Goal: Task Accomplishment & Management: Manage account settings

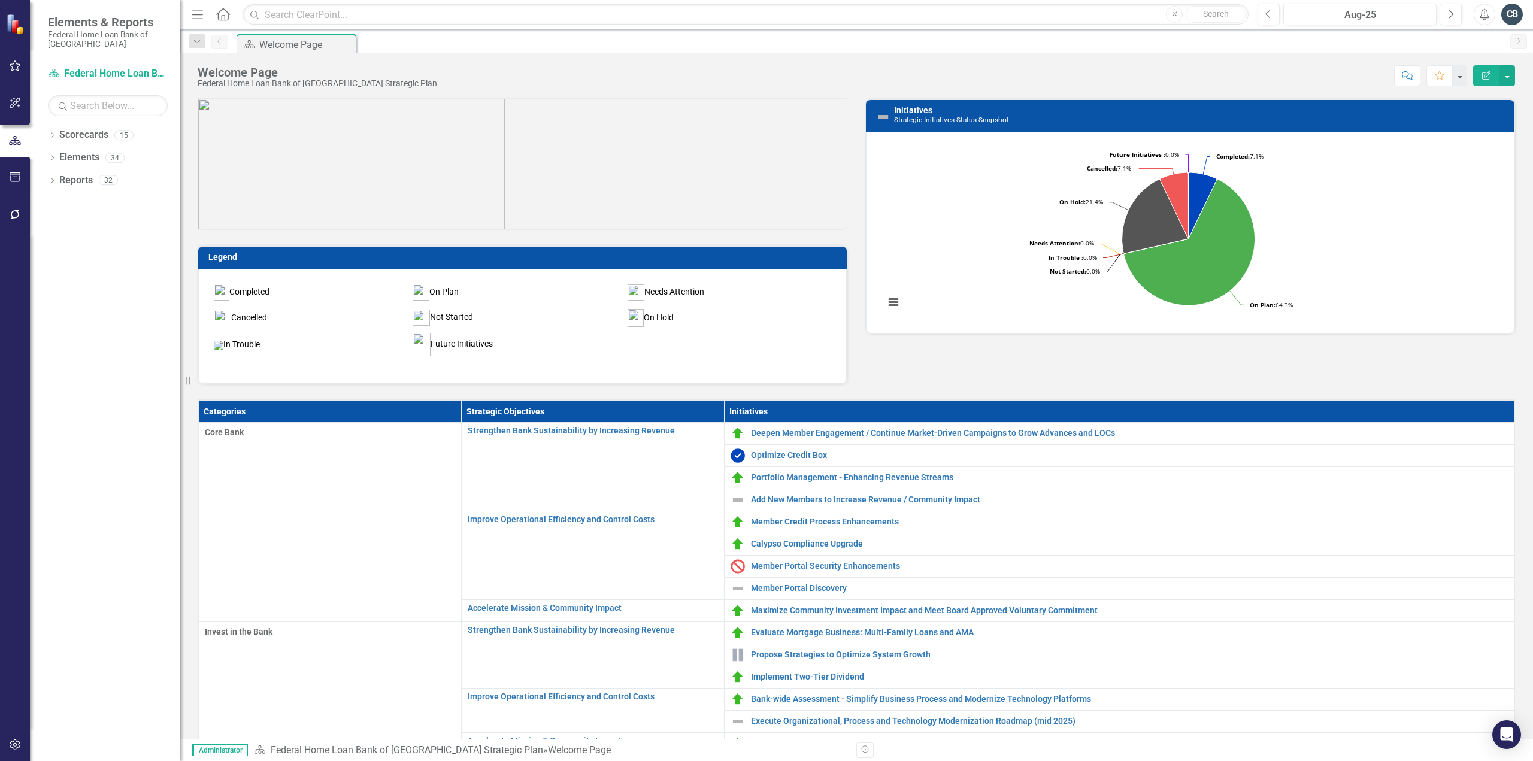
drag, startPoint x: 82, startPoint y: 540, endPoint x: 433, endPoint y: 755, distance: 411.6
click at [82, 540] on div "Dropdown Scorecards 15 Dropdown Federal Home Loan Bank of [GEOGRAPHIC_DATA] Str…" at bounding box center [105, 443] width 150 height 636
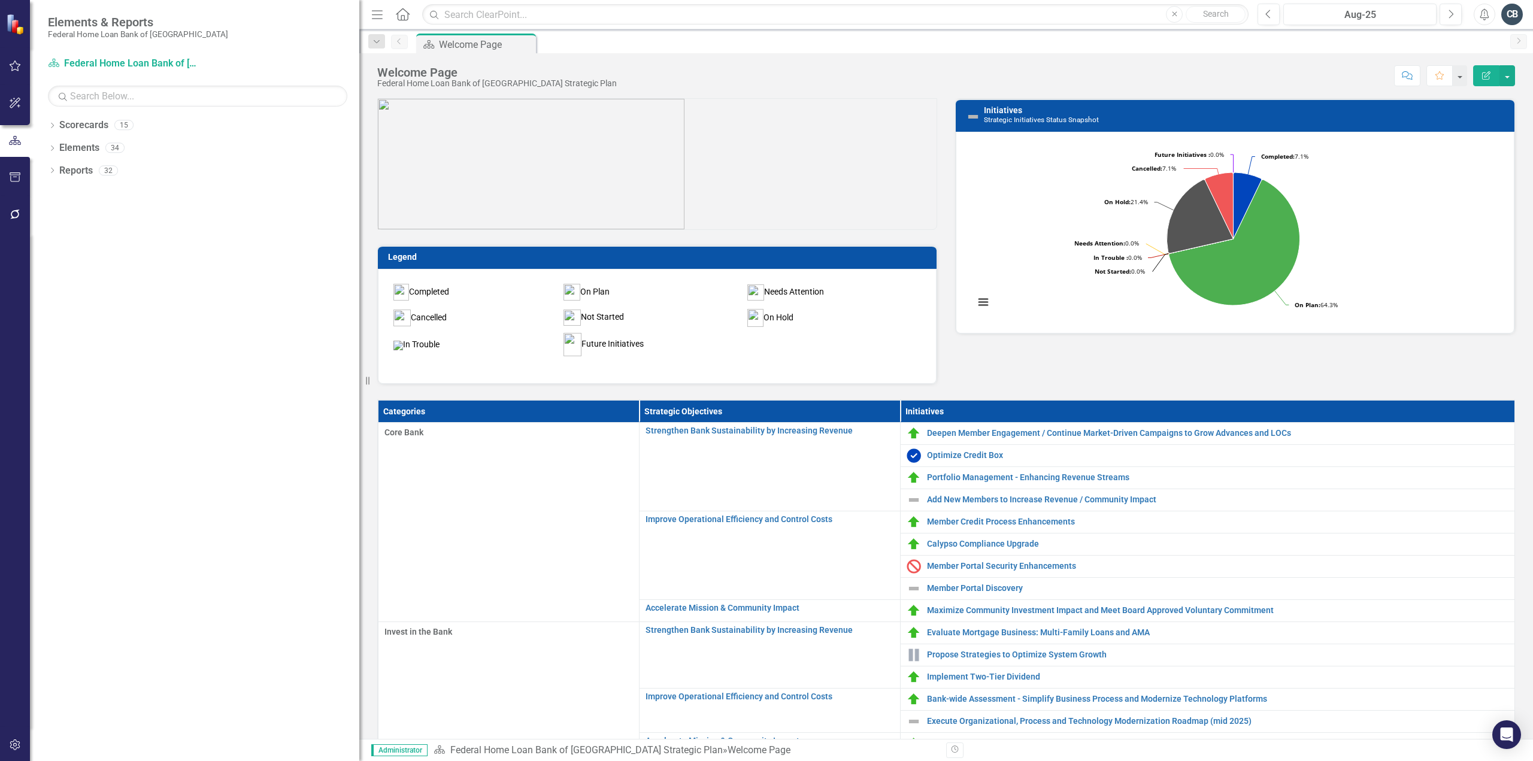
drag, startPoint x: 189, startPoint y: 378, endPoint x: 586, endPoint y: 385, distance: 397.8
click at [586, 385] on div "Elements & Reports Federal Home Loan Bank of [GEOGRAPHIC_DATA] Scorecard Federa…" at bounding box center [766, 380] width 1533 height 761
click at [52, 125] on icon "Dropdown" at bounding box center [52, 126] width 8 height 7
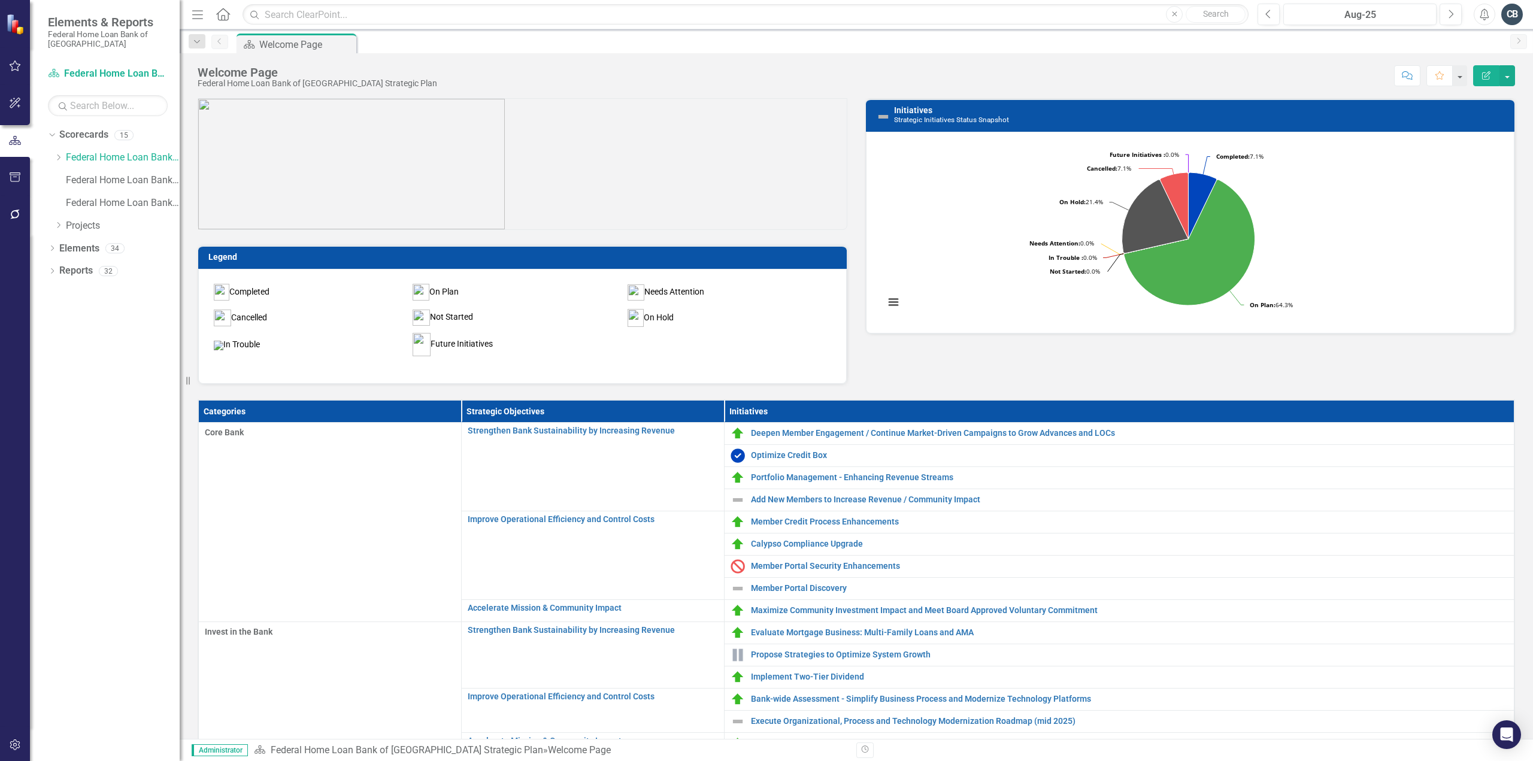
drag, startPoint x: 366, startPoint y: 380, endPoint x: 102, endPoint y: 370, distance: 264.4
click at [102, 370] on div "Elements & Reports Federal Home Loan Bank of [GEOGRAPHIC_DATA] Scorecard Federa…" at bounding box center [90, 380] width 180 height 761
click at [52, 251] on icon "Dropdown" at bounding box center [52, 249] width 8 height 7
click at [107, 317] on link "Initiative Initiatives" at bounding box center [94, 317] width 58 height 14
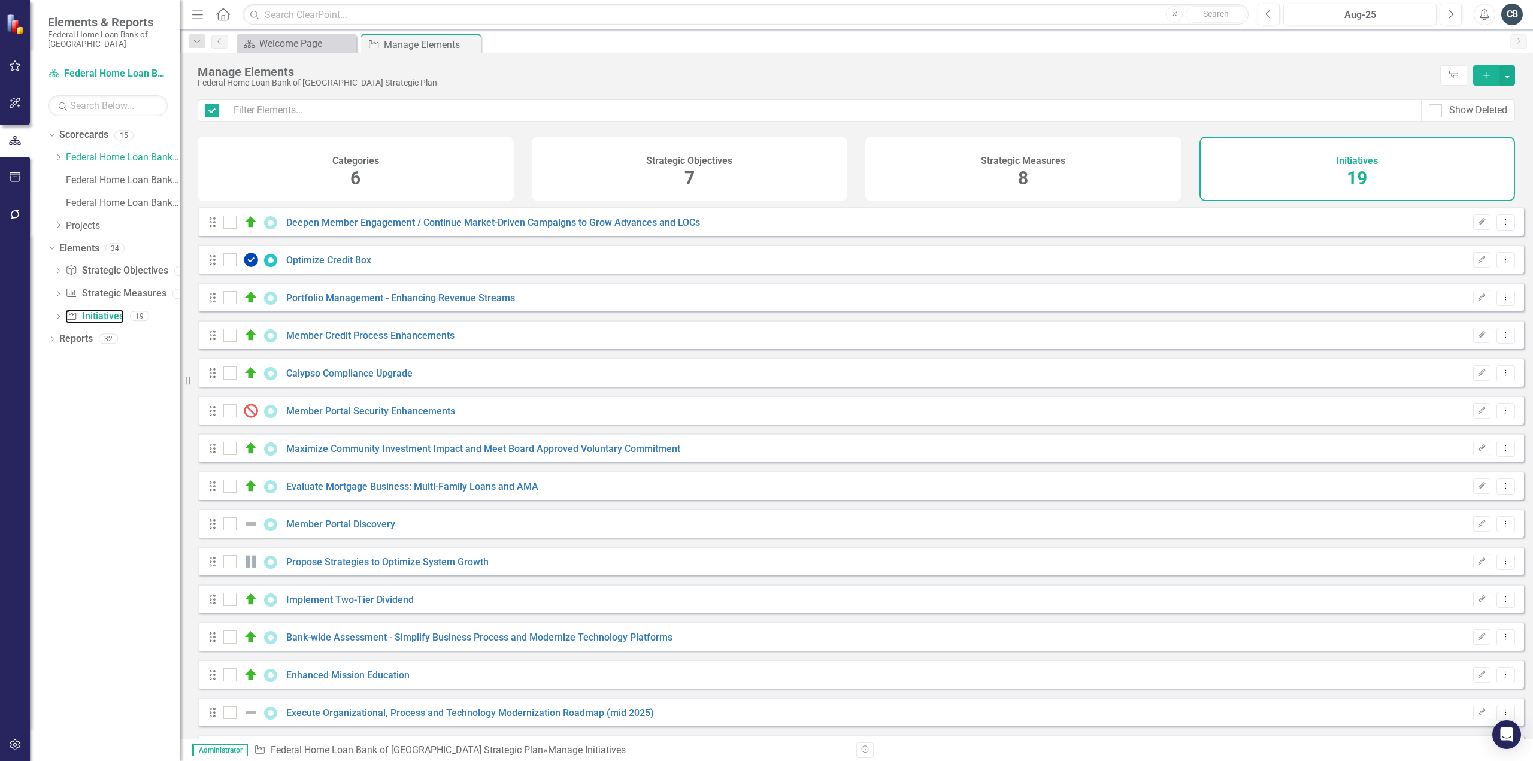
checkbox input "false"
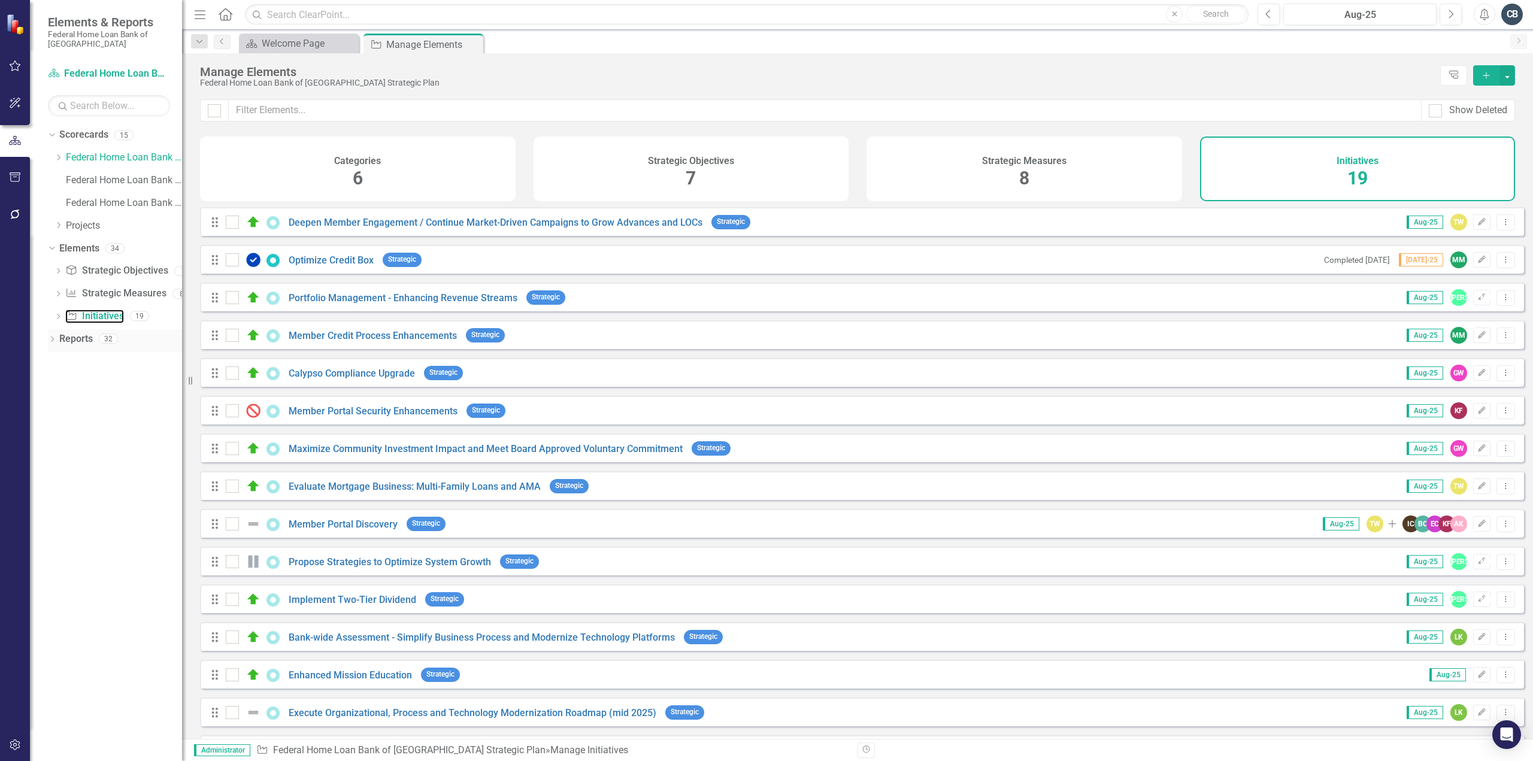
drag, startPoint x: 187, startPoint y: 380, endPoint x: 182, endPoint y: 351, distance: 29.7
click at [182, 351] on div "Resize" at bounding box center [187, 380] width 10 height 761
click at [232, 261] on input "checkbox" at bounding box center [230, 257] width 8 height 8
checkbox input "true"
click at [227, 337] on input "checkbox" at bounding box center [230, 333] width 8 height 8
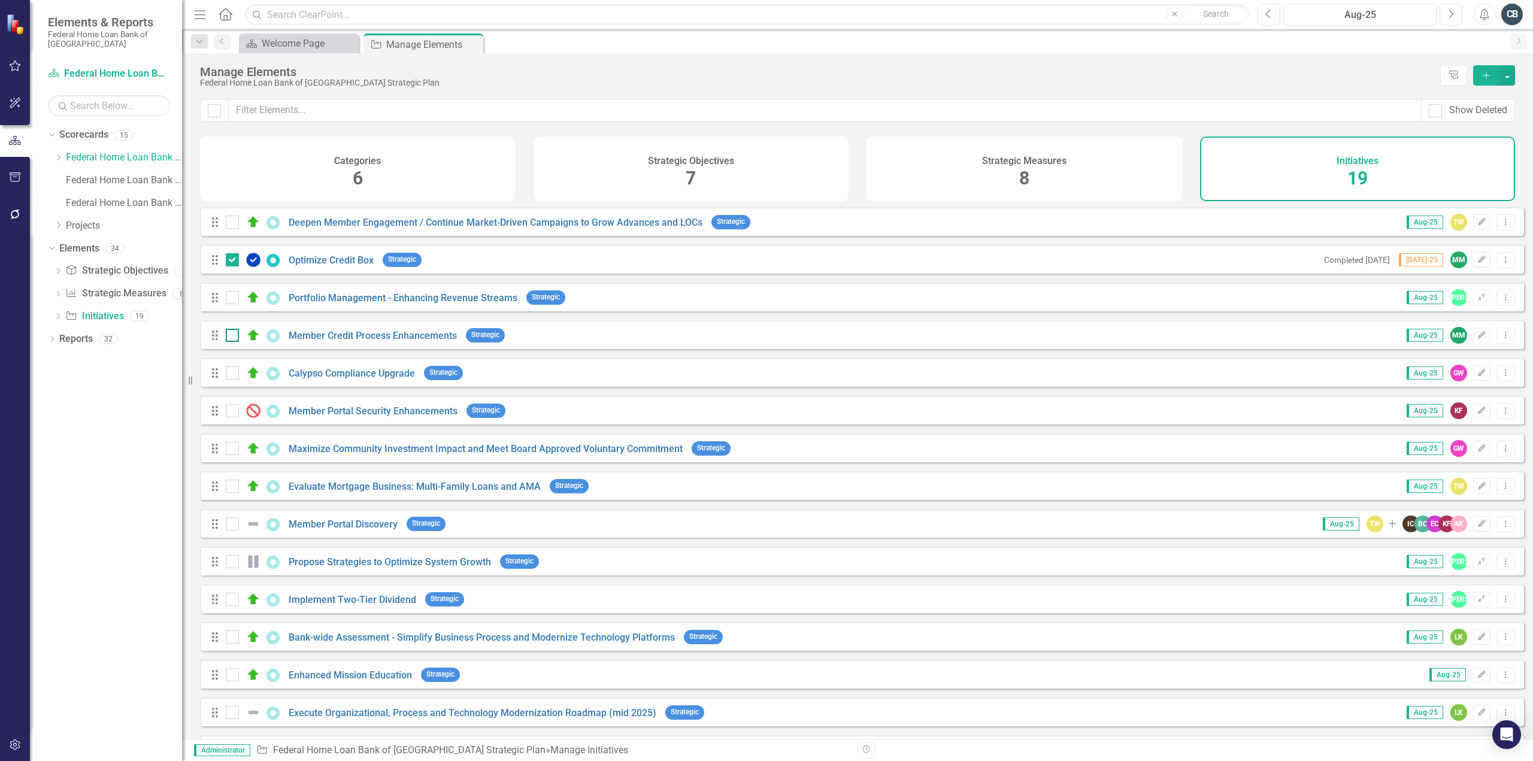
checkbox input "true"
click at [233, 412] on input "checkbox" at bounding box center [230, 408] width 8 height 8
checkbox input "true"
click at [234, 304] on div at bounding box center [232, 297] width 13 height 13
click at [234, 299] on input "checkbox" at bounding box center [230, 295] width 8 height 8
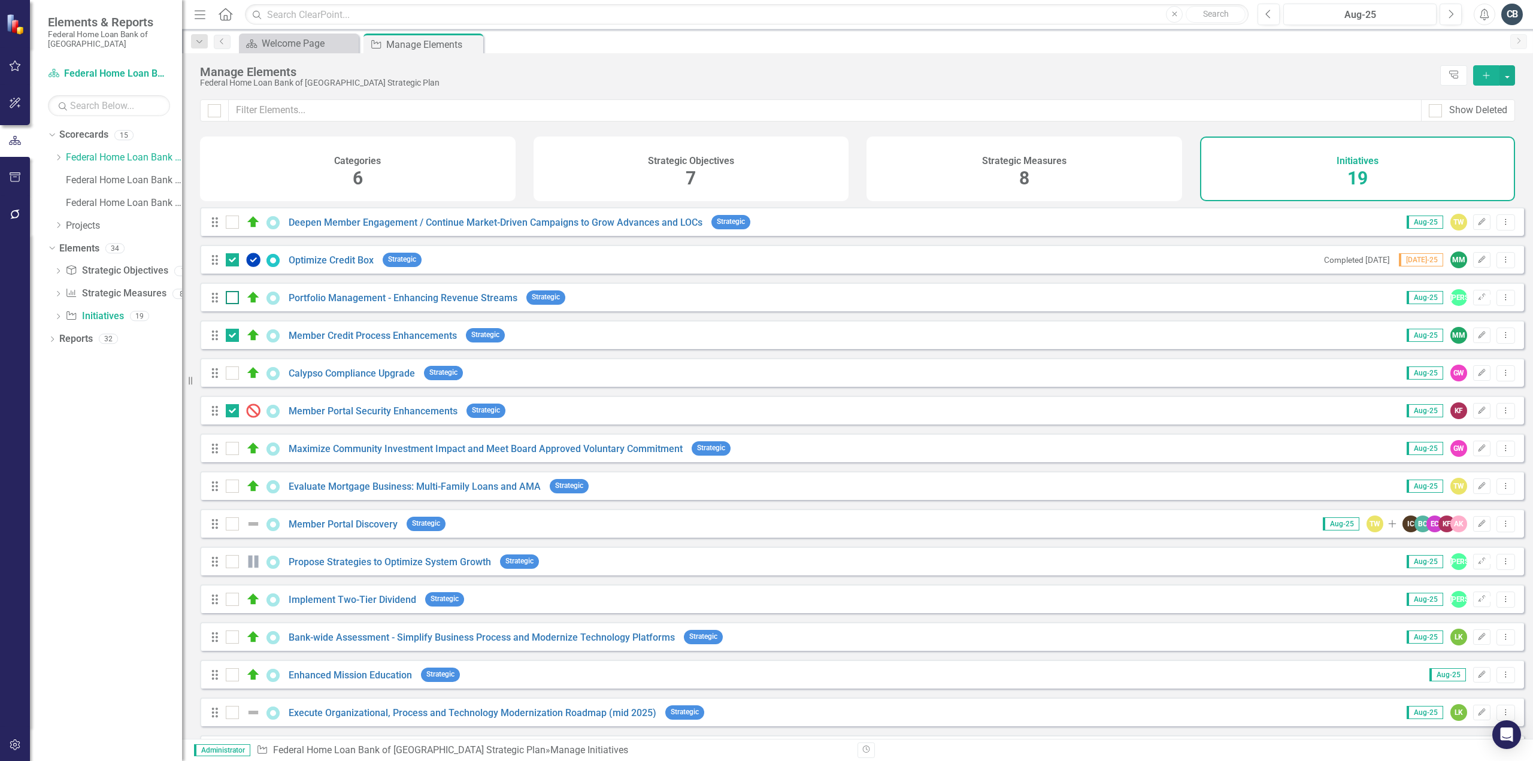
checkbox input "true"
click at [233, 563] on input "checkbox" at bounding box center [230, 559] width 8 height 8
checkbox input "true"
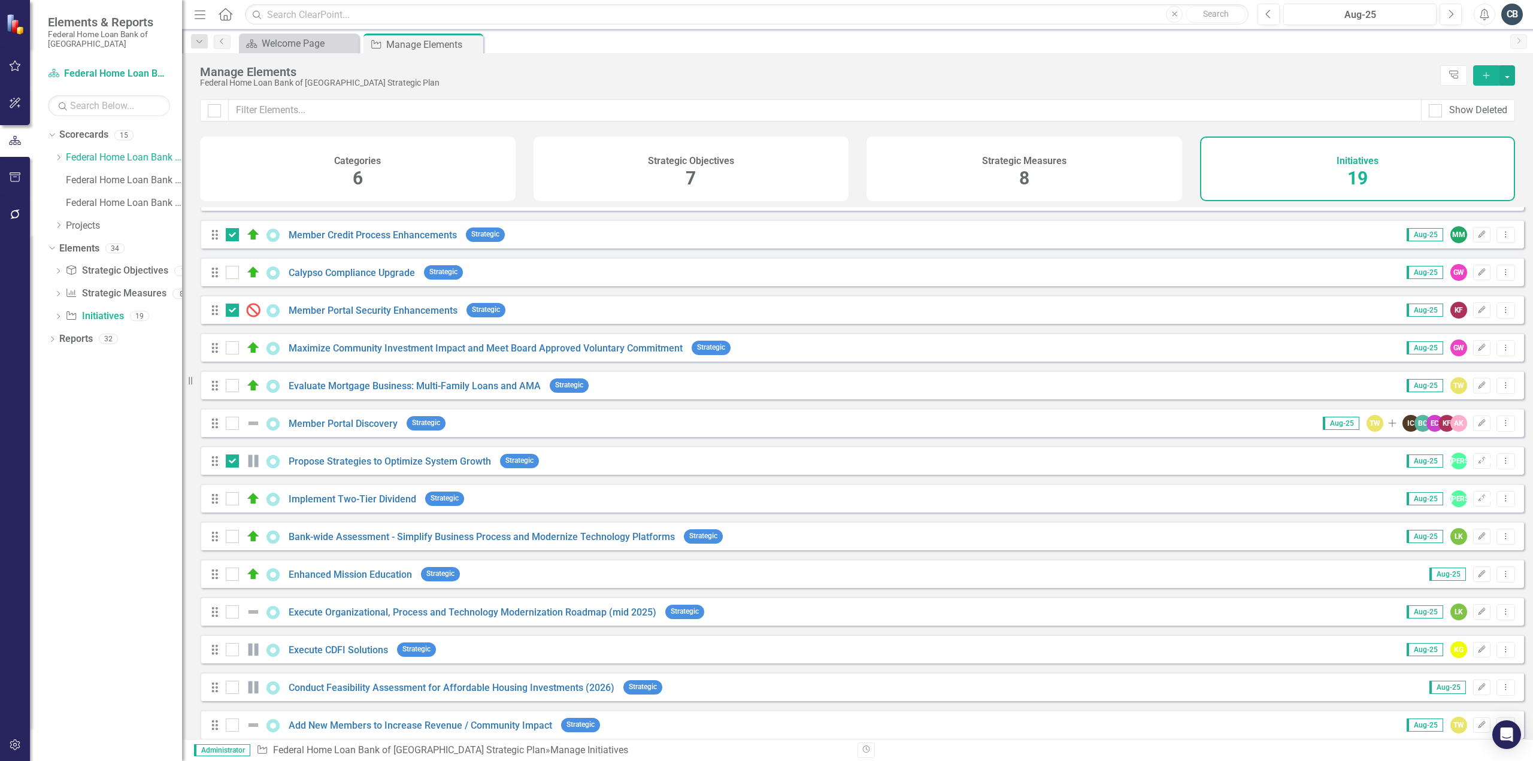
scroll to position [120, 0]
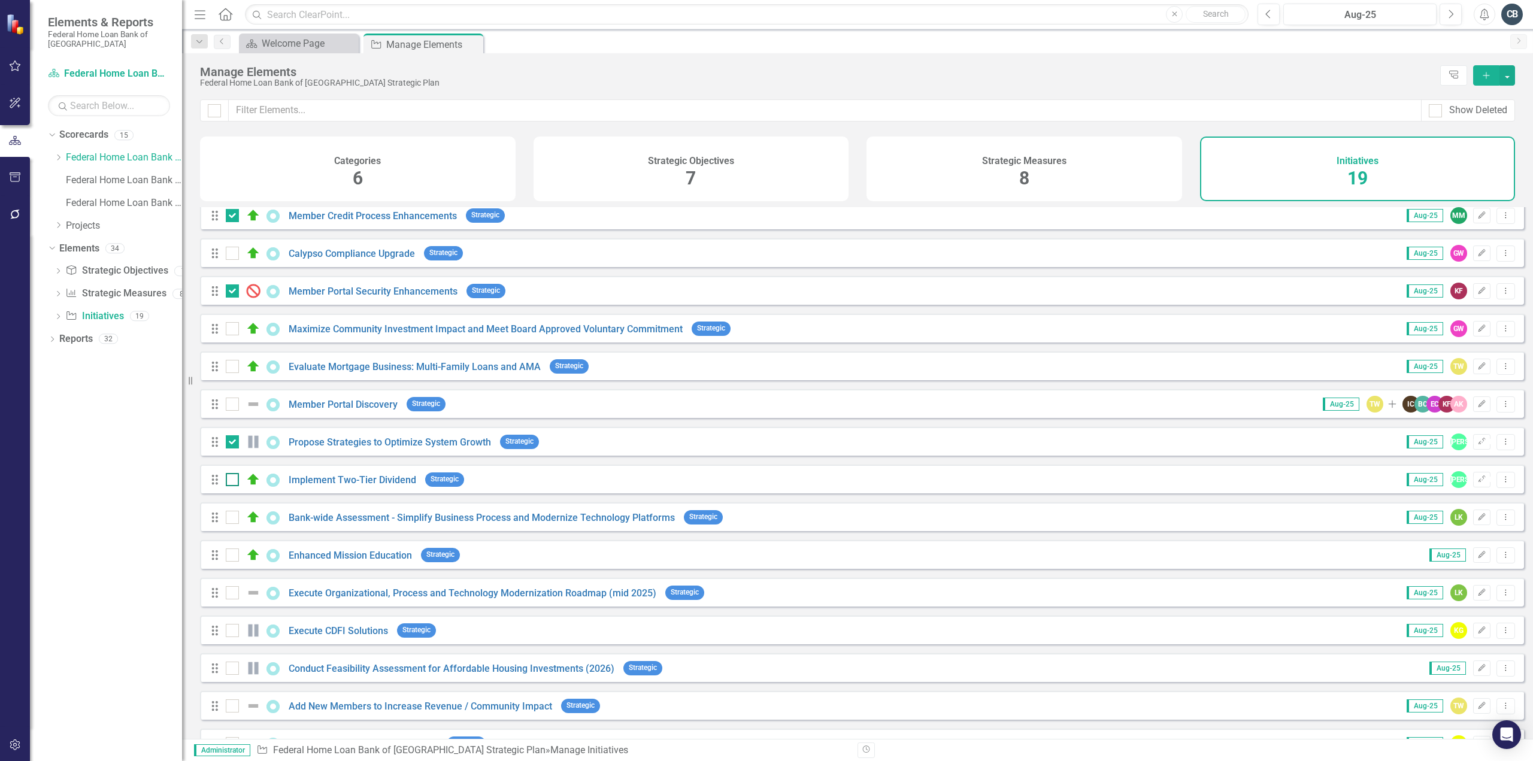
click at [229, 481] on input "checkbox" at bounding box center [230, 477] width 8 height 8
checkbox input "true"
click at [235, 524] on div at bounding box center [232, 517] width 13 height 13
click at [234, 519] on input "checkbox" at bounding box center [230, 515] width 8 height 8
checkbox input "true"
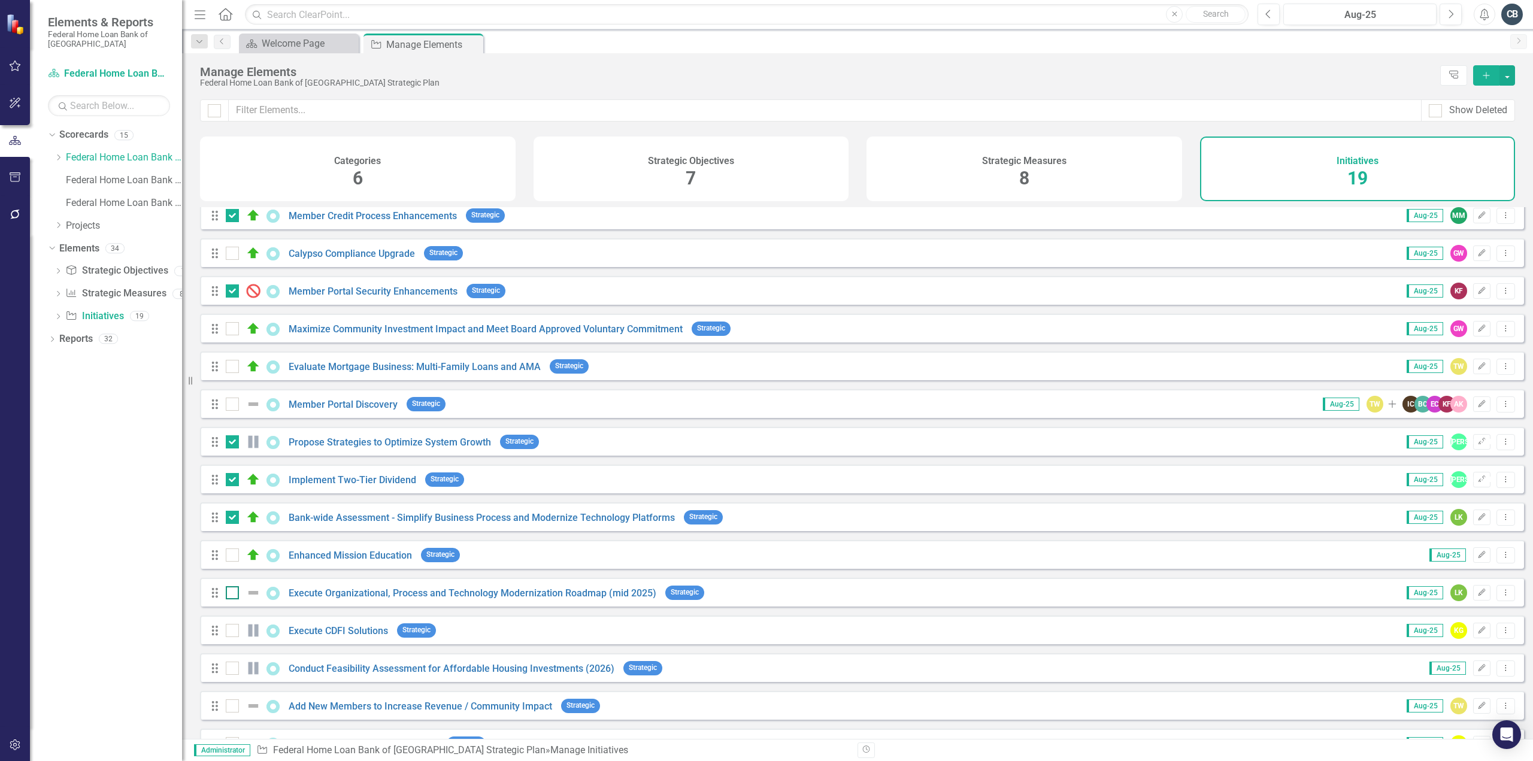
click at [233, 600] on div at bounding box center [232, 592] width 13 height 13
click at [233, 594] on input "checkbox" at bounding box center [230, 590] width 8 height 8
checkbox input "true"
click at [232, 632] on input "checkbox" at bounding box center [230, 628] width 8 height 8
checkbox input "true"
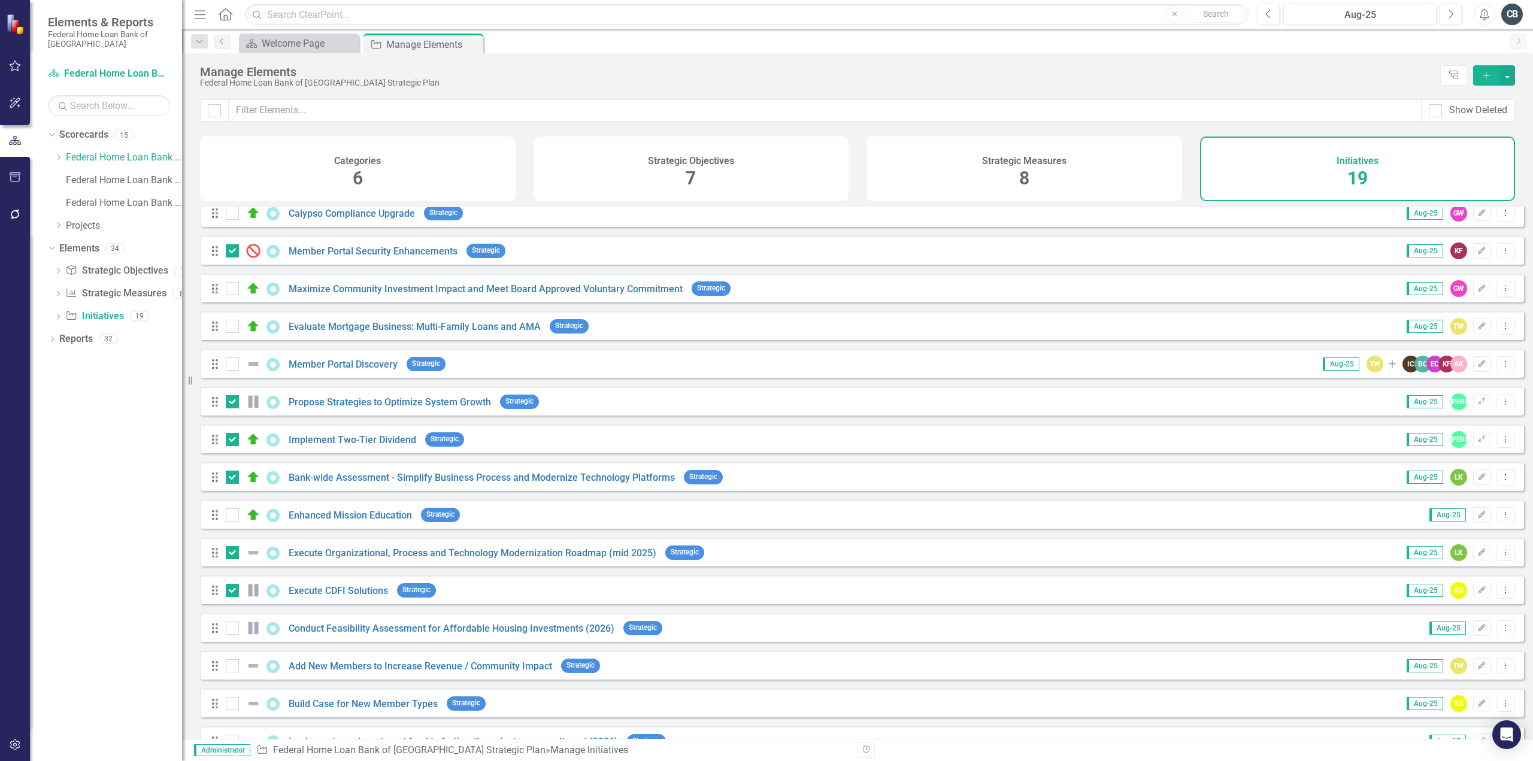
scroll to position [193, 0]
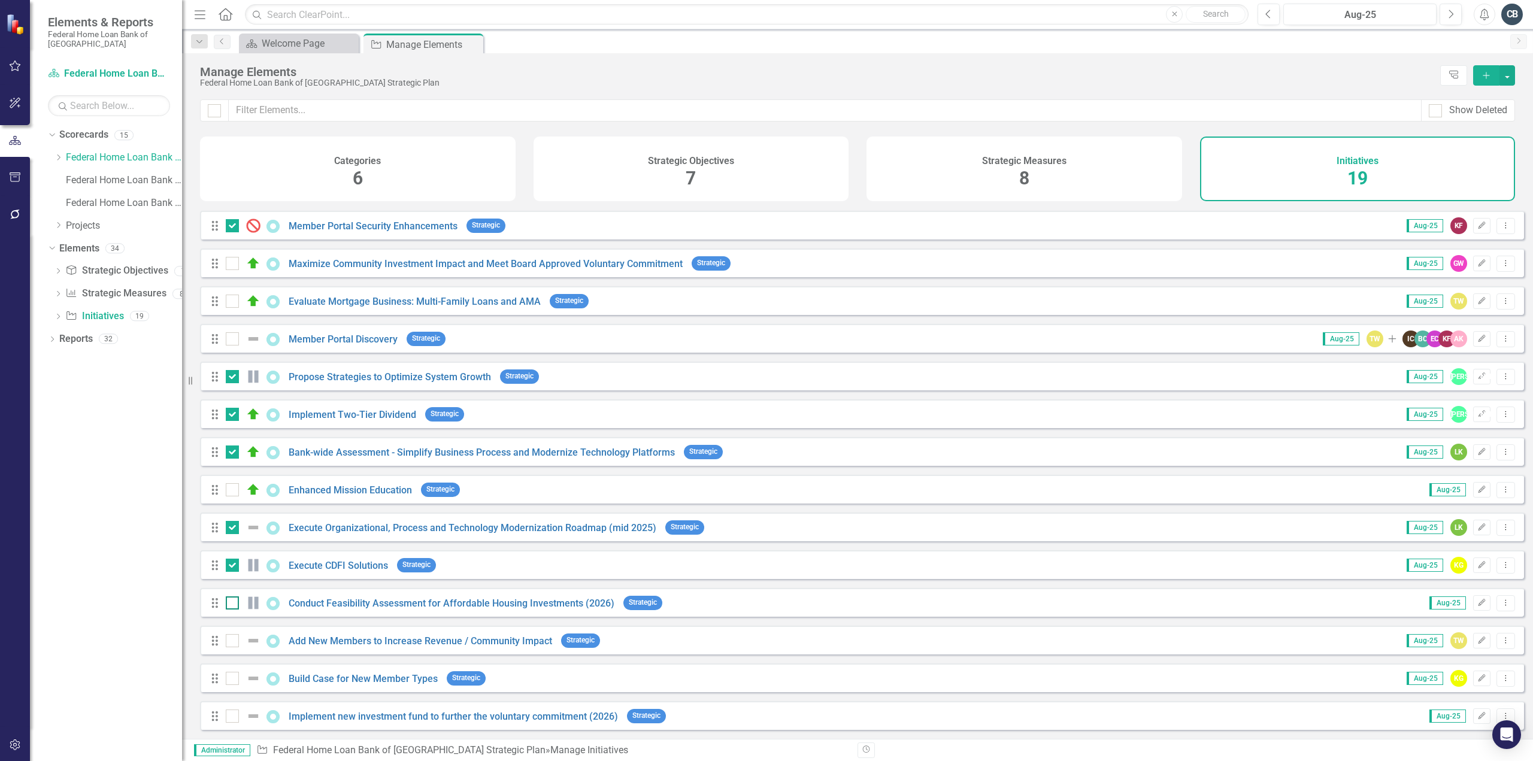
click at [235, 607] on div at bounding box center [232, 603] width 13 height 13
click at [234, 604] on input "checkbox" at bounding box center [230, 601] width 8 height 8
checkbox input "true"
click at [231, 643] on div at bounding box center [232, 640] width 13 height 13
click at [231, 642] on input "checkbox" at bounding box center [230, 638] width 8 height 8
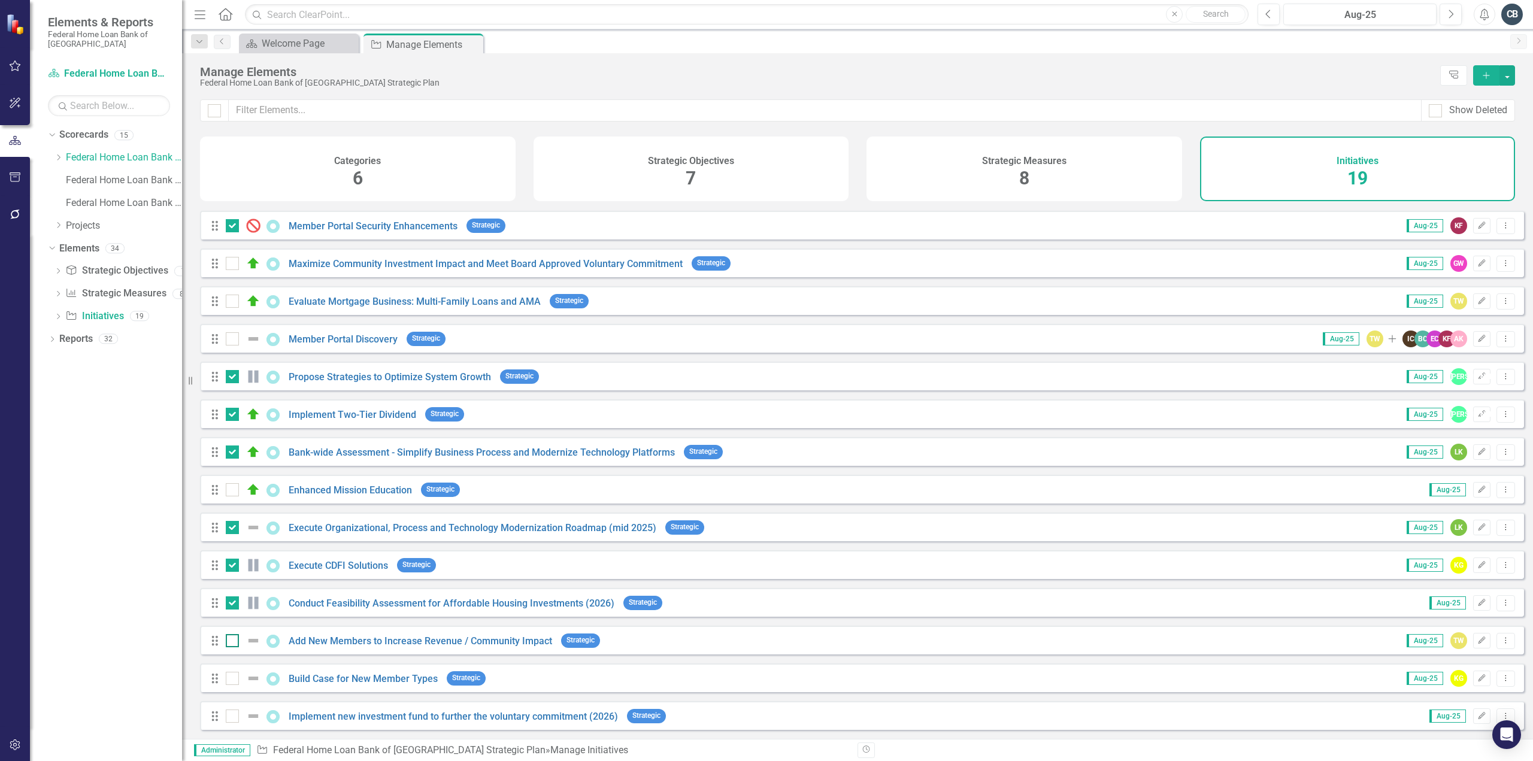
checkbox input "true"
click at [229, 679] on input "checkbox" at bounding box center [230, 676] width 8 height 8
checkbox input "true"
click at [226, 717] on input "checkbox" at bounding box center [230, 714] width 8 height 8
checkbox input "true"
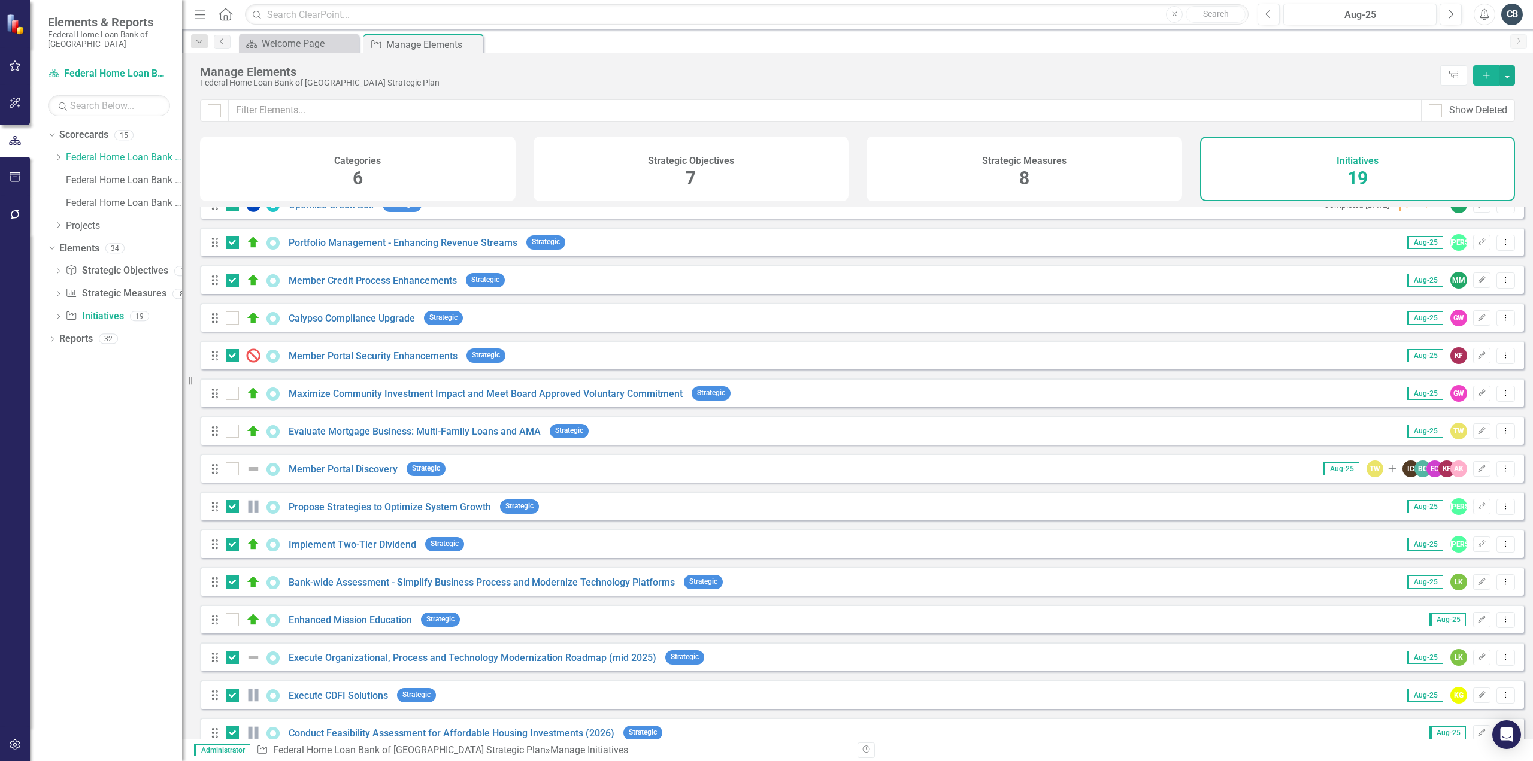
scroll to position [0, 0]
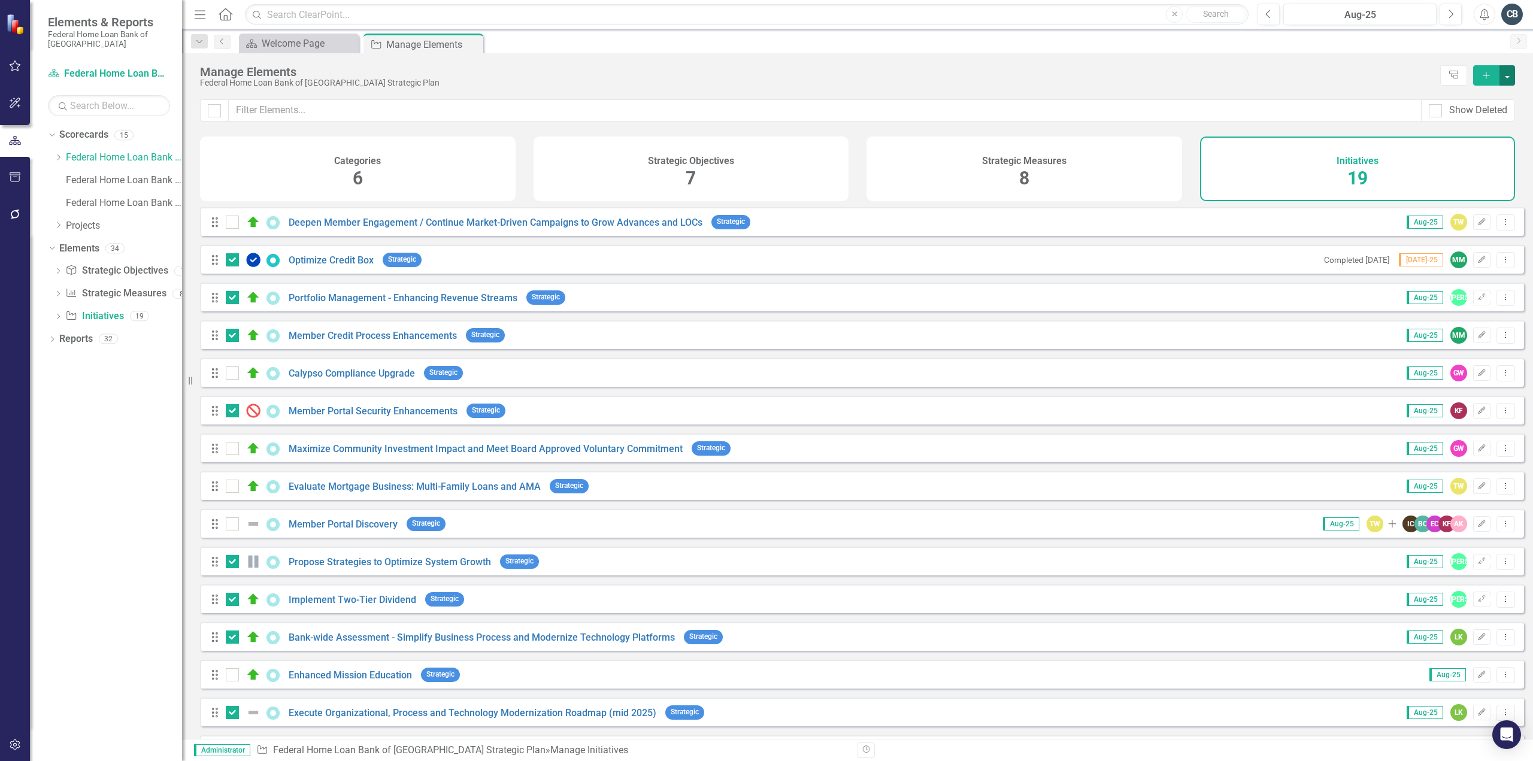
click at [1504, 77] on button "button" at bounding box center [1508, 75] width 16 height 20
click at [1438, 164] on link "Trash Delete Multiple" at bounding box center [1467, 164] width 95 height 22
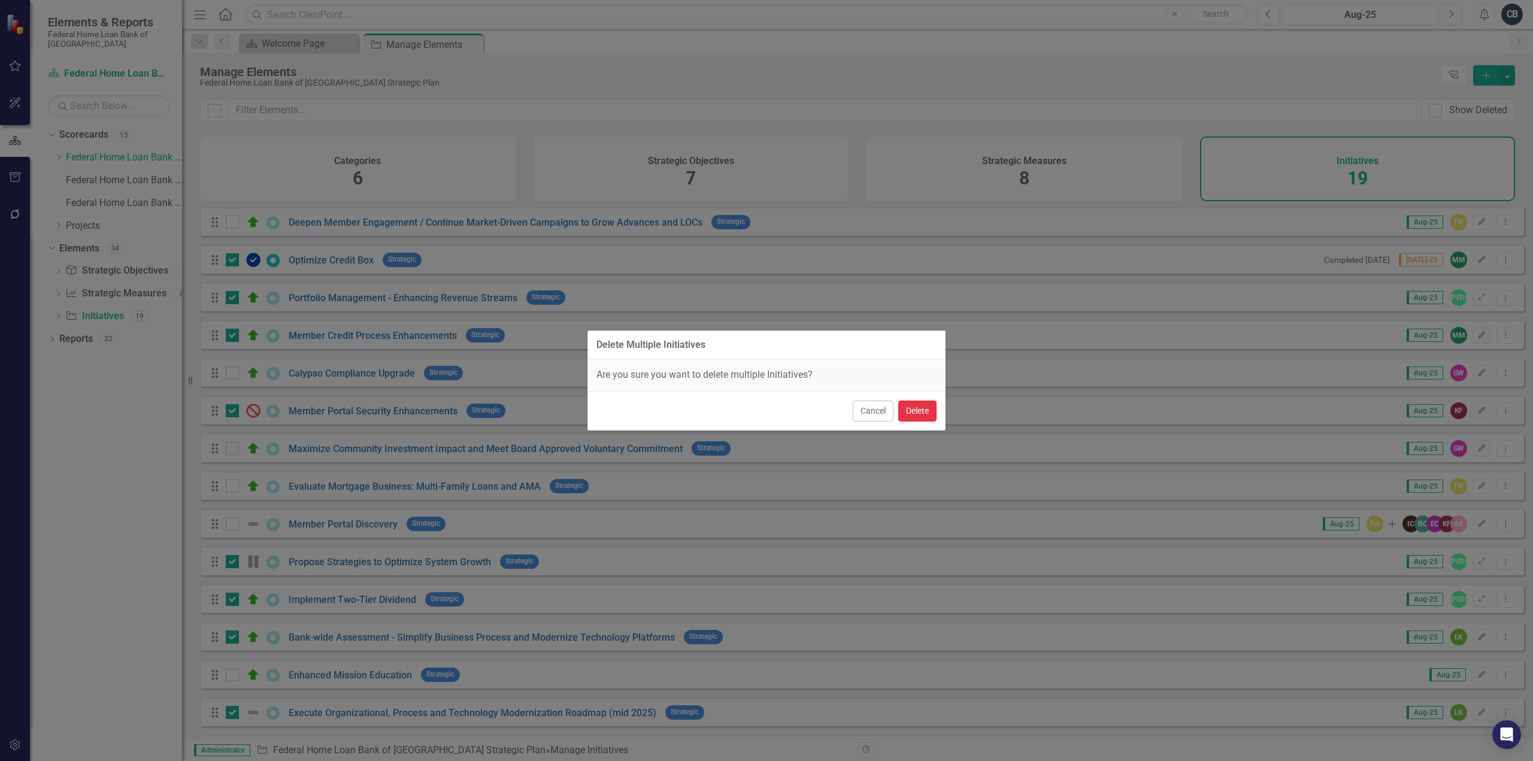
click at [910, 413] on button "Delete" at bounding box center [917, 411] width 38 height 21
checkbox input "false"
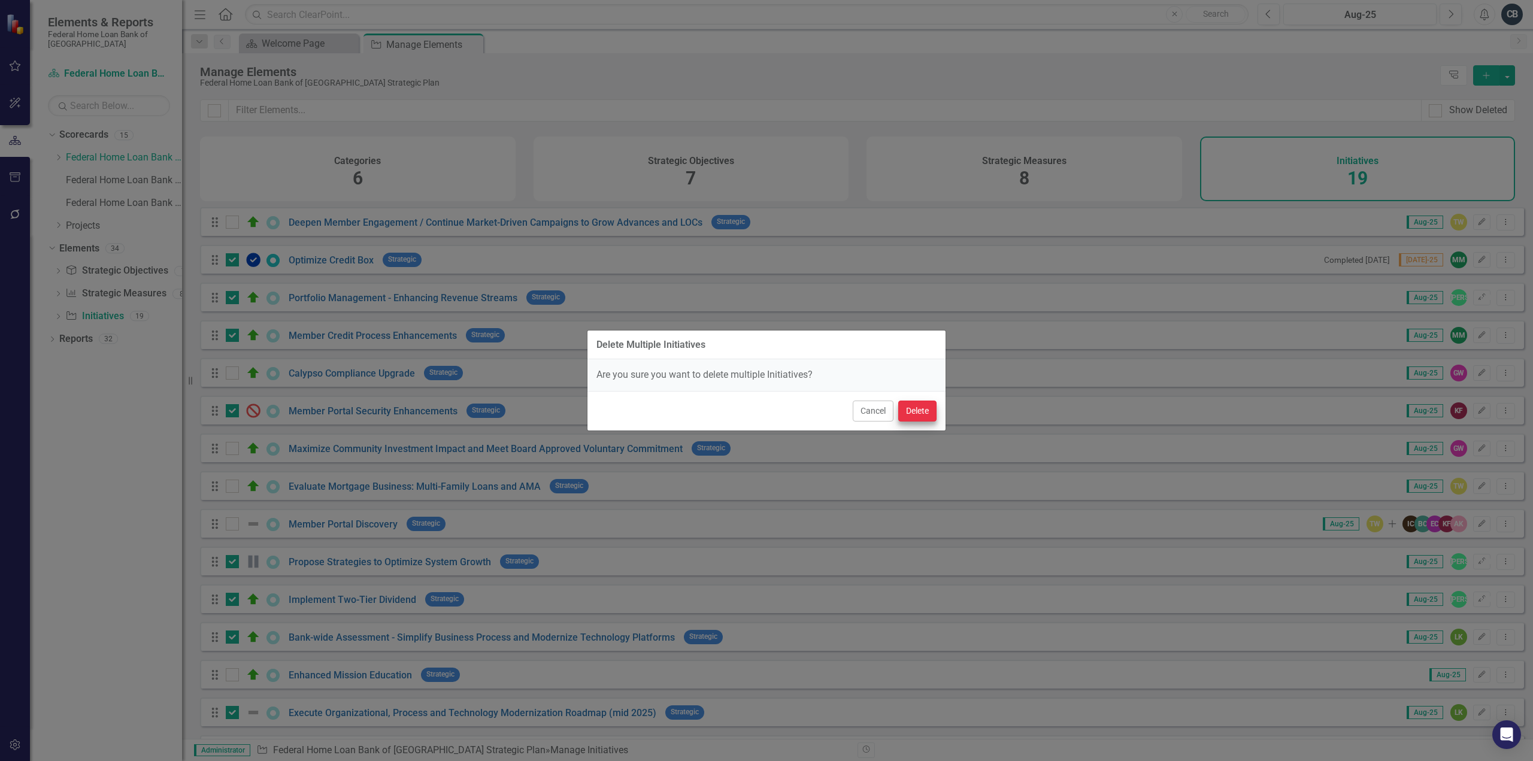
checkbox input "false"
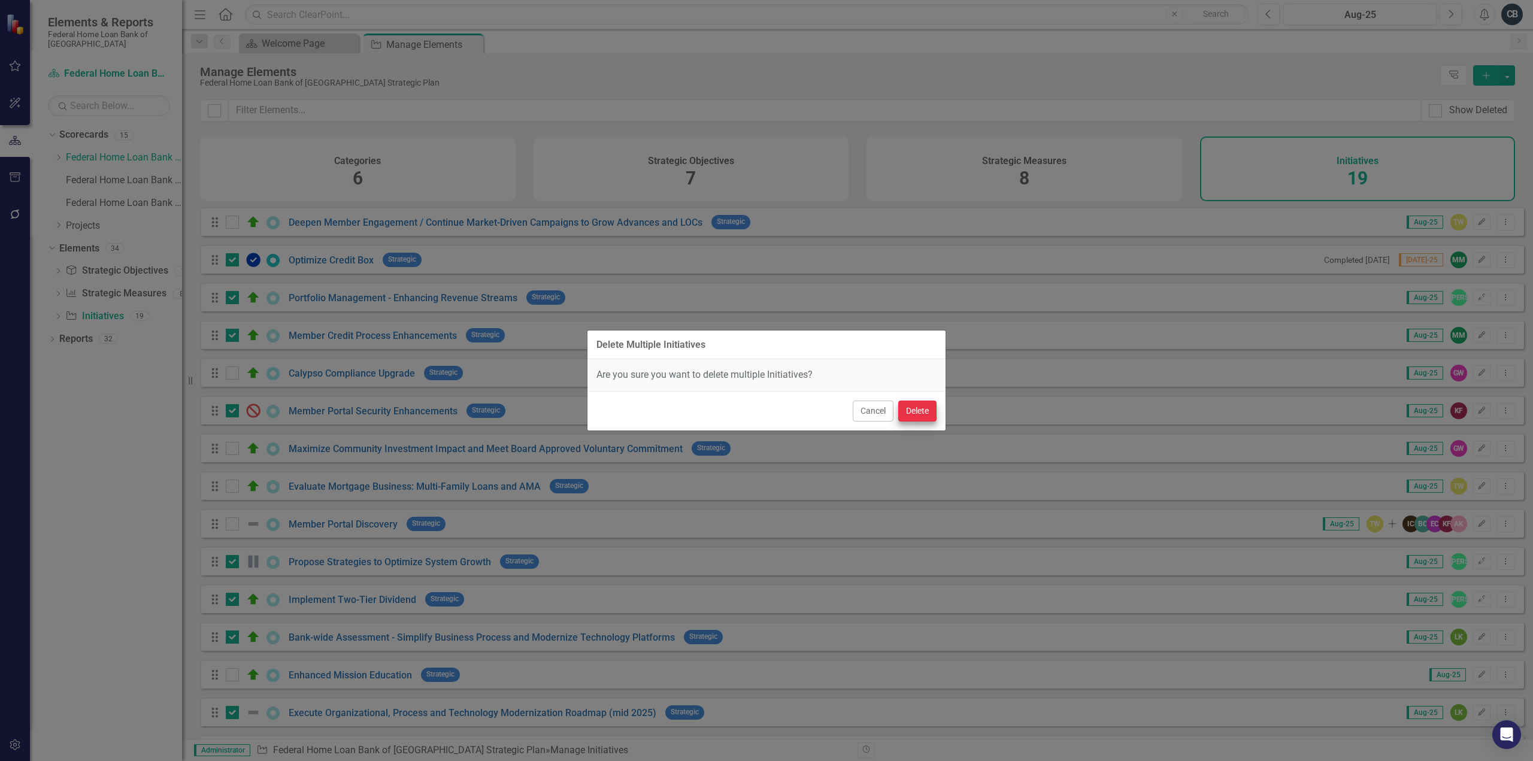
checkbox input "false"
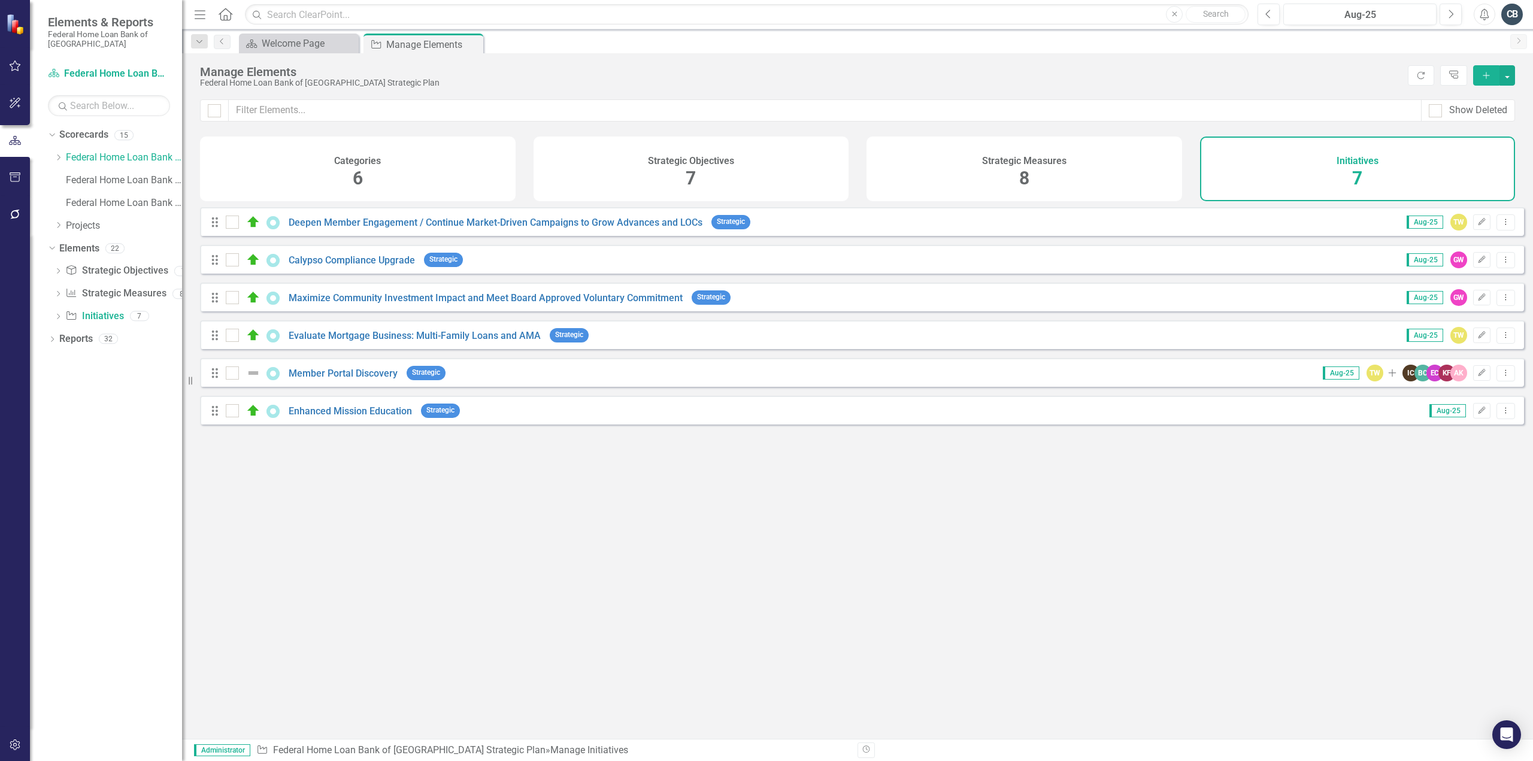
click at [443, 181] on div "Categories 6" at bounding box center [358, 169] width 316 height 65
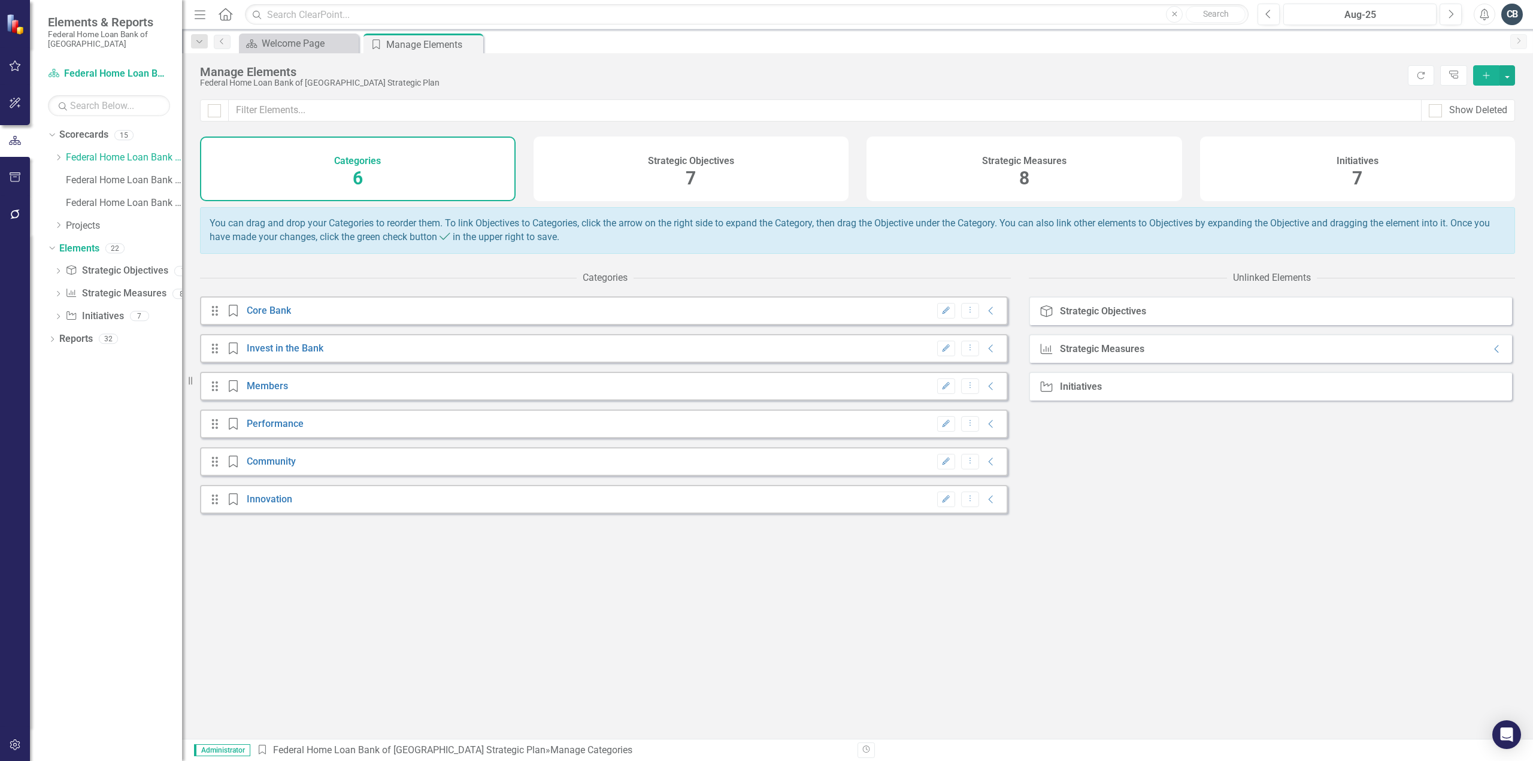
click at [942, 503] on icon "Edit" at bounding box center [946, 499] width 9 height 7
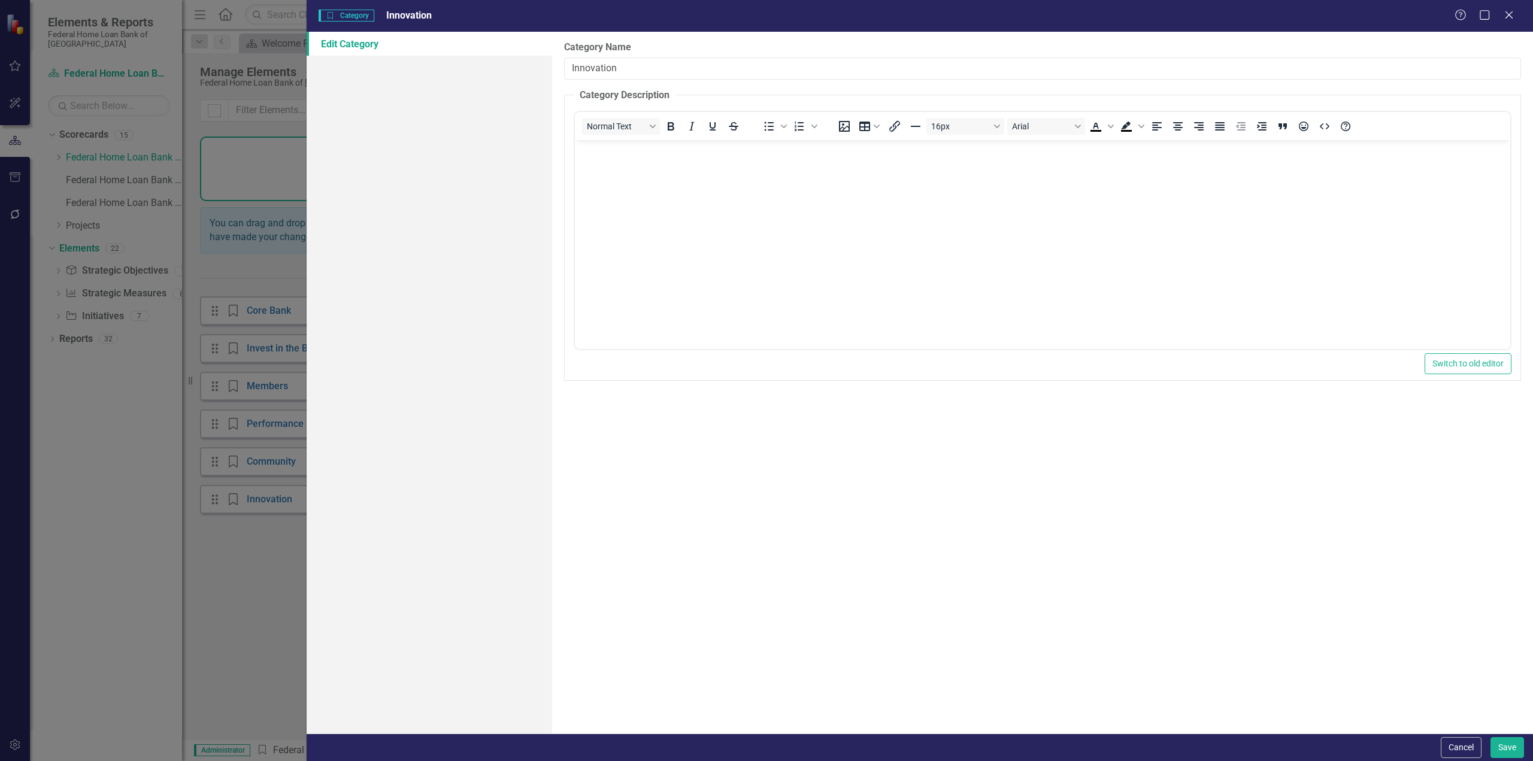
drag, startPoint x: 640, startPoint y: 69, endPoint x: 428, endPoint y: 68, distance: 211.4
click at [428, 68] on div "Edit Category Category Name Innovation Category Description Normal Text To open…" at bounding box center [920, 383] width 1227 height 702
type input "People"
click at [1513, 749] on button "Save" at bounding box center [1508, 747] width 34 height 21
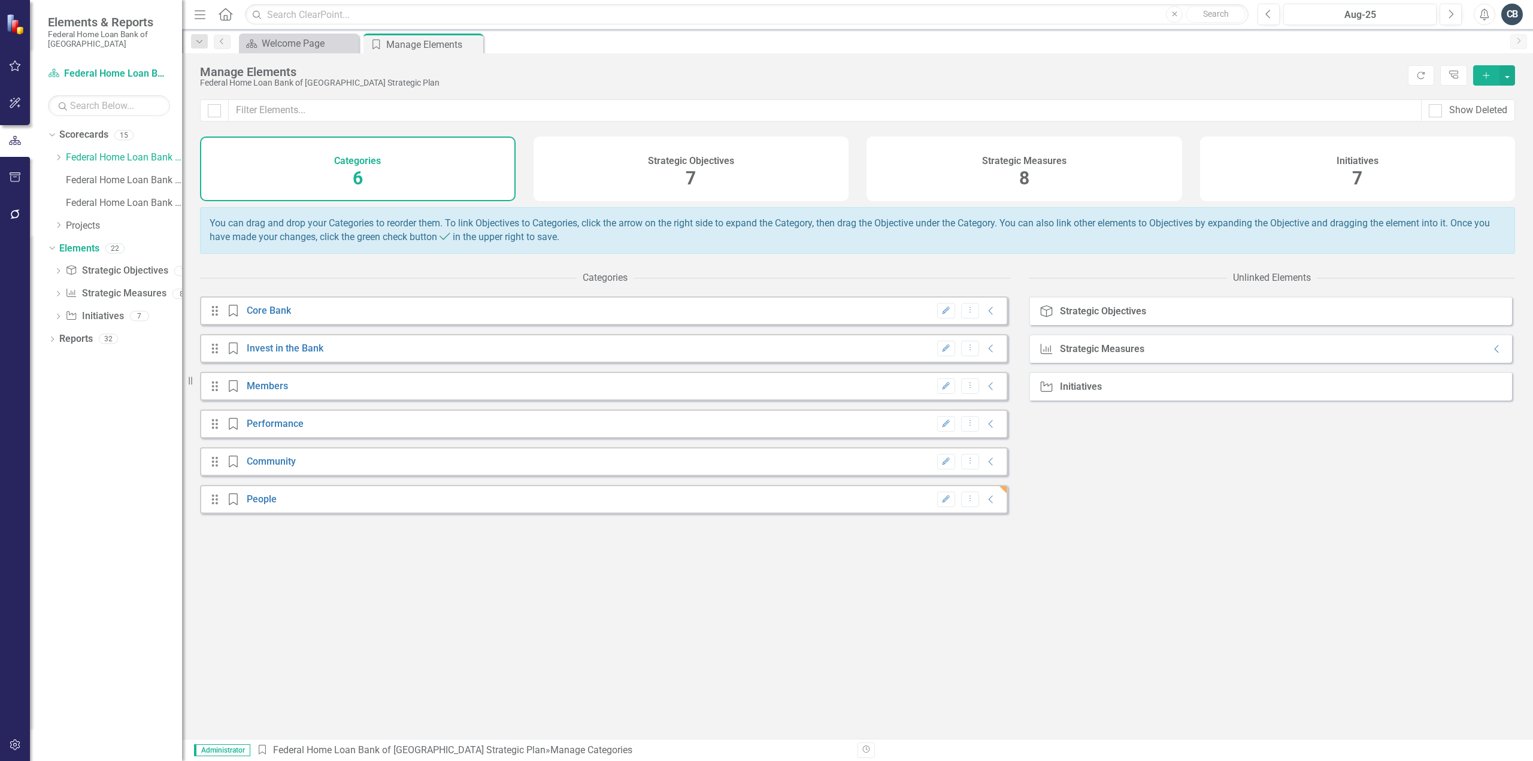
click at [628, 172] on div "Strategic Objectives 7" at bounding box center [692, 169] width 316 height 65
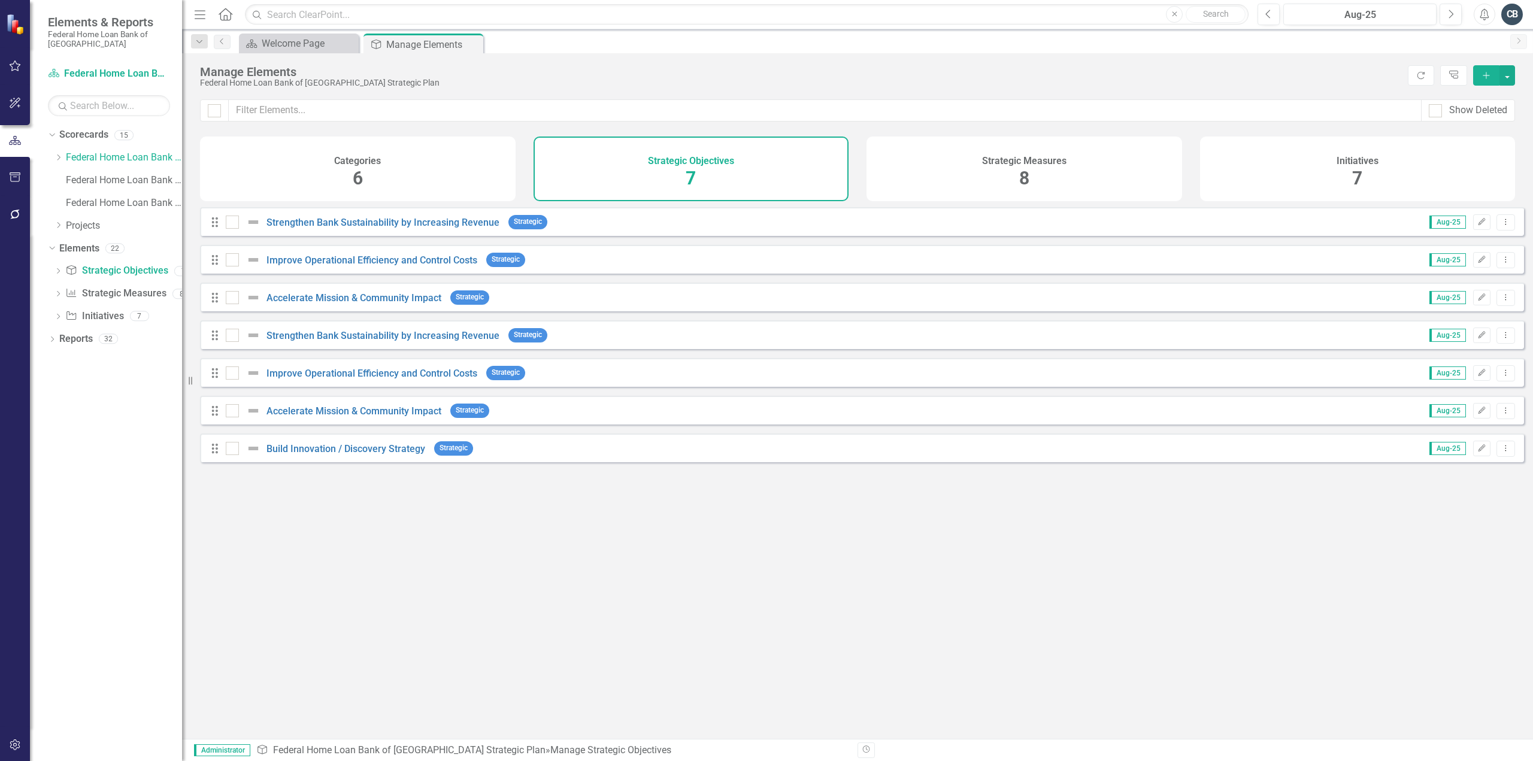
click at [547, 664] on div "Looks like you don't have any Strategic Objectives set up yet. Why don't you ad…" at bounding box center [862, 458] width 1324 height 502
click at [1478, 226] on icon "Edit" at bounding box center [1482, 222] width 9 height 7
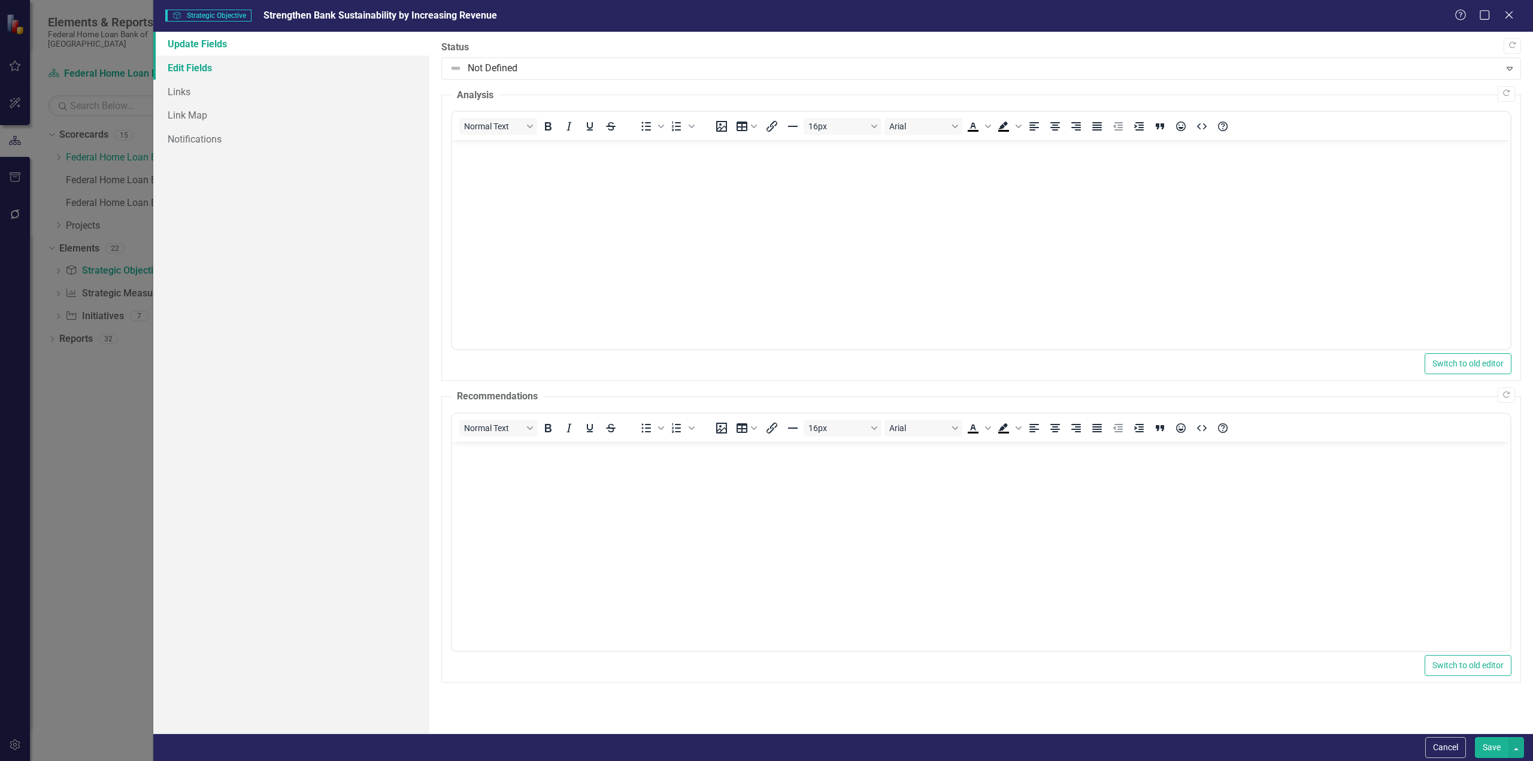
click at [195, 66] on link "Edit Fields" at bounding box center [291, 68] width 276 height 24
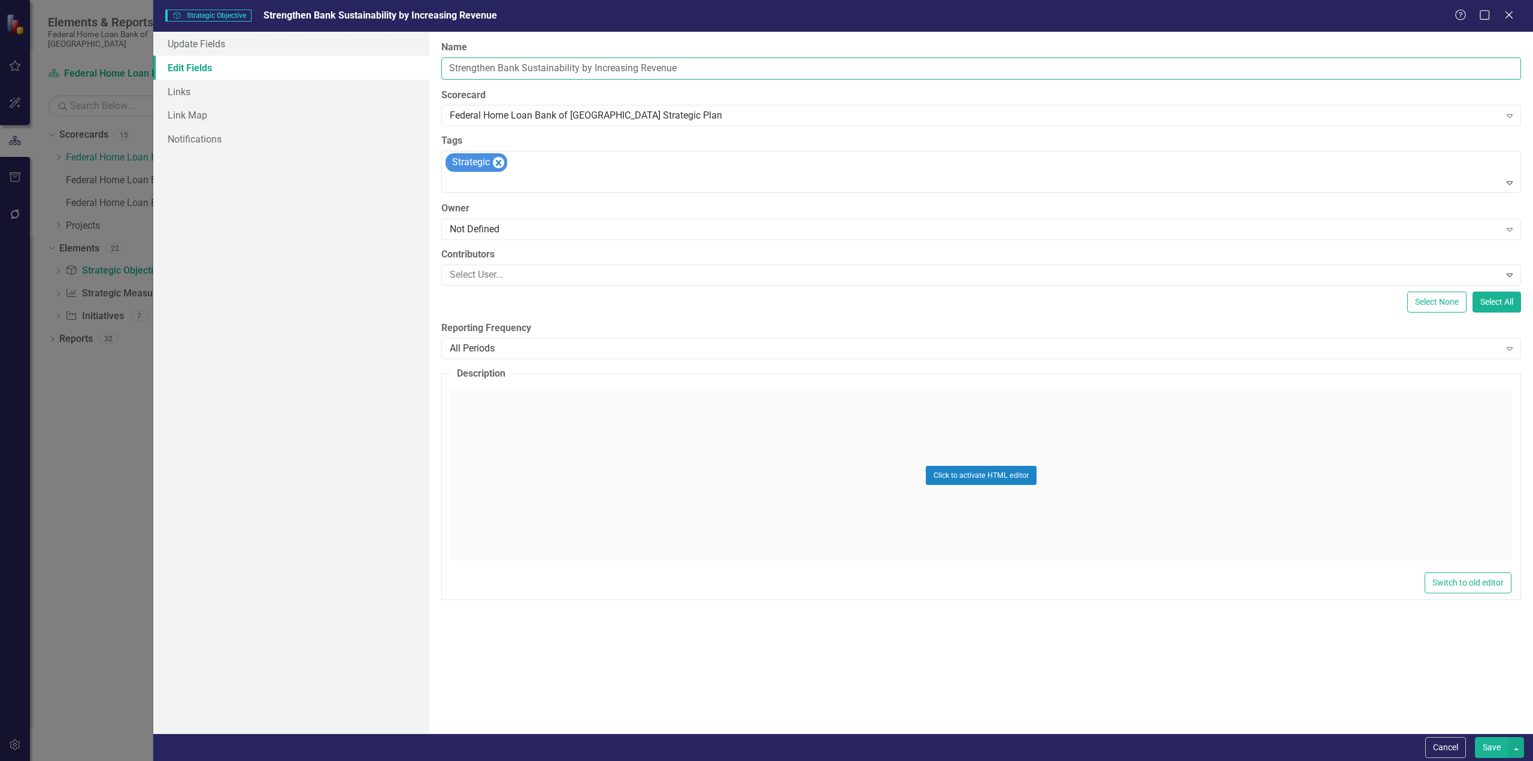
drag, startPoint x: 699, startPoint y: 67, endPoint x: 352, endPoint y: 74, distance: 346.9
click at [352, 74] on div "Update Fields Edit Fields Links Link Map Notifications "Update" fields in Clear…" at bounding box center [843, 383] width 1380 height 702
paste input "Maximize Membership Value and Drive Business Growth"
type input "Maximize Membership Value and Drive Business Growth"
click at [1494, 749] on button "Save" at bounding box center [1492, 747] width 34 height 21
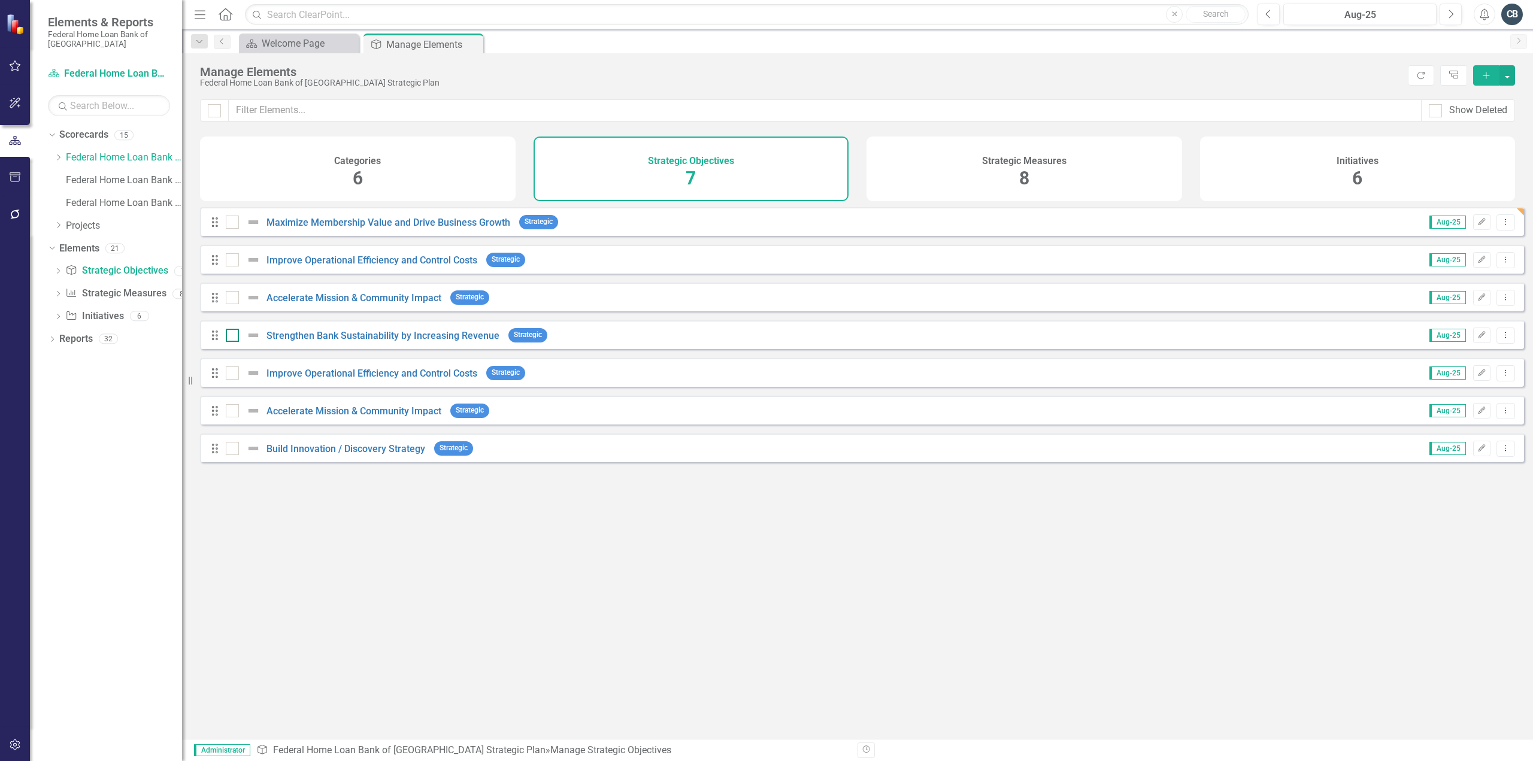
click at [230, 342] on div at bounding box center [232, 335] width 13 height 13
click at [230, 337] on input "checkbox" at bounding box center [230, 333] width 8 height 8
click at [232, 337] on input "checkbox" at bounding box center [230, 333] width 8 height 8
checkbox input "false"
click at [1478, 264] on icon "Edit" at bounding box center [1482, 259] width 9 height 7
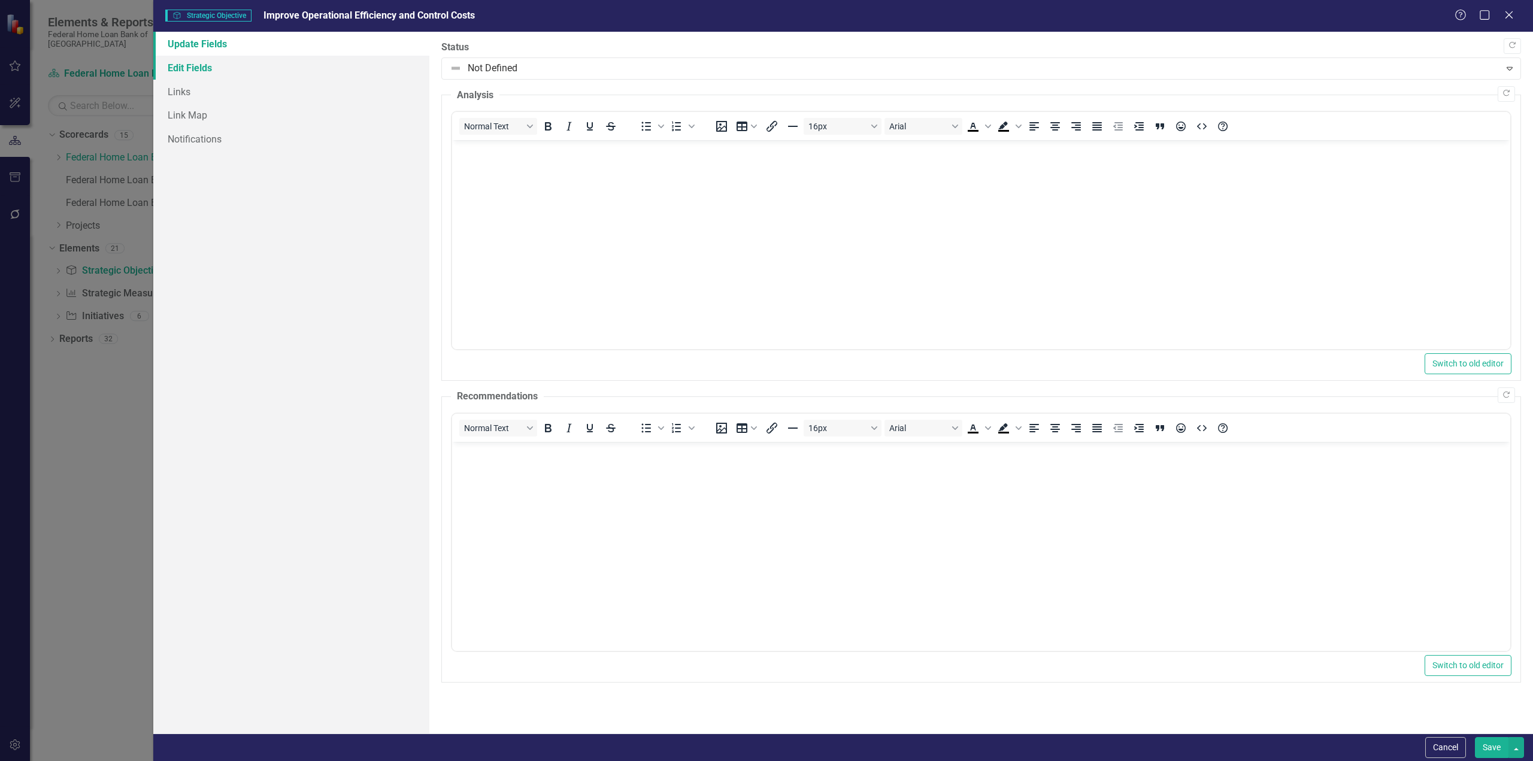
click at [207, 69] on link "Edit Fields" at bounding box center [291, 68] width 276 height 24
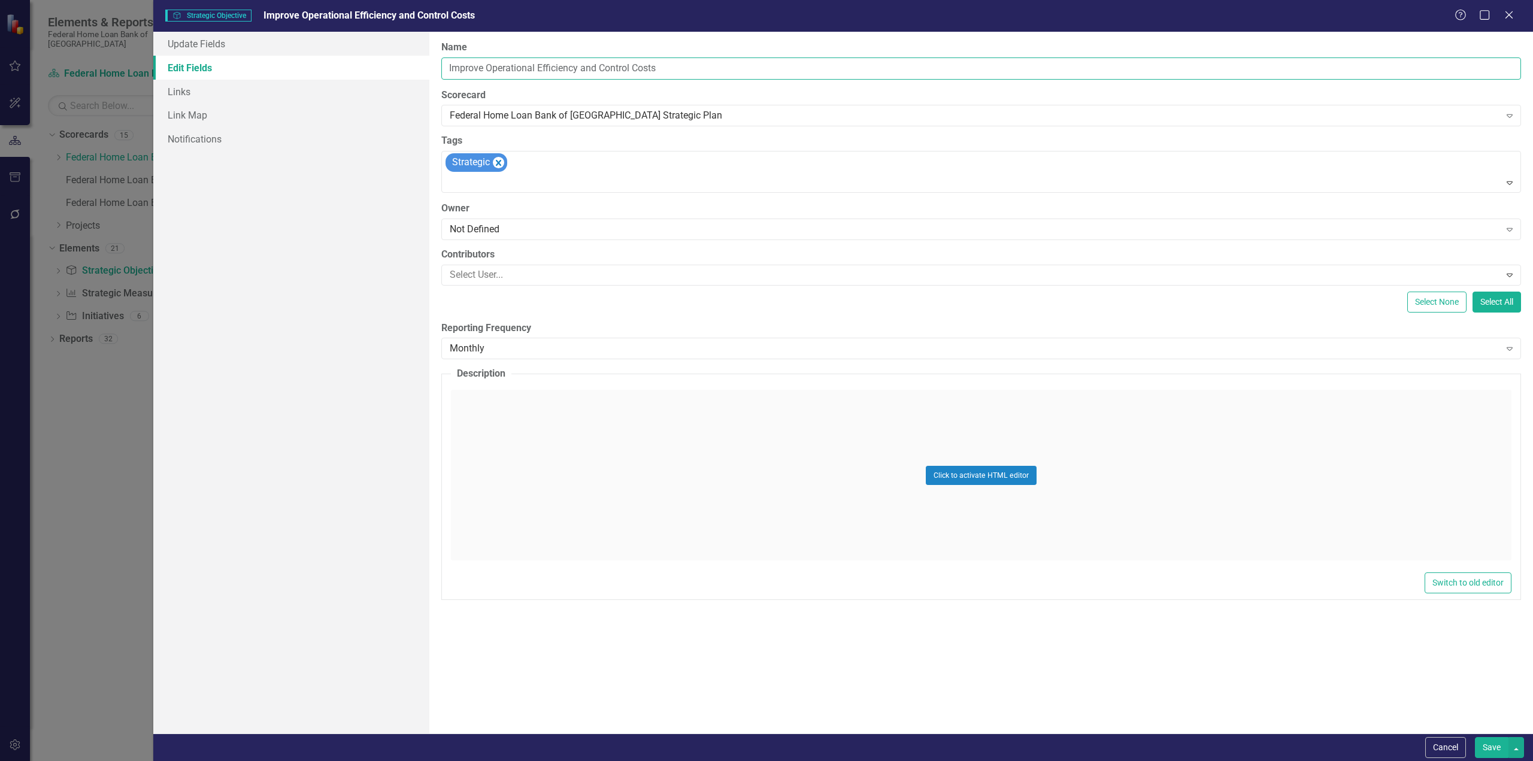
drag, startPoint x: 674, startPoint y: 65, endPoint x: 665, endPoint y: 70, distance: 10.2
click at [674, 65] on input "Improve Operational Efficiency and Control Costs" at bounding box center [981, 69] width 1080 height 22
drag, startPoint x: 679, startPoint y: 68, endPoint x: 234, endPoint y: 44, distance: 445.1
click at [234, 44] on div "Update Fields Edit Fields Links Link Map Notifications "Update" fields in Clear…" at bounding box center [843, 383] width 1380 height 702
paste input "Drive Operational Efficiency and Build for the Future"
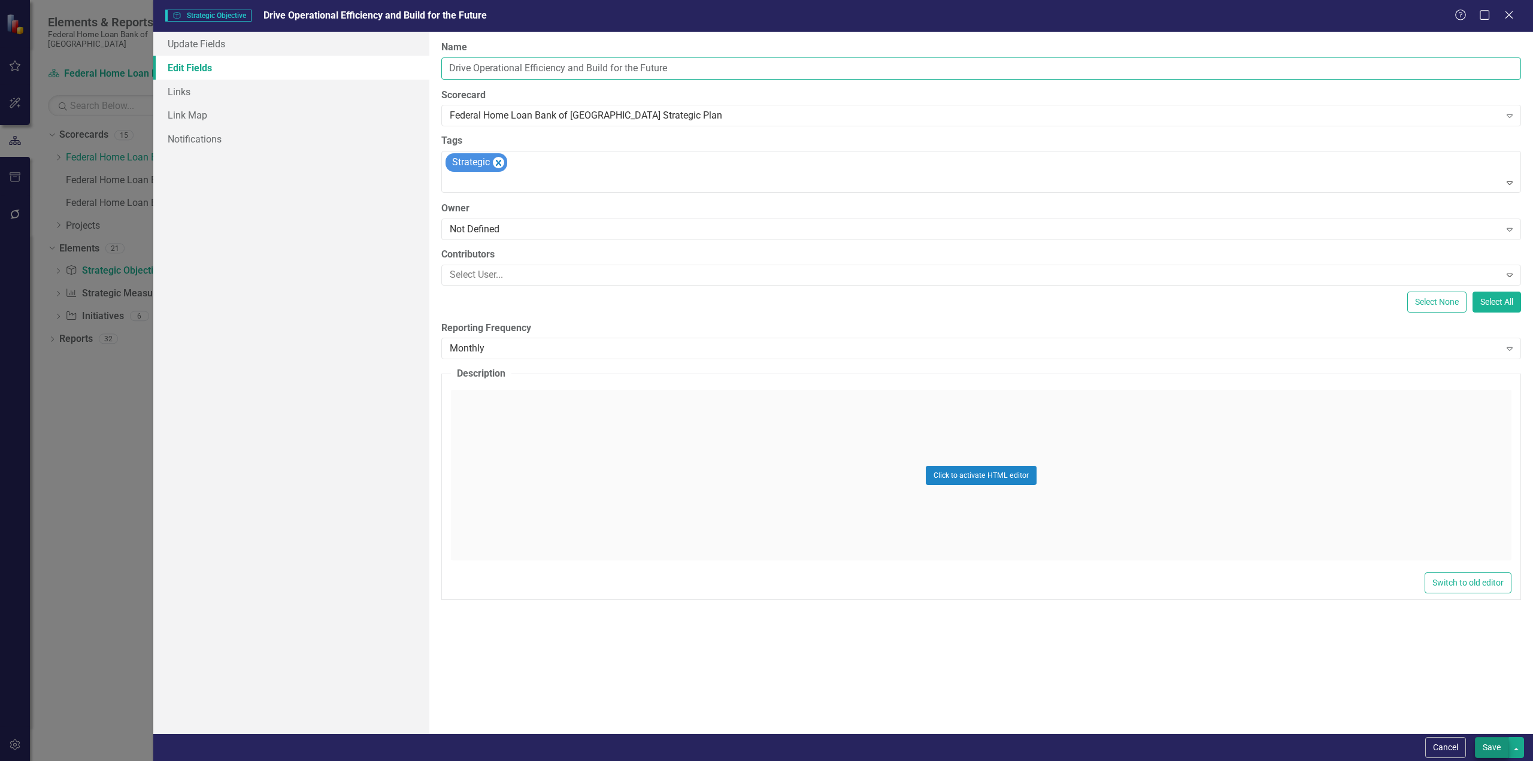
type input "Drive Operational Efficiency and Build for the Future"
drag, startPoint x: 1496, startPoint y: 745, endPoint x: 1471, endPoint y: 734, distance: 27.9
click at [1496, 745] on button "Save" at bounding box center [1492, 747] width 34 height 21
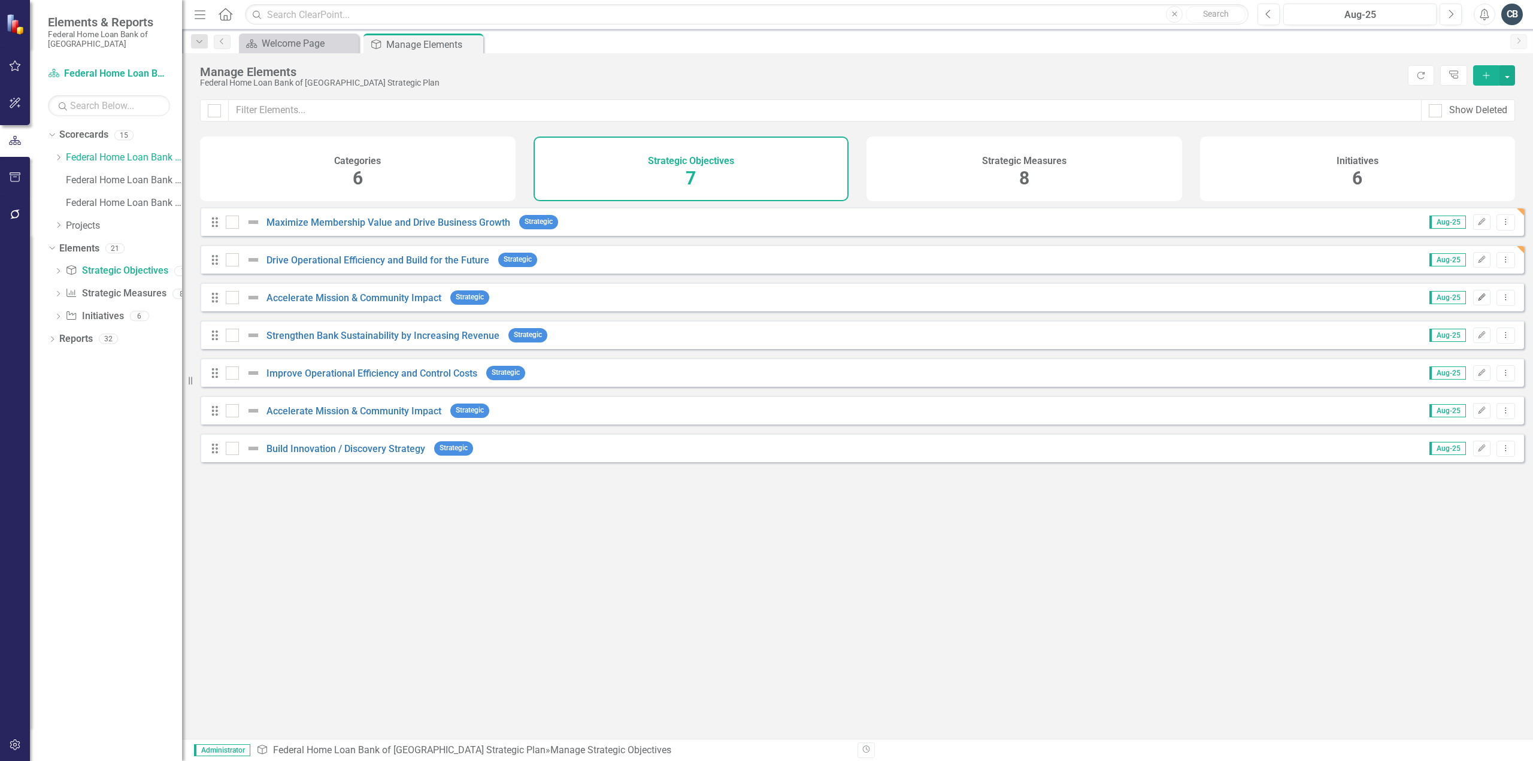
click at [1478, 301] on icon "Edit" at bounding box center [1482, 297] width 9 height 7
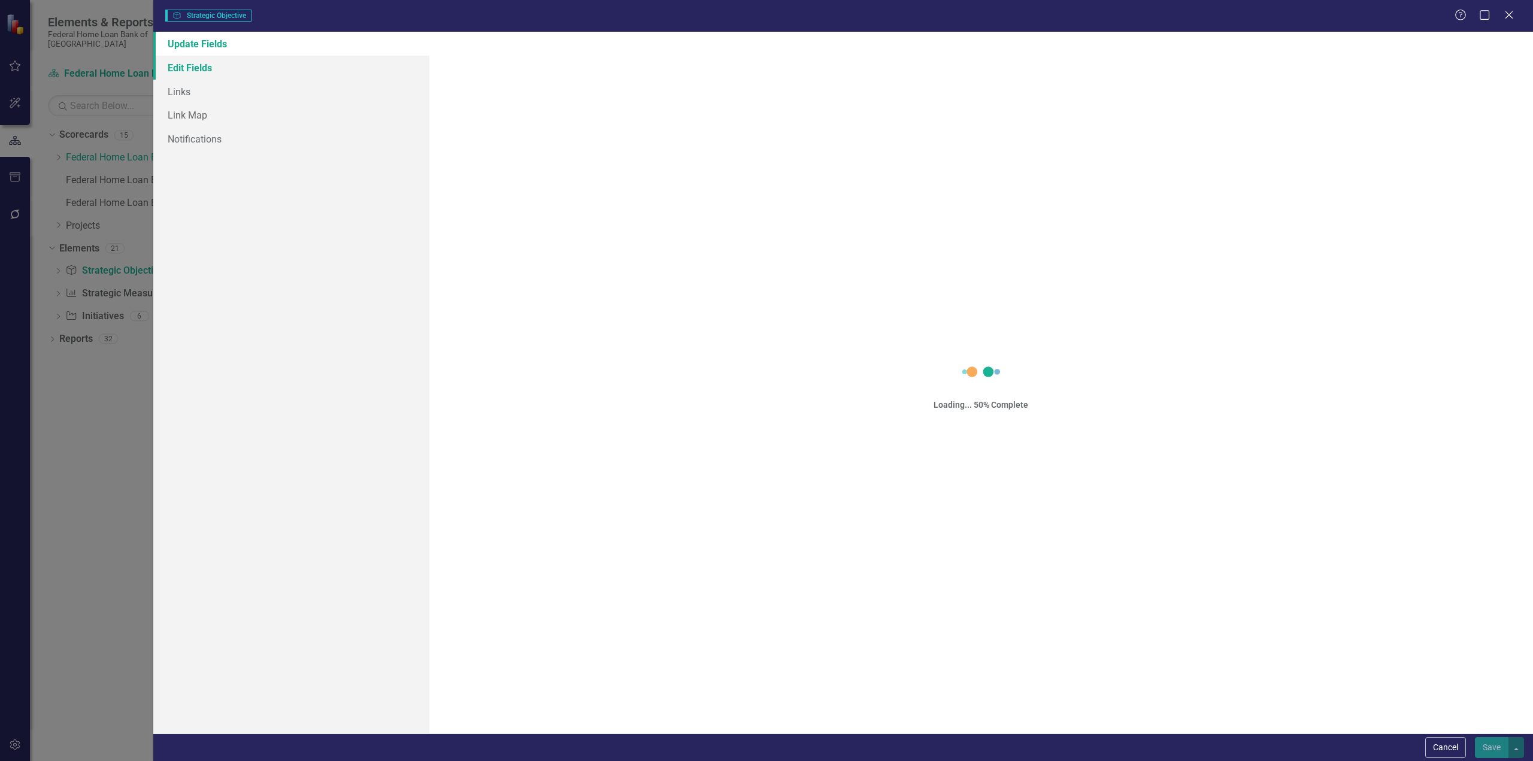
click at [191, 68] on link "Edit Fields" at bounding box center [291, 68] width 276 height 24
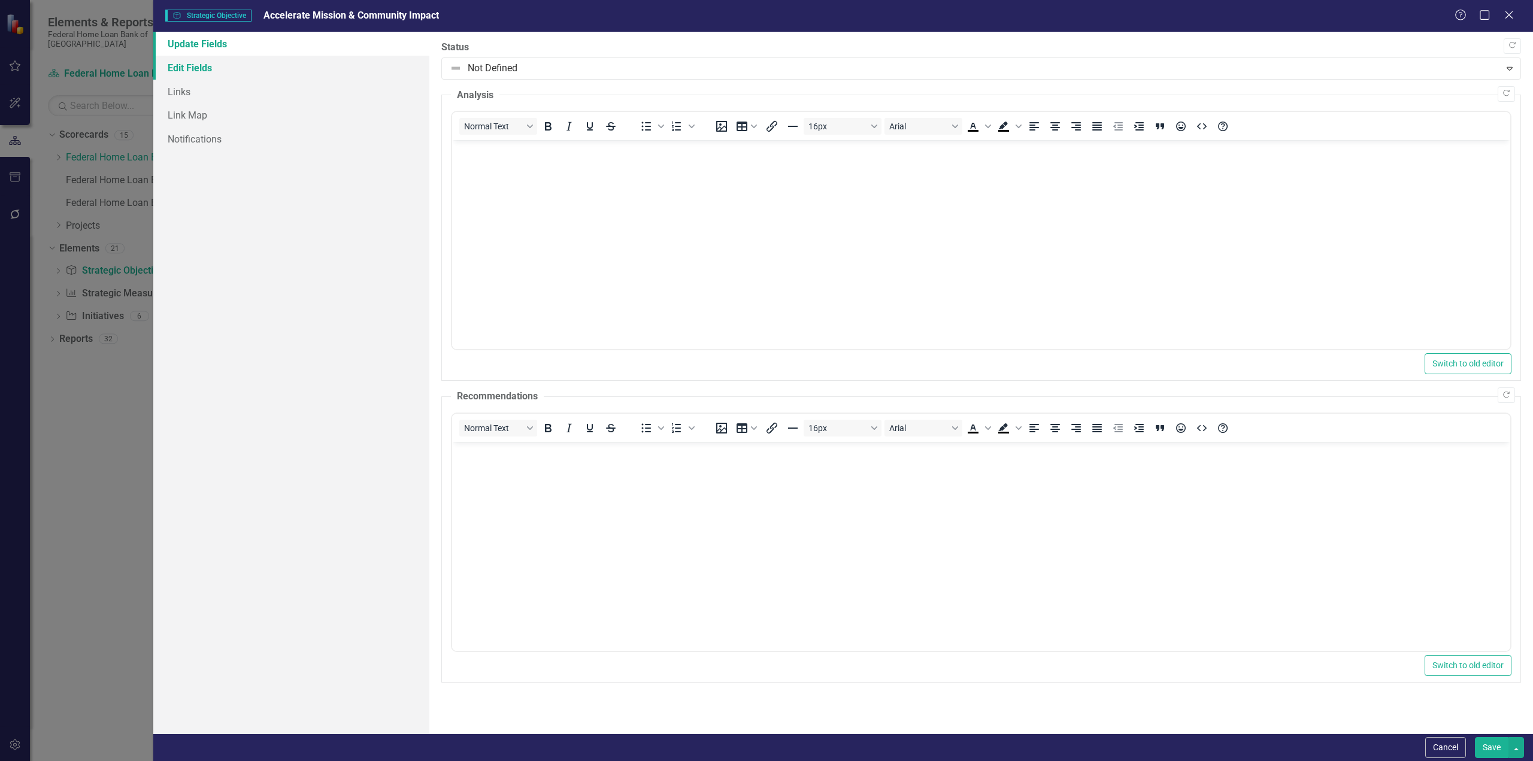
click at [202, 66] on link "Edit Fields" at bounding box center [291, 68] width 276 height 24
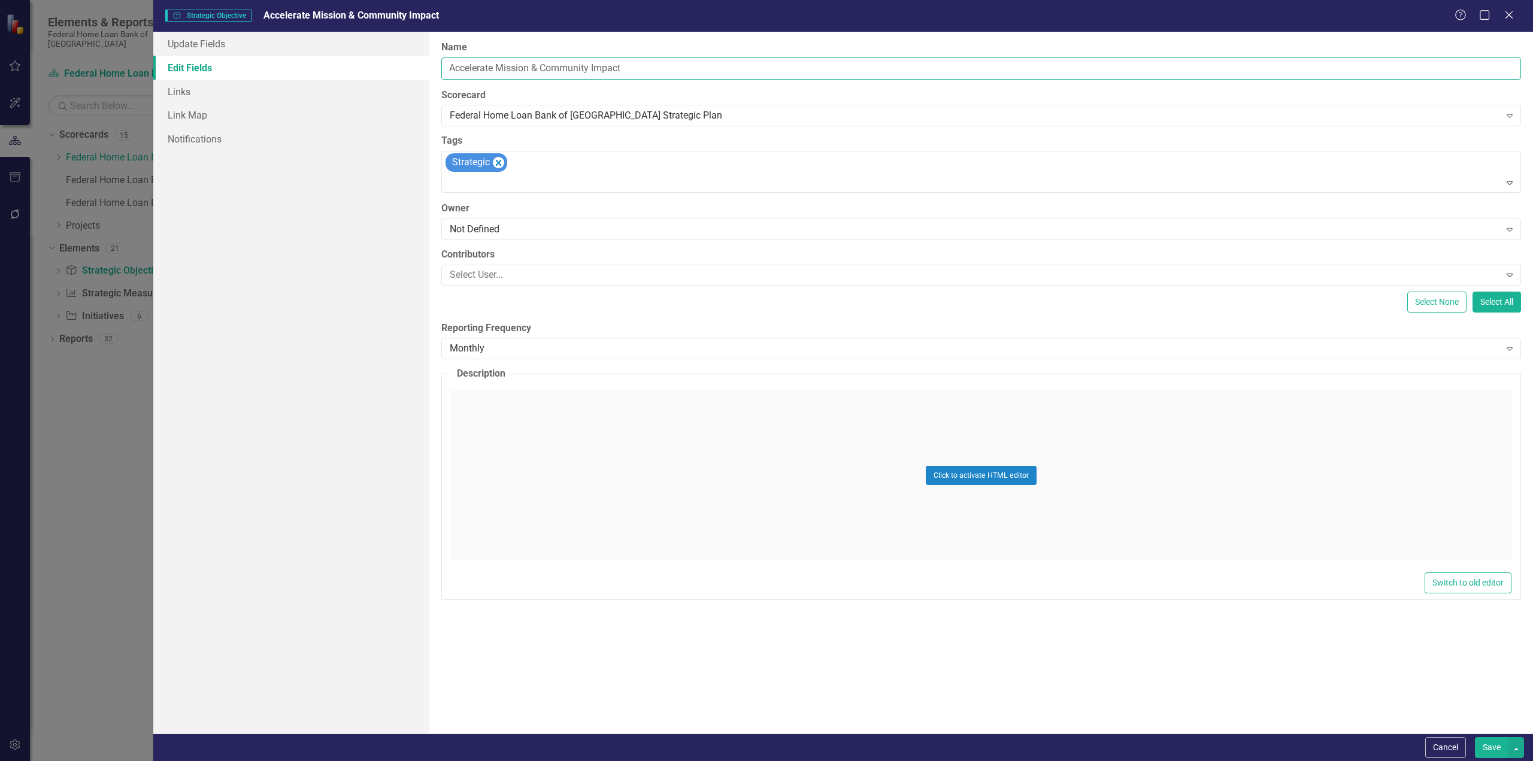
drag, startPoint x: 653, startPoint y: 70, endPoint x: 254, endPoint y: 66, distance: 398.9
click at [254, 66] on div "Update Fields Edit Fields Links Link Map Notifications "Update" fields in Clear…" at bounding box center [843, 383] width 1380 height 702
paste input "Deliver Community Impact to Improve Housing Affordability and Supply"
type input "Deliver Community Impact to Improve Housing Affordability and Supply"
click at [1489, 749] on button "Save" at bounding box center [1492, 747] width 34 height 21
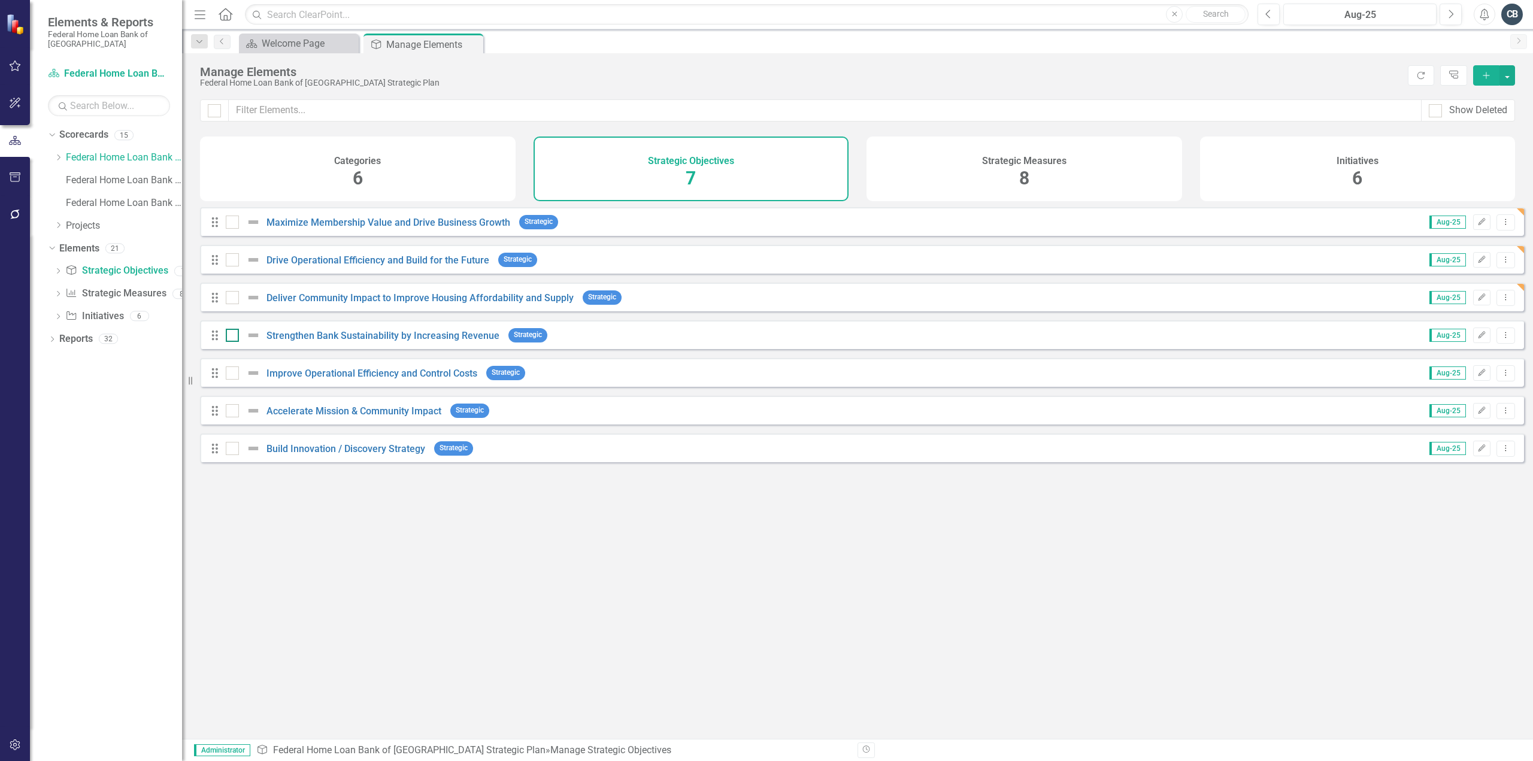
click at [231, 337] on input "checkbox" at bounding box center [230, 333] width 8 height 8
checkbox input "true"
click at [232, 374] on input "checkbox" at bounding box center [230, 371] width 8 height 8
checkbox input "true"
click at [231, 337] on input "checkbox" at bounding box center [230, 333] width 8 height 8
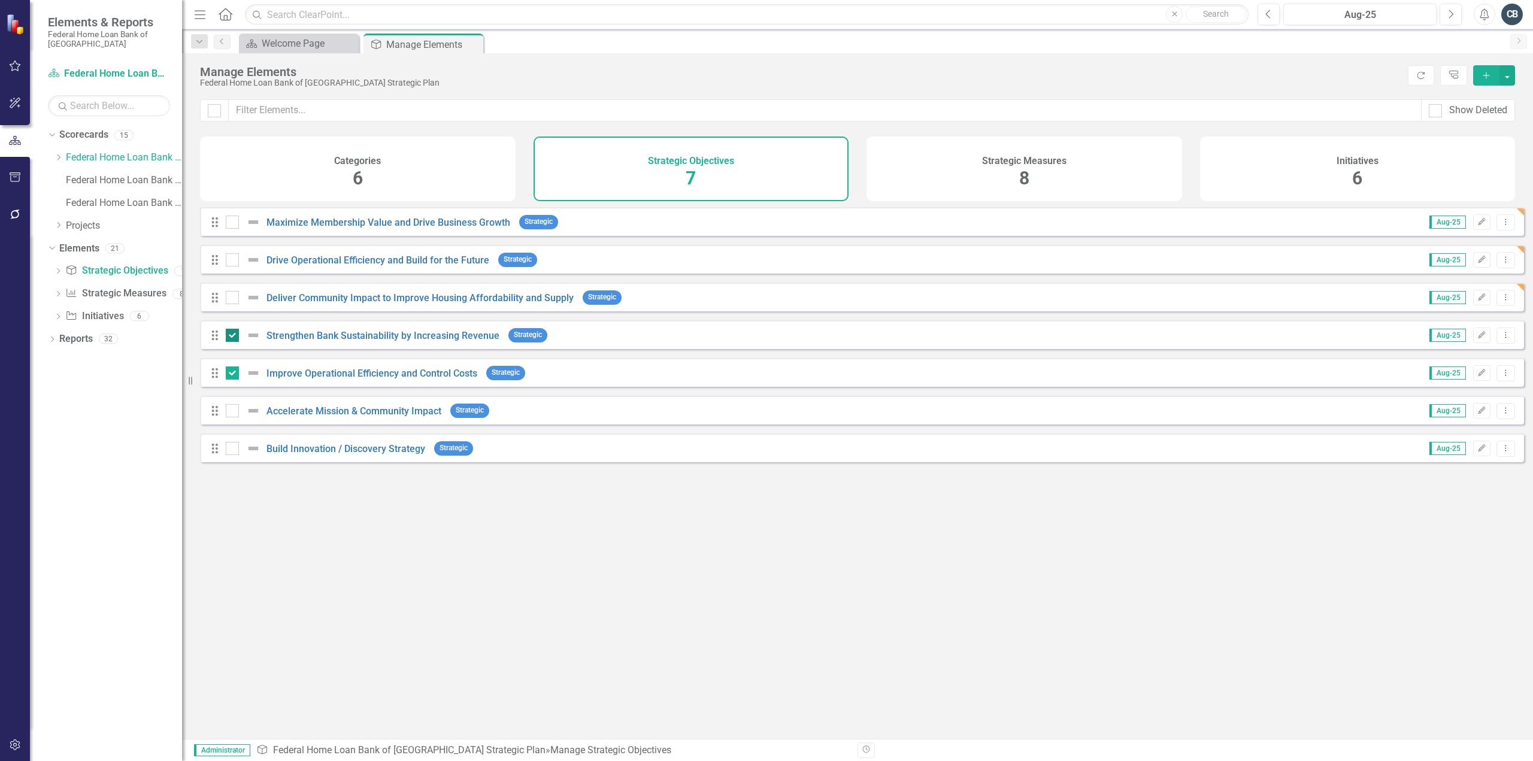
checkbox input "false"
click at [233, 412] on input "checkbox" at bounding box center [230, 408] width 8 height 8
checkbox input "true"
click at [231, 450] on input "checkbox" at bounding box center [230, 446] width 8 height 8
checkbox input "true"
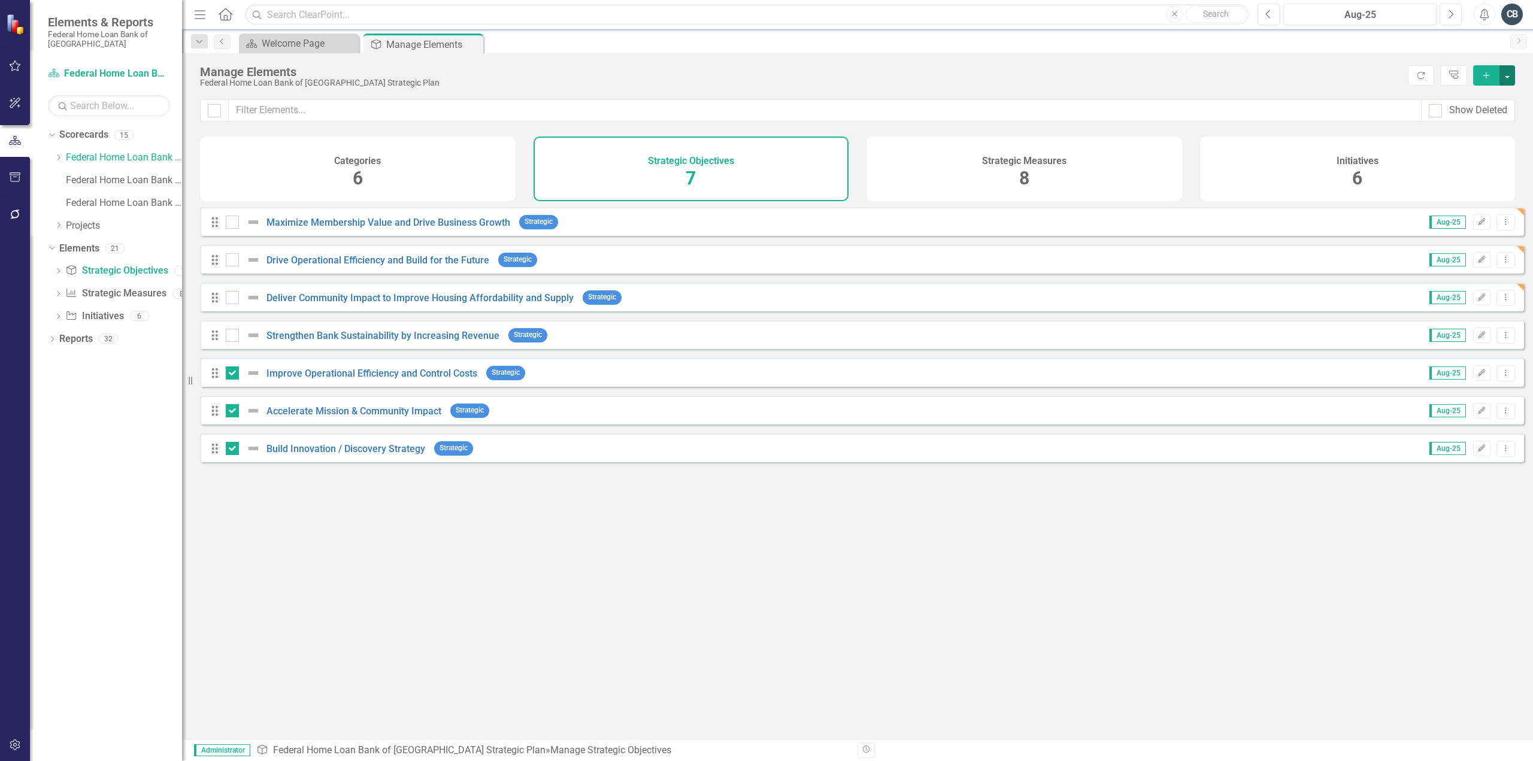
click at [1508, 78] on button "button" at bounding box center [1508, 75] width 16 height 20
click at [1419, 167] on link "Trash Delete Multiple" at bounding box center [1451, 164] width 127 height 22
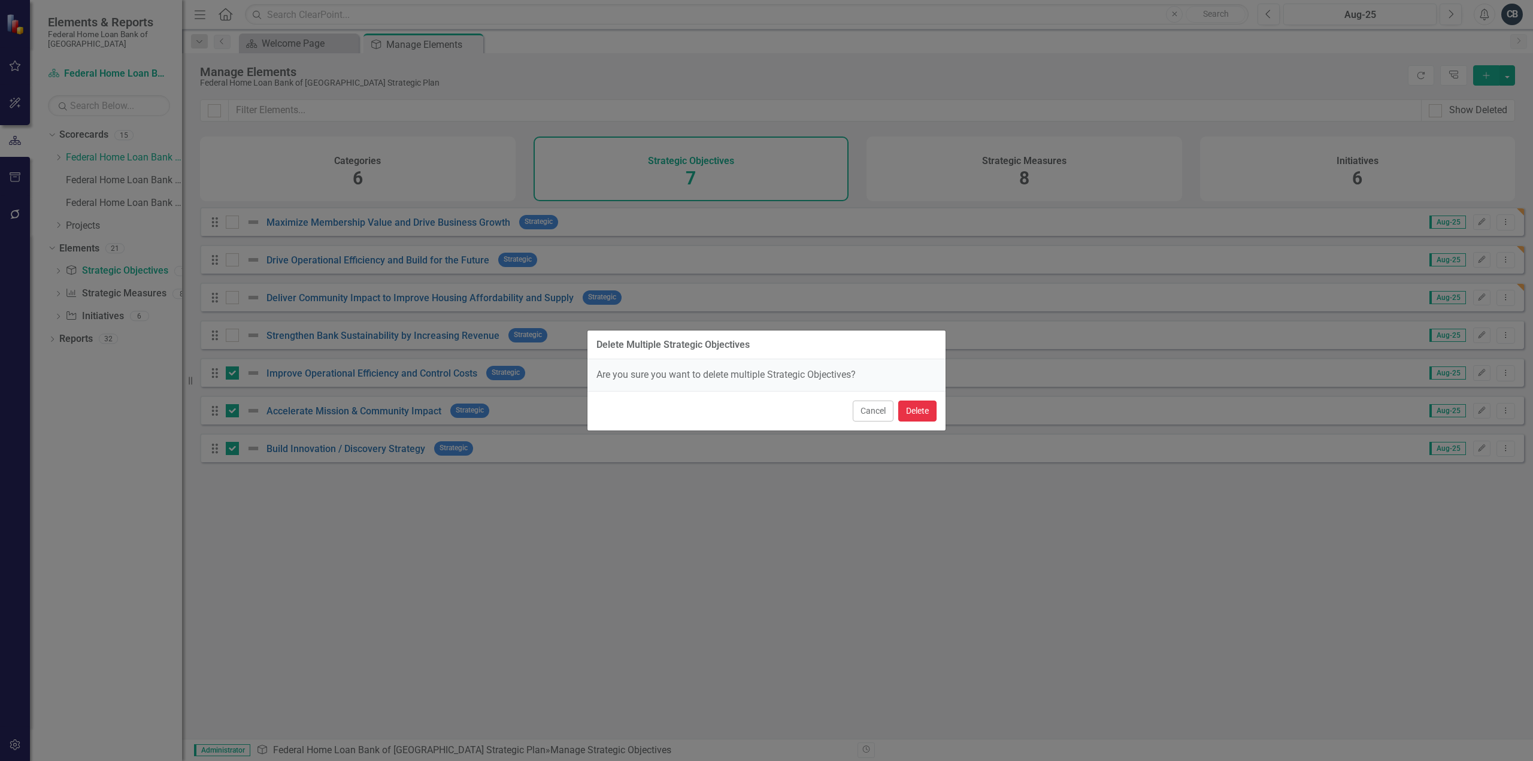
drag, startPoint x: 920, startPoint y: 413, endPoint x: 895, endPoint y: 437, distance: 34.3
click at [919, 413] on button "Delete" at bounding box center [917, 411] width 38 height 21
checkbox input "false"
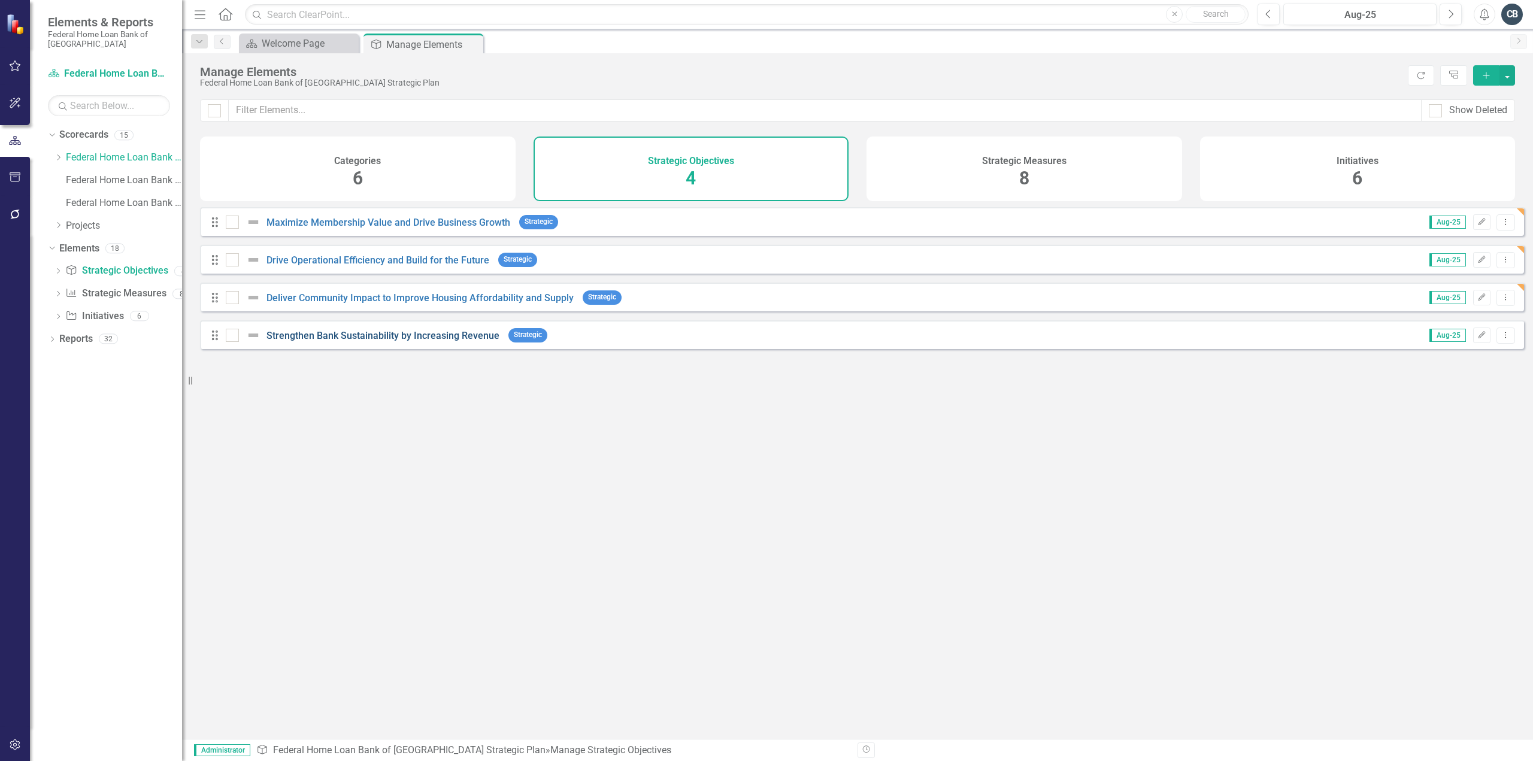
click at [404, 341] on link "Strengthen Bank Sustainability by Increasing Revenue" at bounding box center [383, 335] width 233 height 11
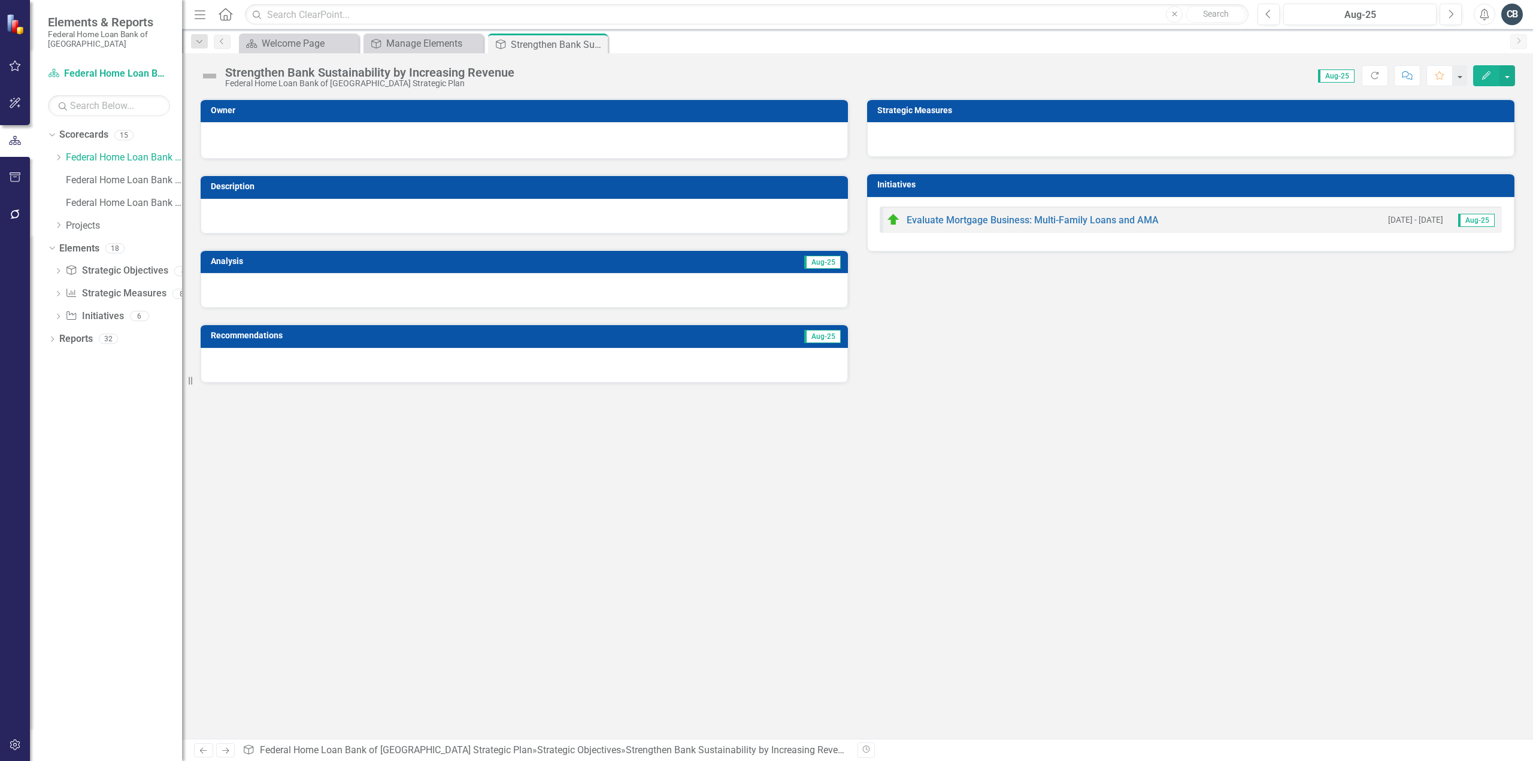
click at [1481, 75] on button "Edit" at bounding box center [1487, 75] width 26 height 21
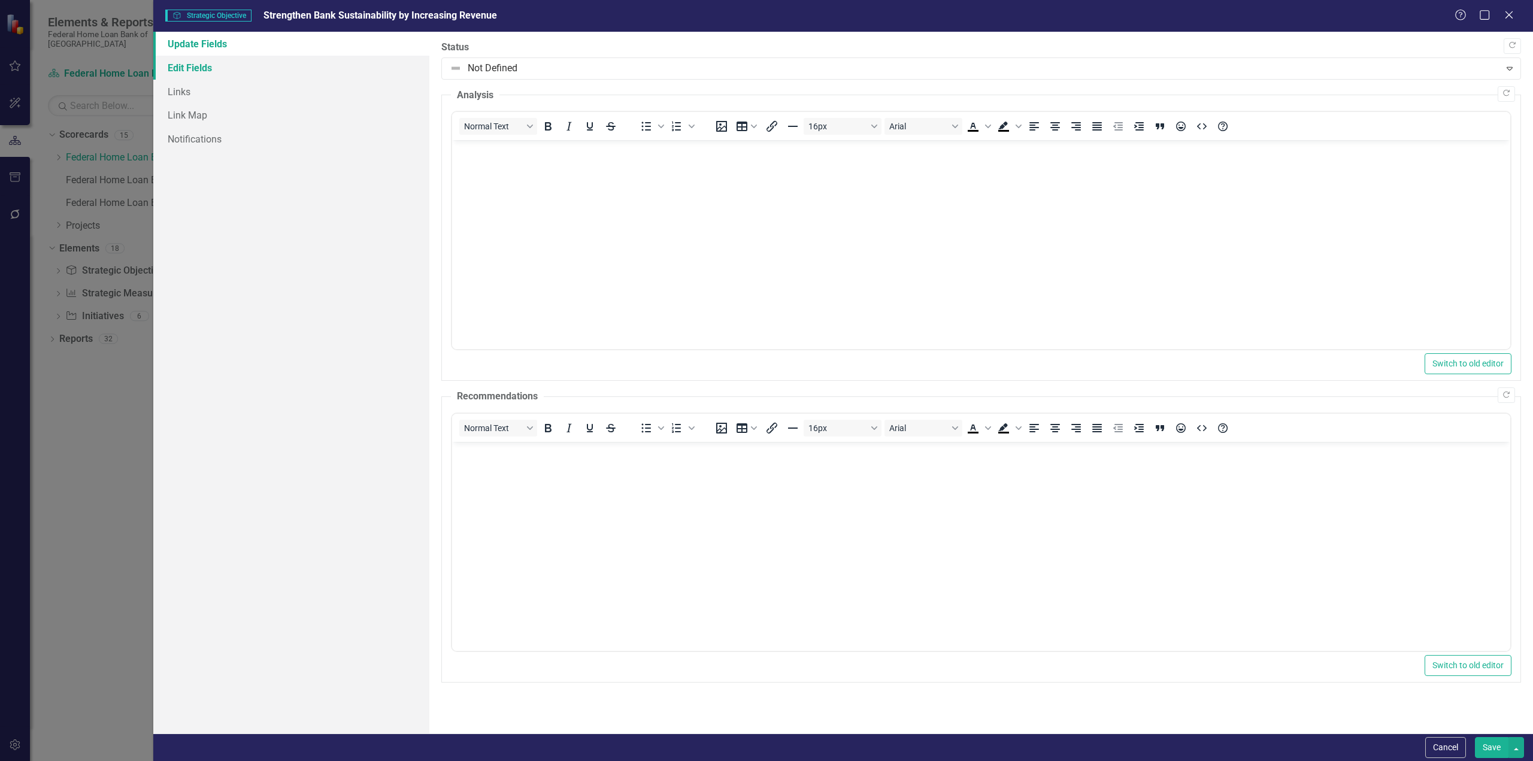
click at [198, 65] on link "Edit Fields" at bounding box center [291, 68] width 276 height 24
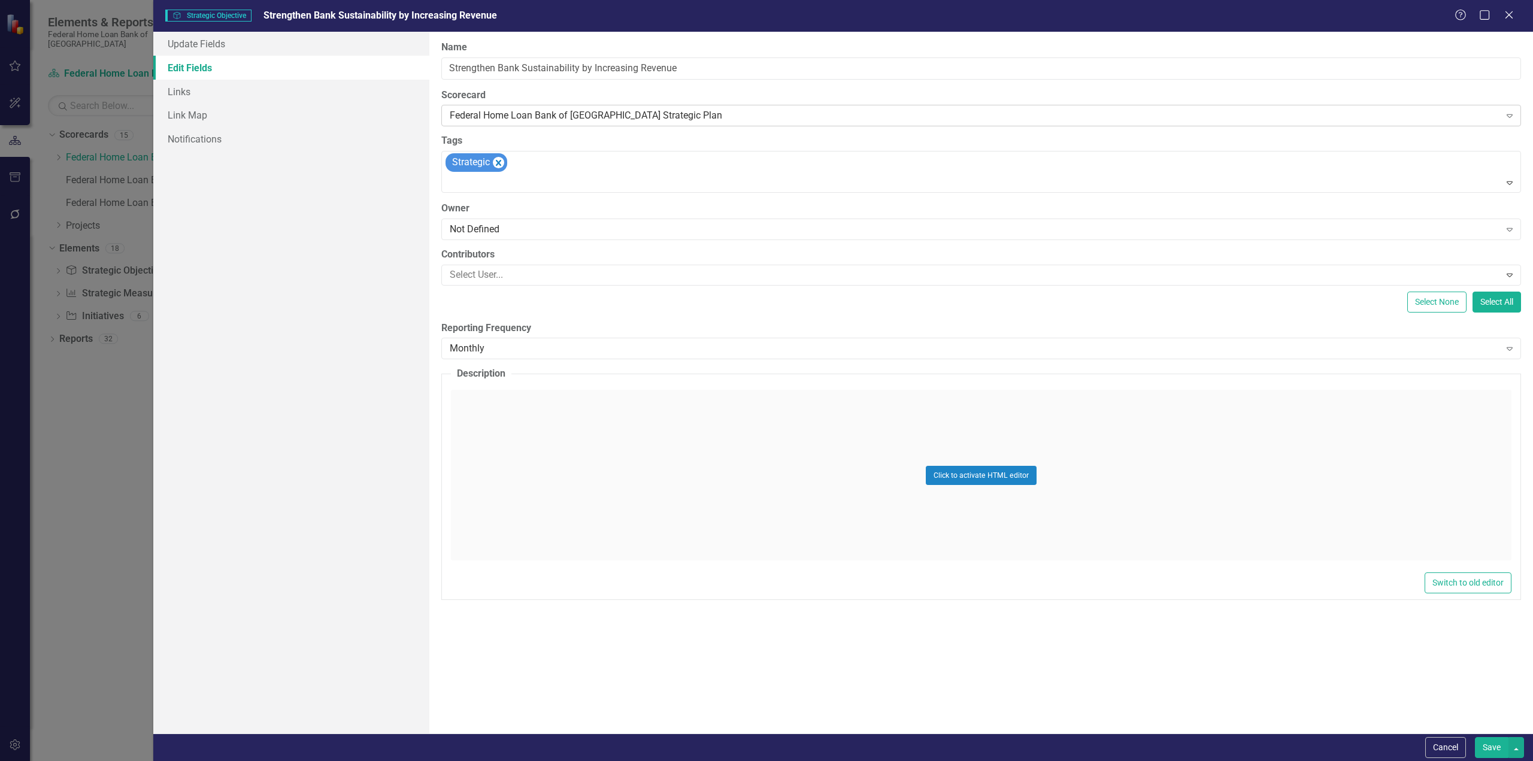
click at [713, 118] on div "Federal Home Loan Bank of [GEOGRAPHIC_DATA] Strategic Plan" at bounding box center [975, 116] width 1051 height 14
drag, startPoint x: 692, startPoint y: 69, endPoint x: 305, endPoint y: 54, distance: 387.2
click at [315, 59] on div "Update Fields Edit Fields Links Link Map Notifications "Update" fields in Clear…" at bounding box center [843, 383] width 1380 height 702
paste input "Invest in our People to [PERSON_NAME] a Culture of Growth and Adaptability"
type input "Invest in our People to [PERSON_NAME] a Culture of Growth and Adaptability"
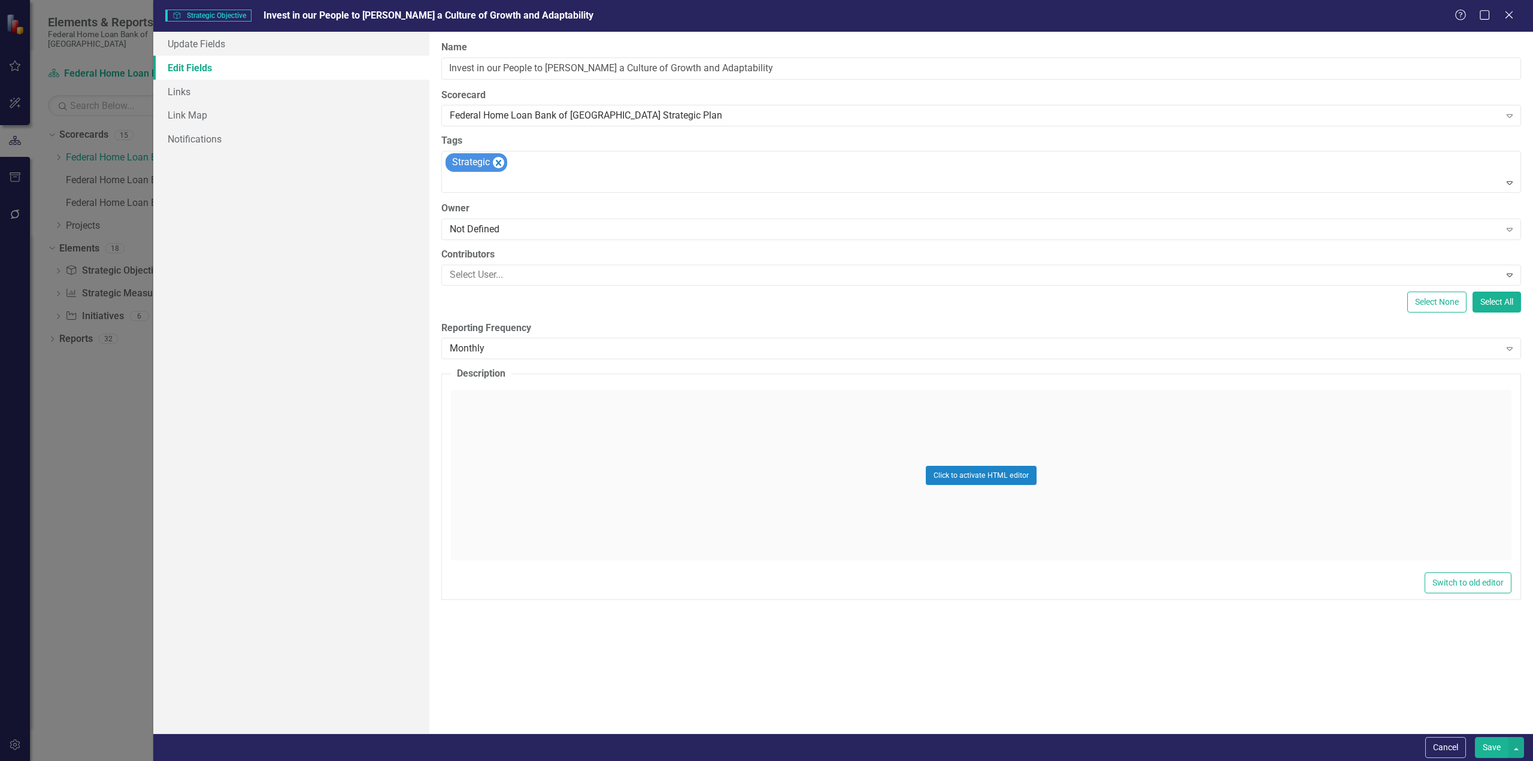
click at [1494, 751] on button "Save" at bounding box center [1492, 747] width 34 height 21
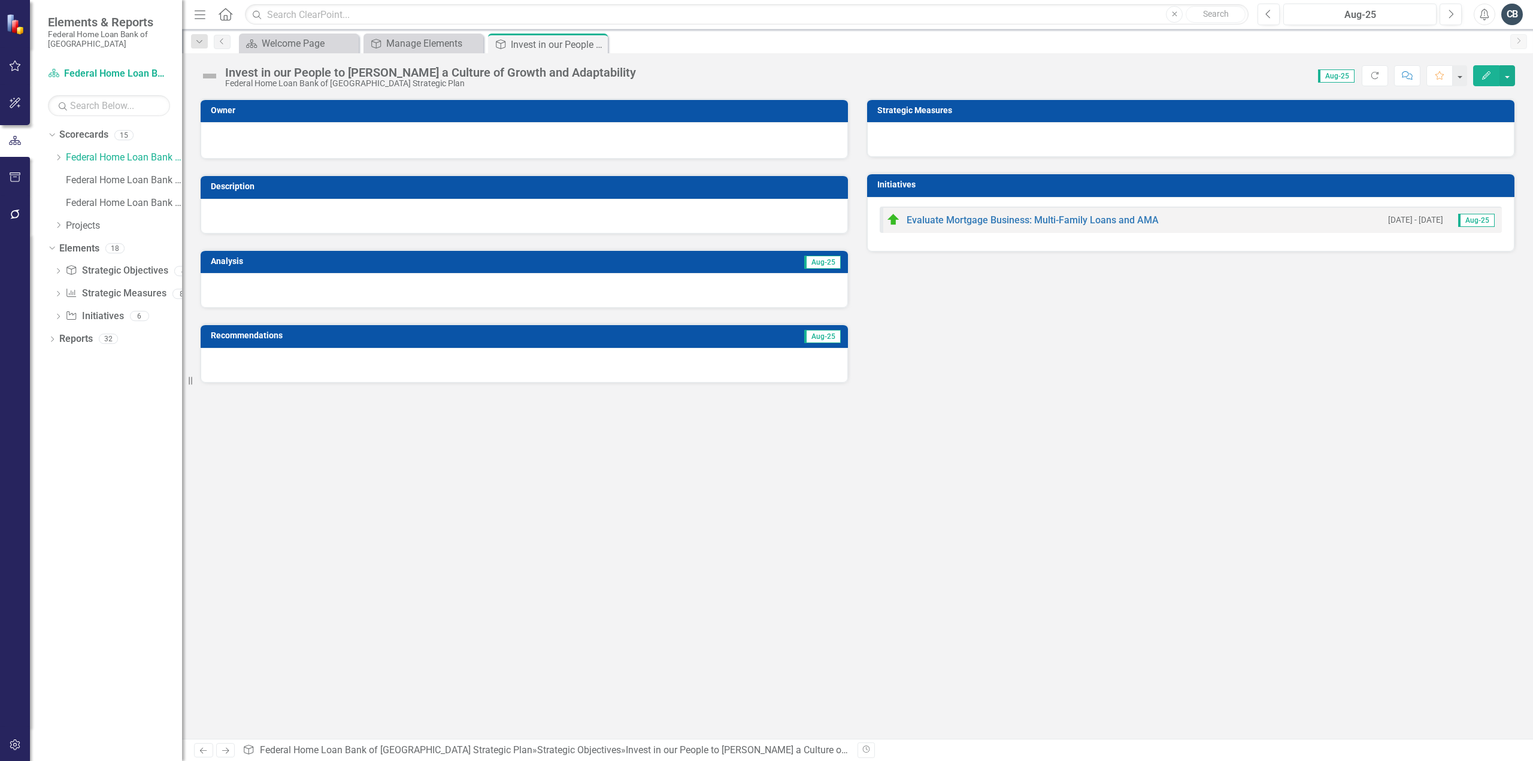
click at [1241, 216] on div "Evaluate Mortgage Business: Multi-Family Loans and AMA [DATE] - [DATE] Aug-25" at bounding box center [1191, 220] width 622 height 26
drag, startPoint x: 1241, startPoint y: 227, endPoint x: 1233, endPoint y: 211, distance: 17.7
click at [1233, 211] on div "Evaluate Mortgage Business: Multi-Family Loans and AMA [DATE] - [DATE] Aug-25" at bounding box center [1191, 220] width 622 height 26
click at [1486, 71] on icon "Edit" at bounding box center [1486, 75] width 11 height 8
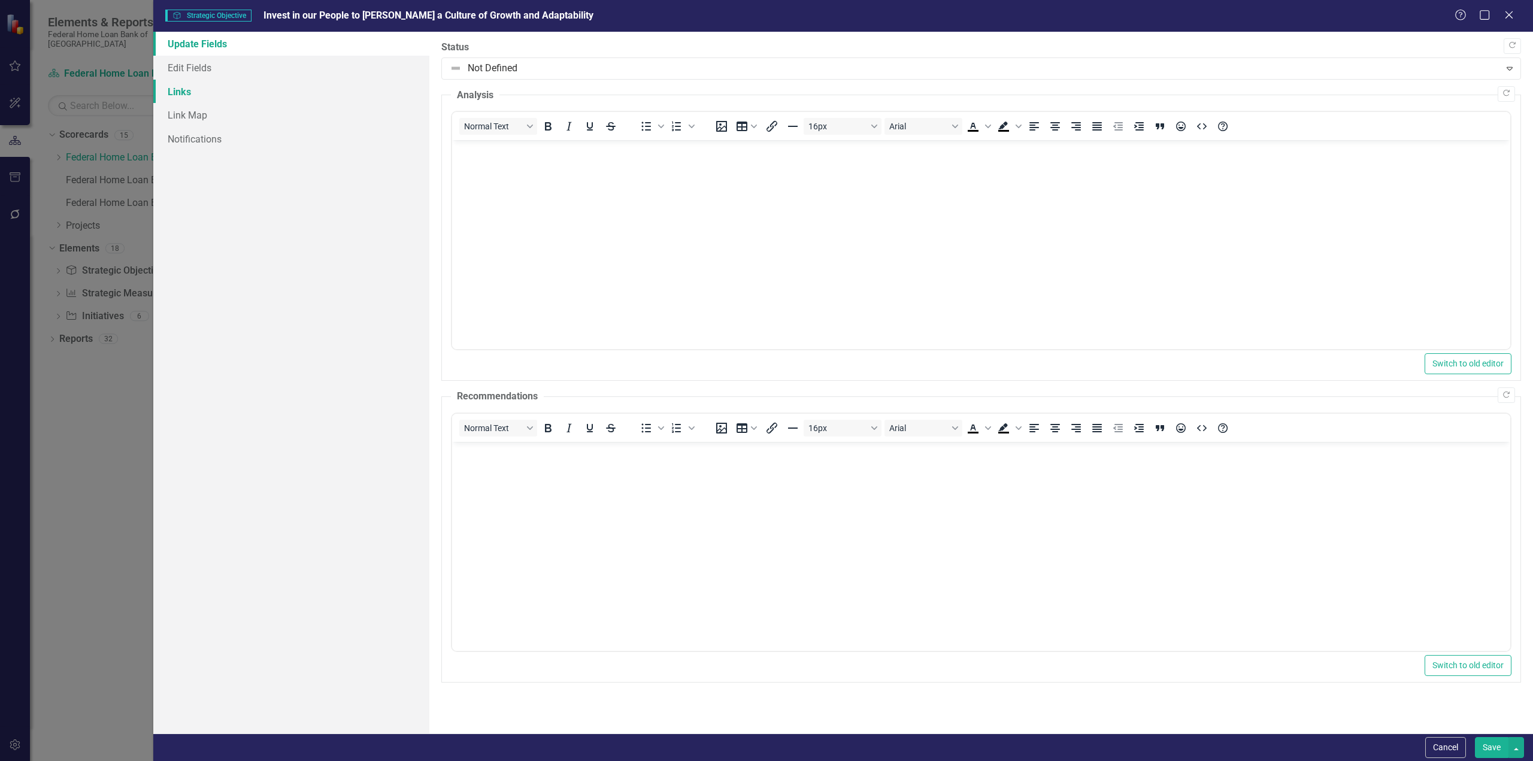
click at [182, 90] on link "Links" at bounding box center [291, 92] width 276 height 24
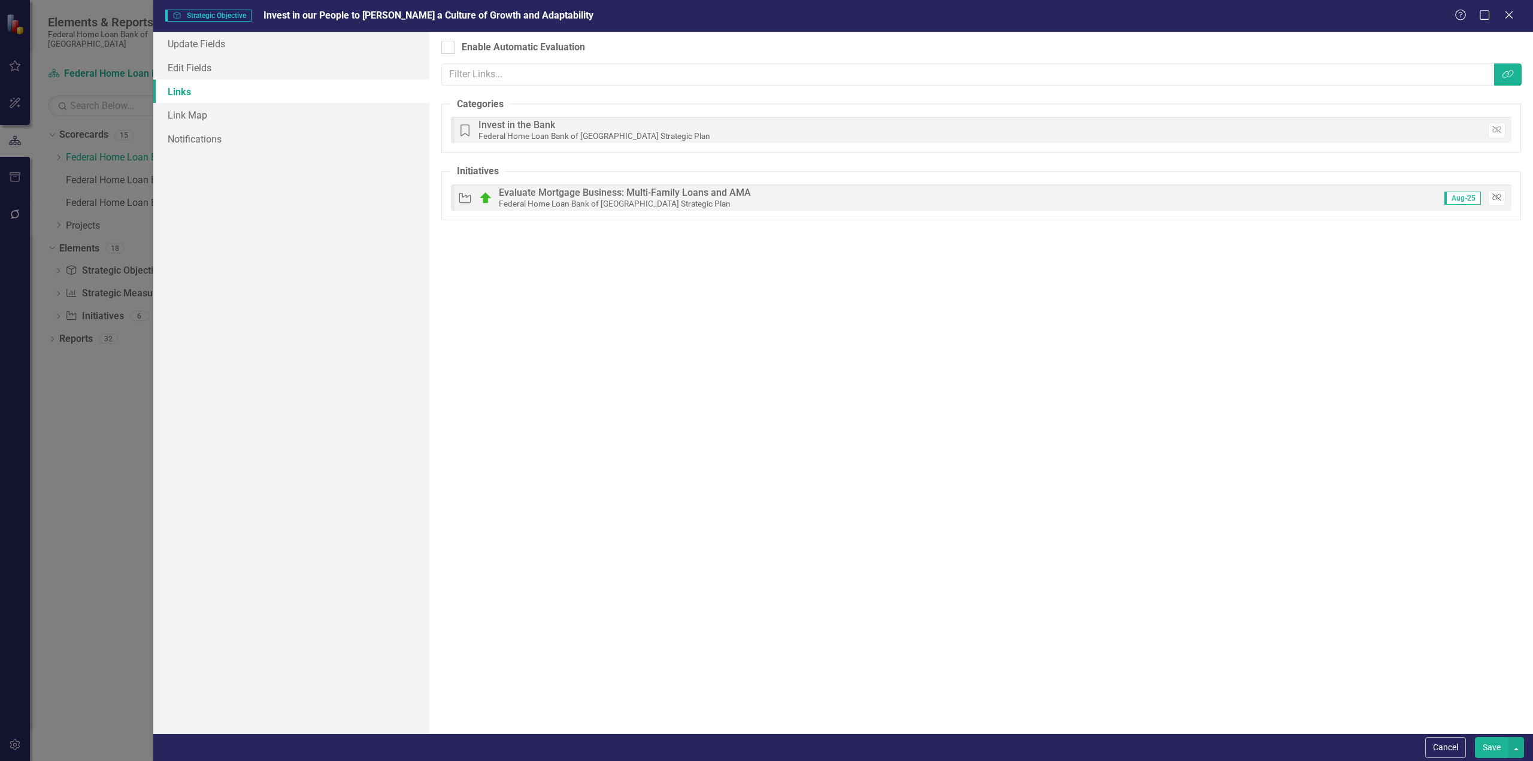
click at [1499, 194] on icon "button" at bounding box center [1497, 196] width 9 height 7
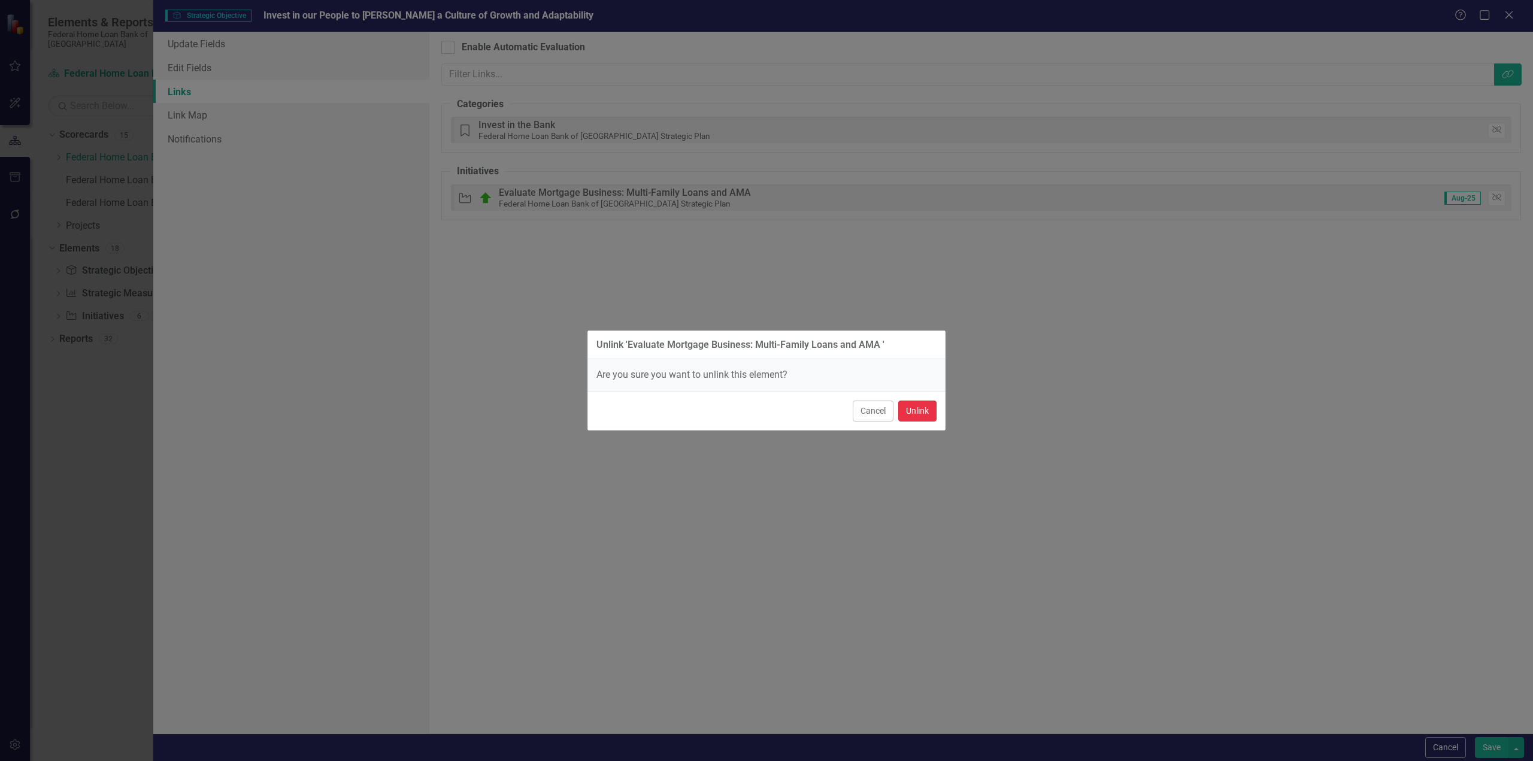
click at [913, 409] on button "Unlink" at bounding box center [917, 411] width 38 height 21
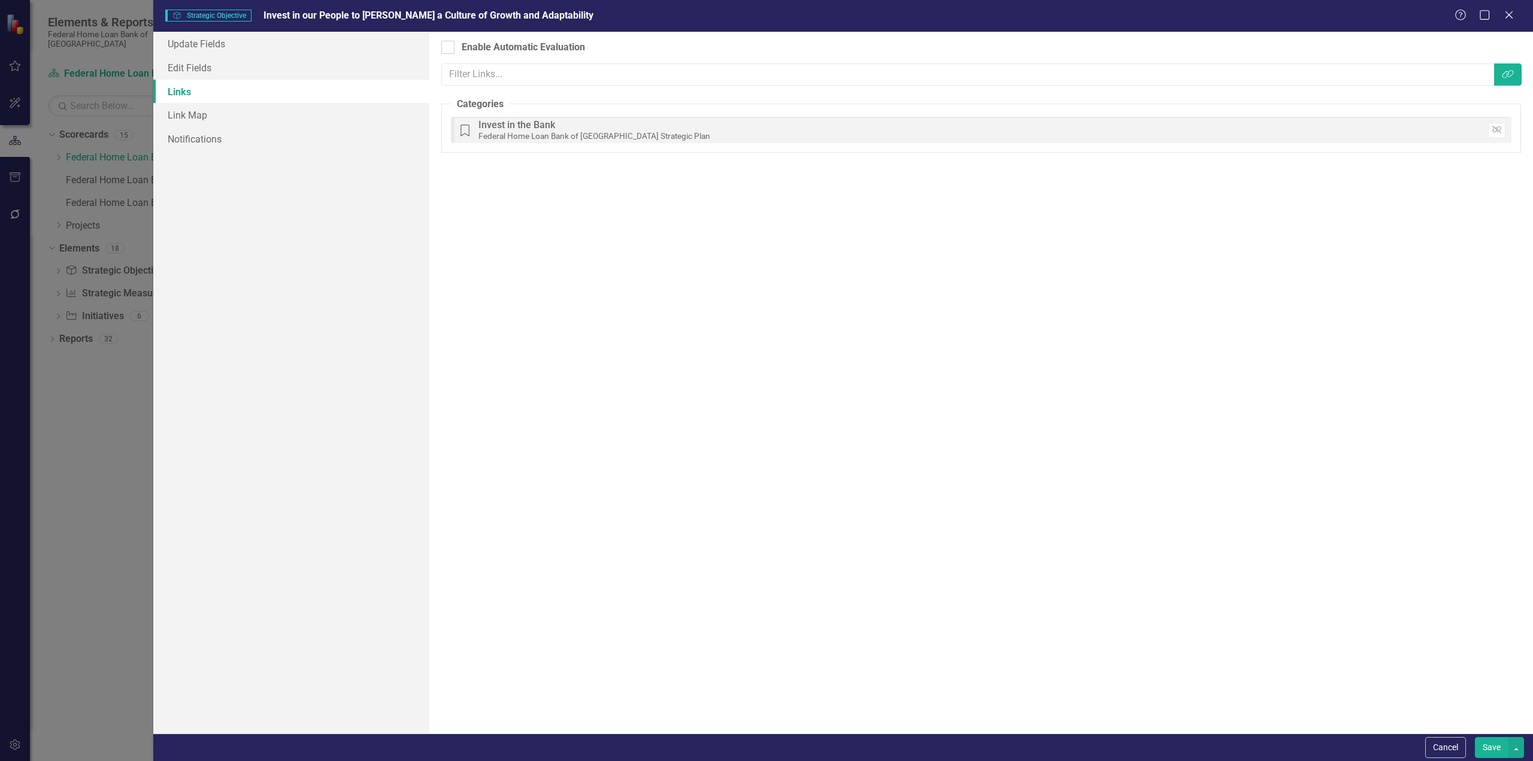
click at [1487, 746] on button "Save" at bounding box center [1492, 747] width 34 height 21
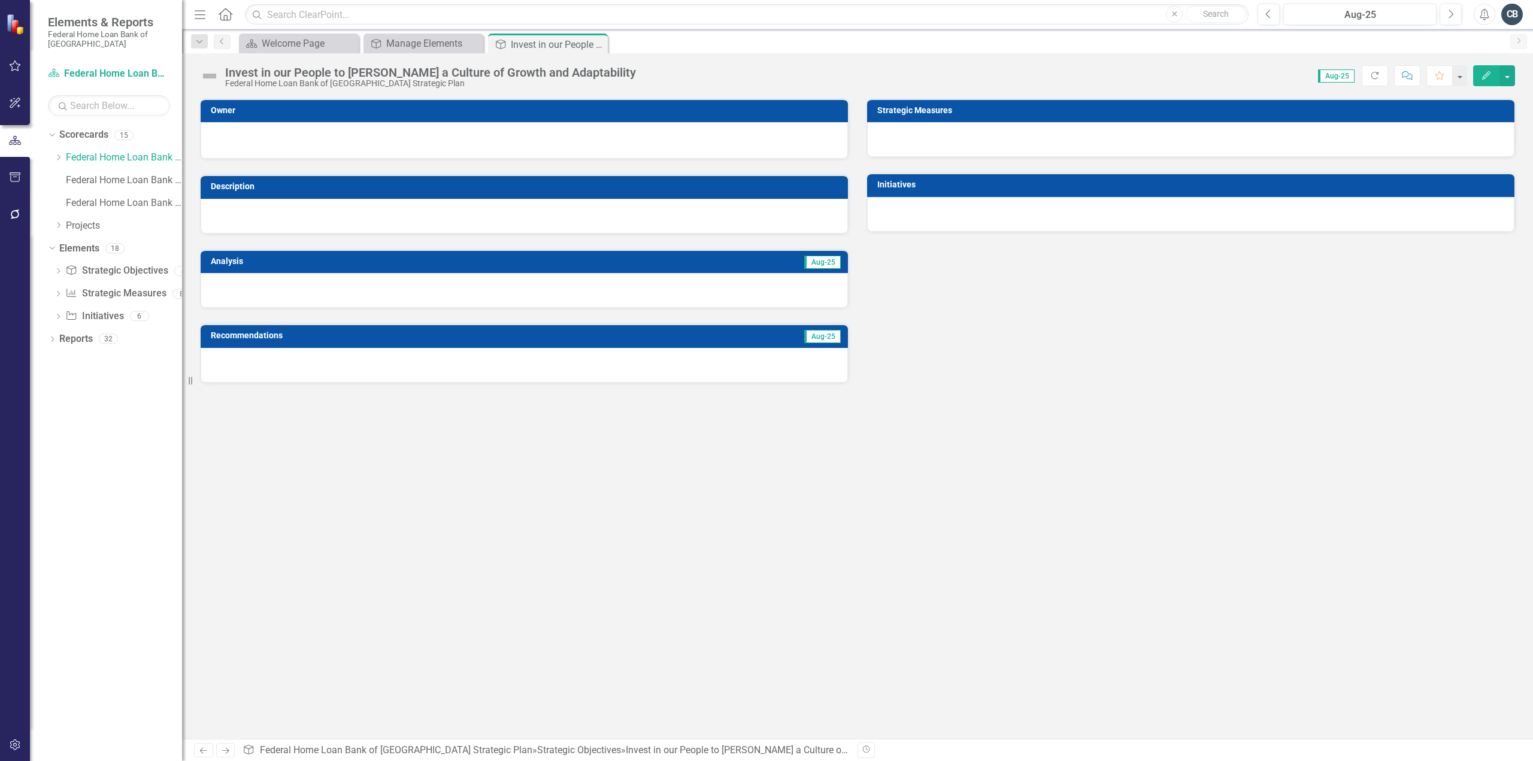
click at [230, 474] on div "Owner Description Analysis Aug-25 Recommendations Aug-25 Strategic Measures Ini…" at bounding box center [857, 418] width 1351 height 641
click at [845, 646] on div "Owner Description Analysis Aug-25 Recommendations Aug-25 Strategic Measures Ini…" at bounding box center [857, 418] width 1351 height 641
click at [597, 44] on icon at bounding box center [597, 44] width 7 height 7
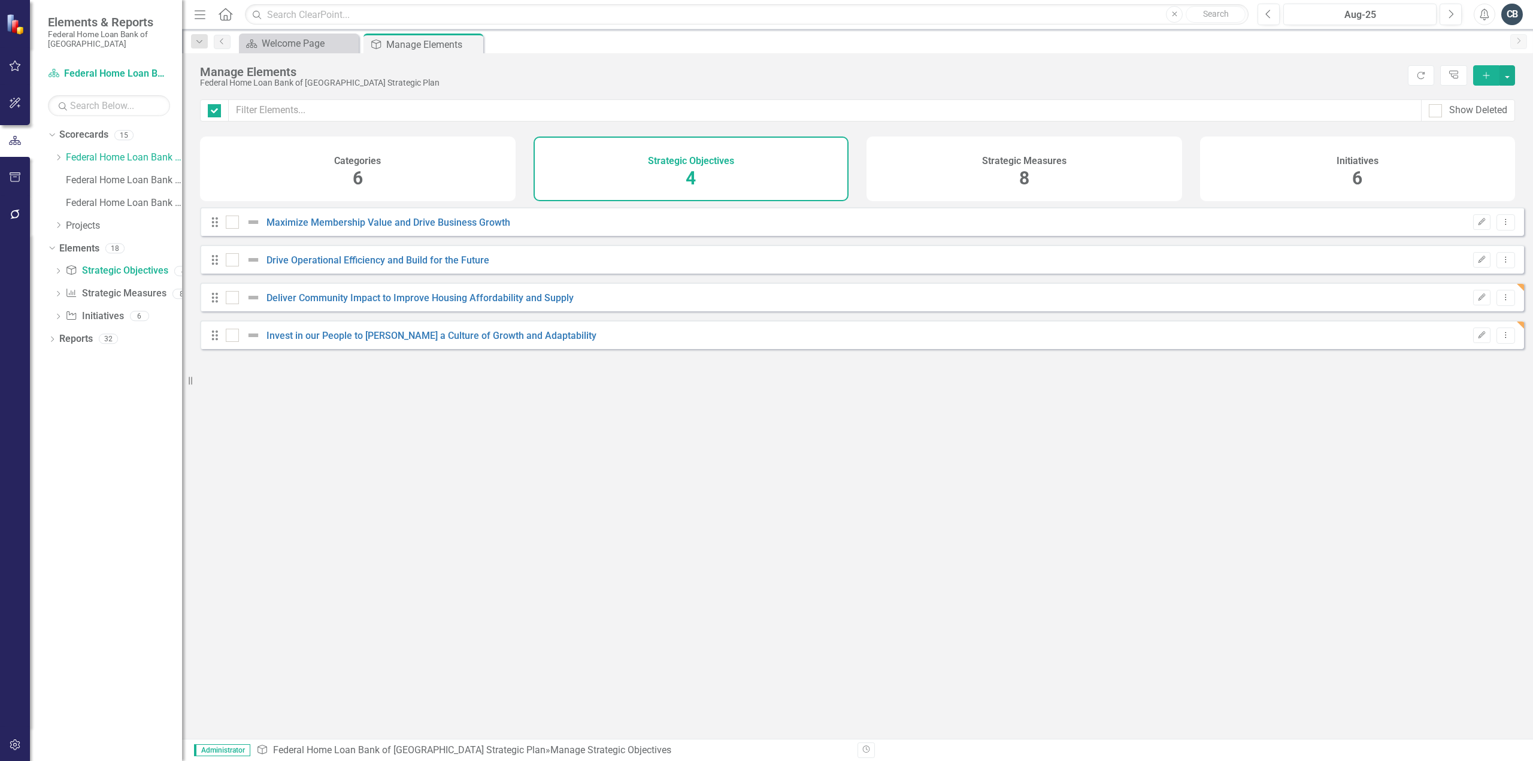
checkbox input "false"
click at [379, 304] on link "Deliver Community Impact to Improve Housing Affordability and Supply" at bounding box center [420, 297] width 307 height 11
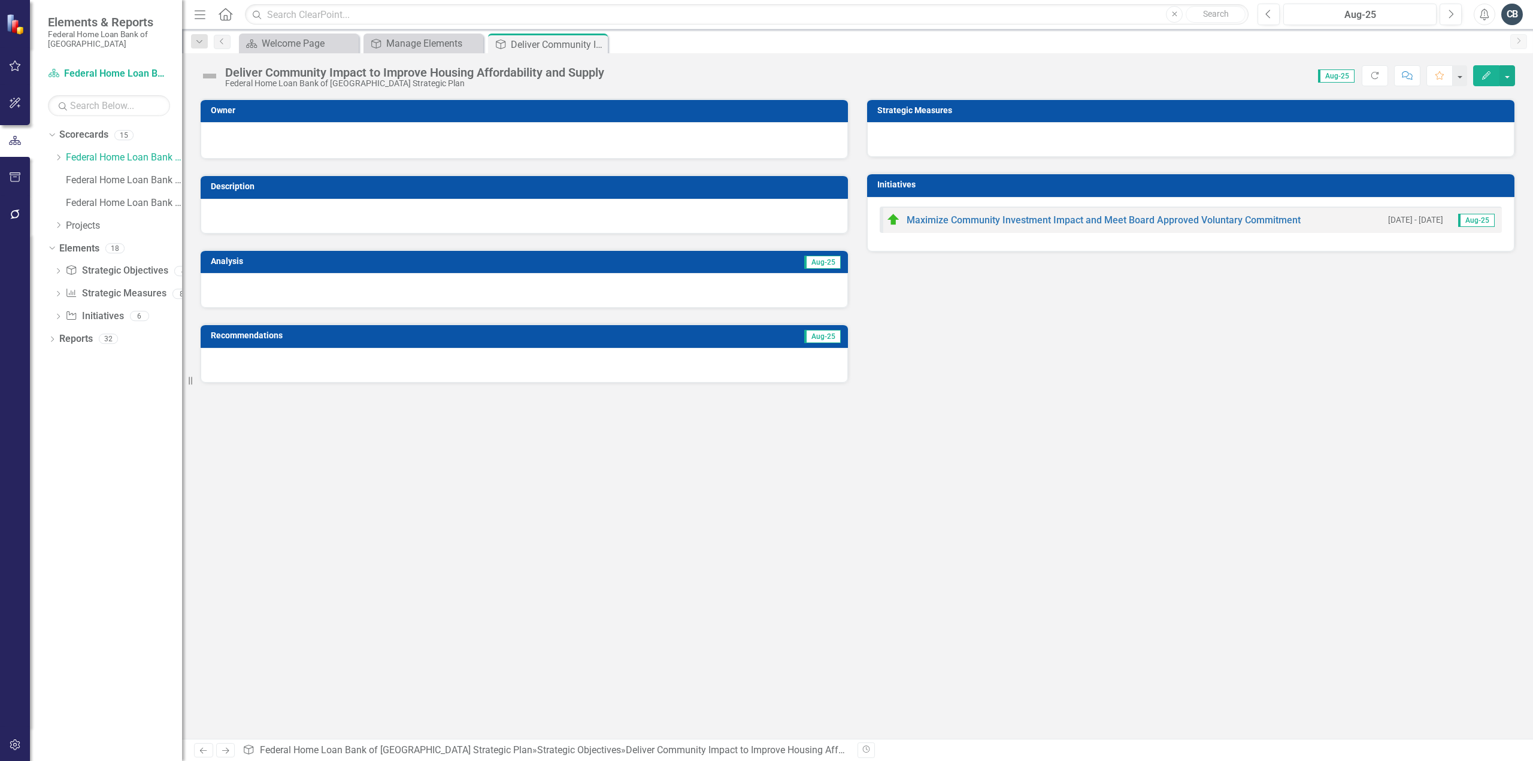
click at [1484, 68] on button "Edit" at bounding box center [1487, 75] width 26 height 21
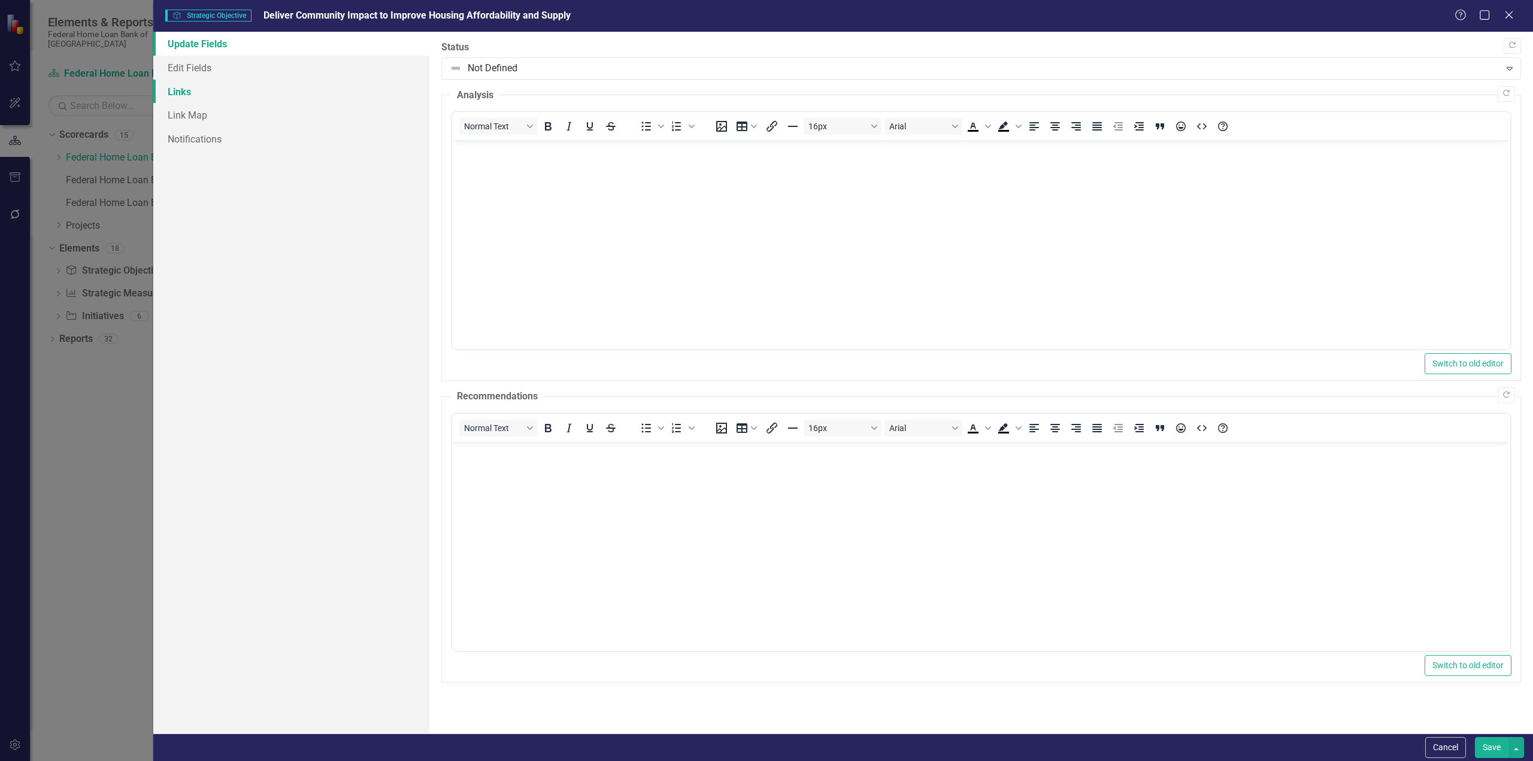
click at [179, 88] on link "Links" at bounding box center [291, 92] width 276 height 24
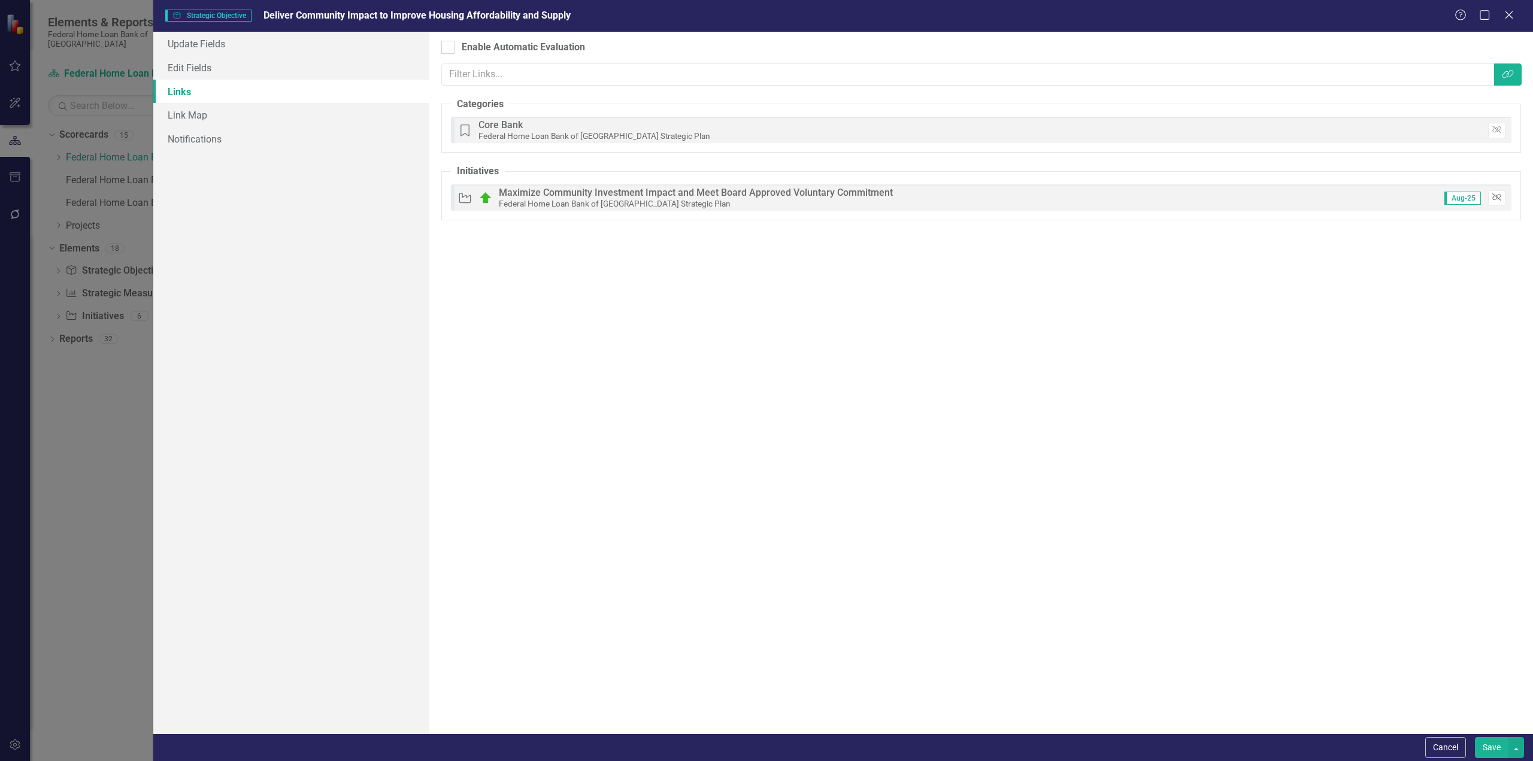
click at [1496, 198] on icon "button" at bounding box center [1497, 196] width 9 height 7
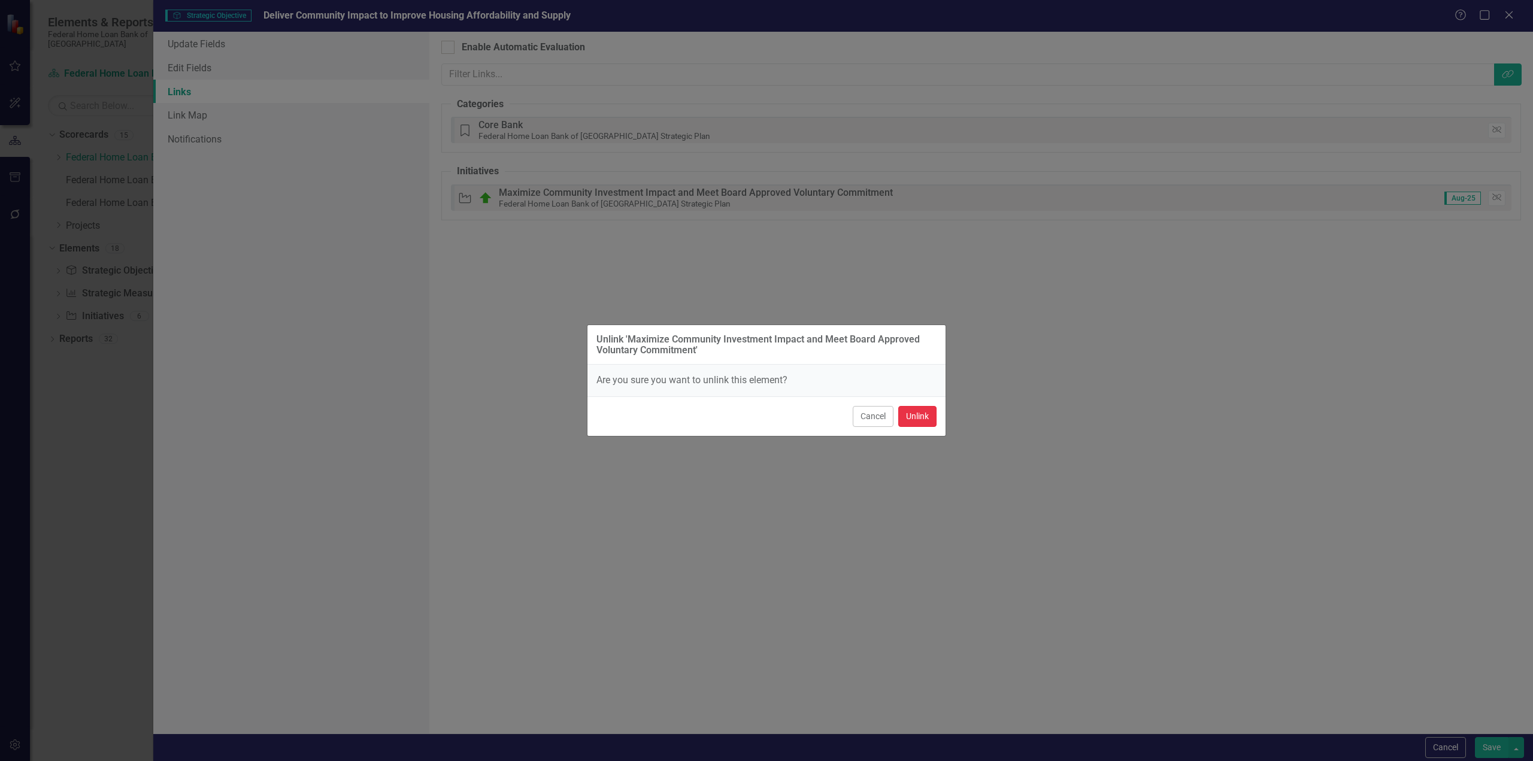
drag, startPoint x: 927, startPoint y: 416, endPoint x: 912, endPoint y: 415, distance: 15.0
click at [925, 416] on button "Unlink" at bounding box center [917, 416] width 38 height 21
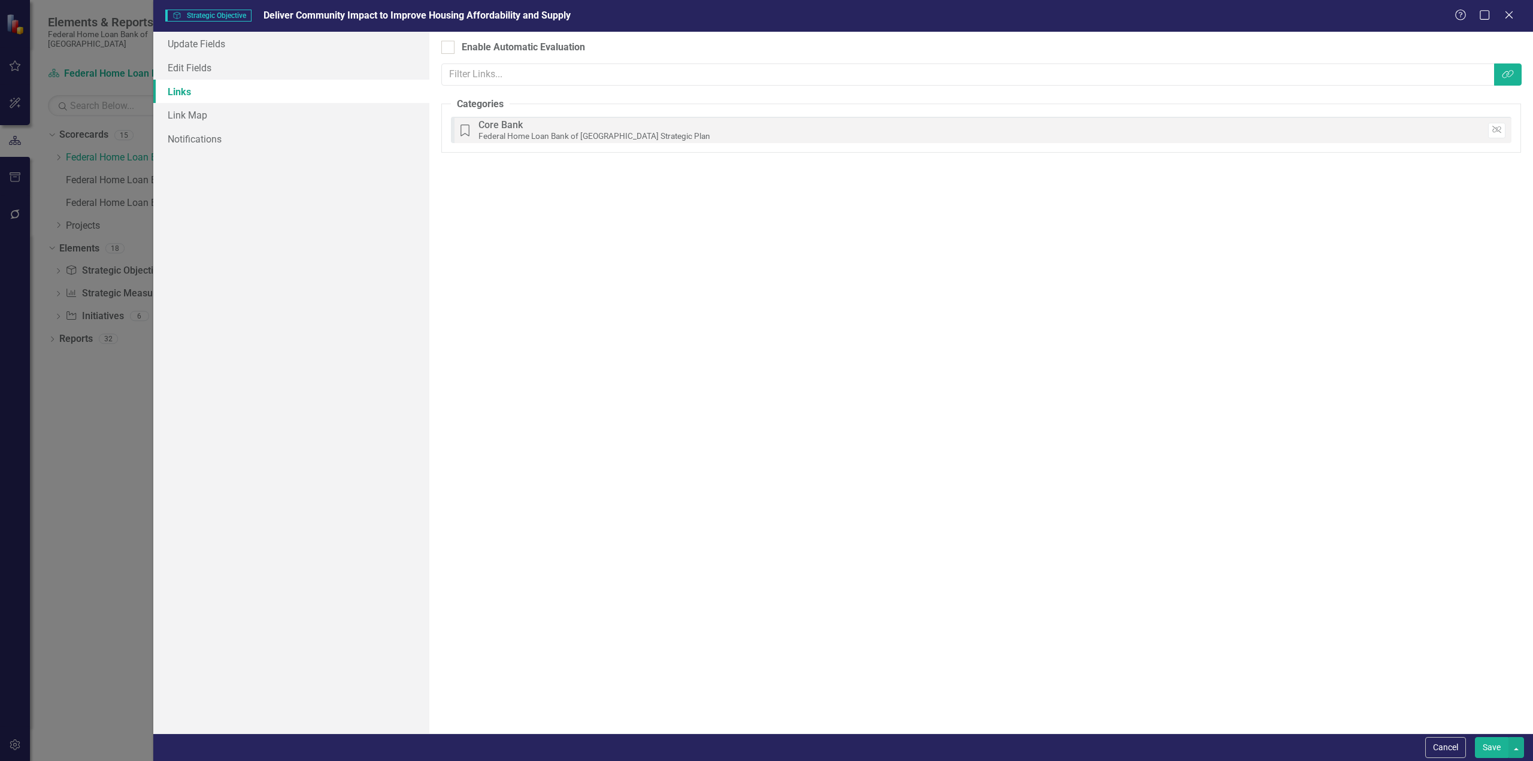
click at [1488, 743] on button "Save" at bounding box center [1492, 747] width 34 height 21
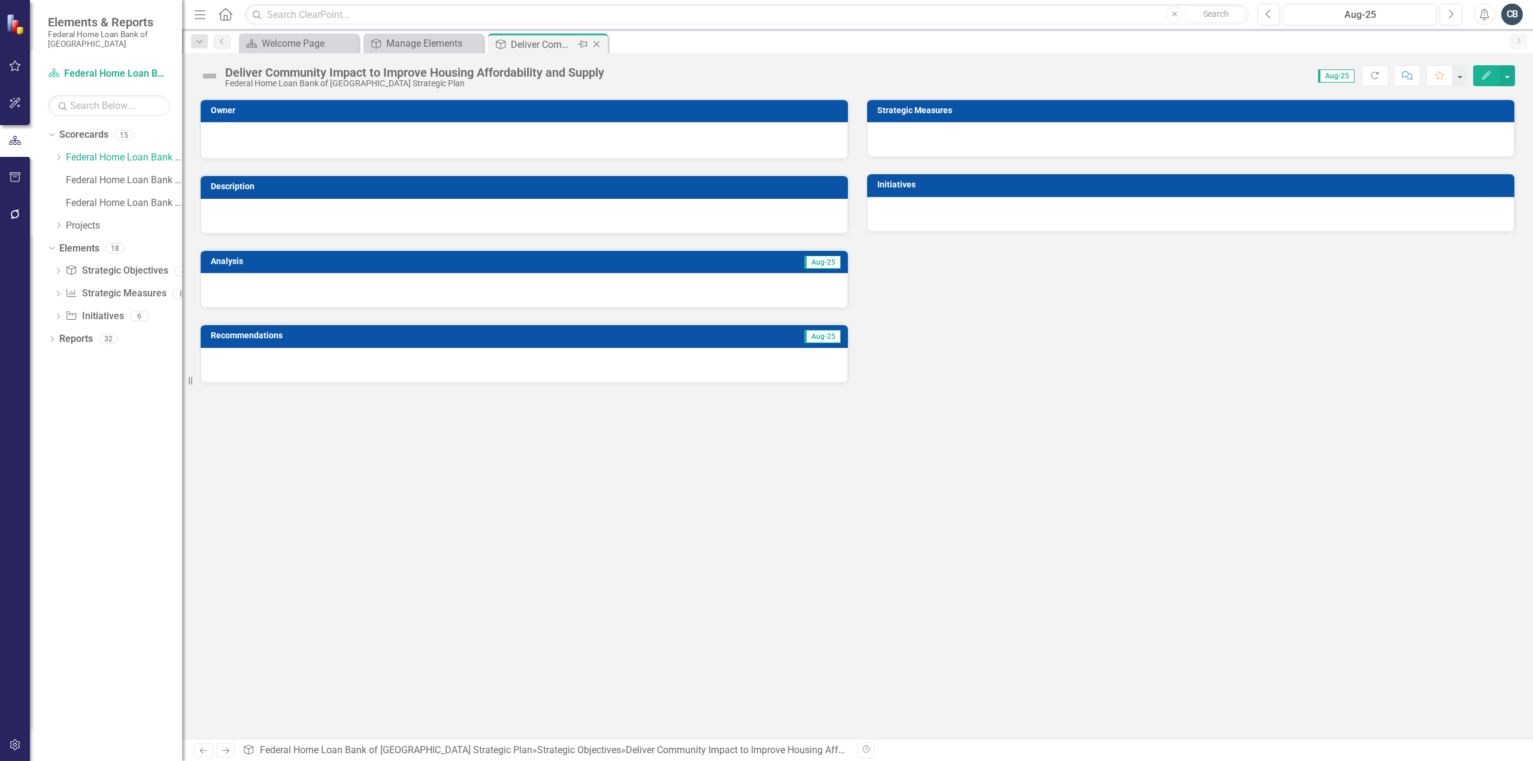
click at [595, 44] on icon "Close" at bounding box center [597, 45] width 12 height 10
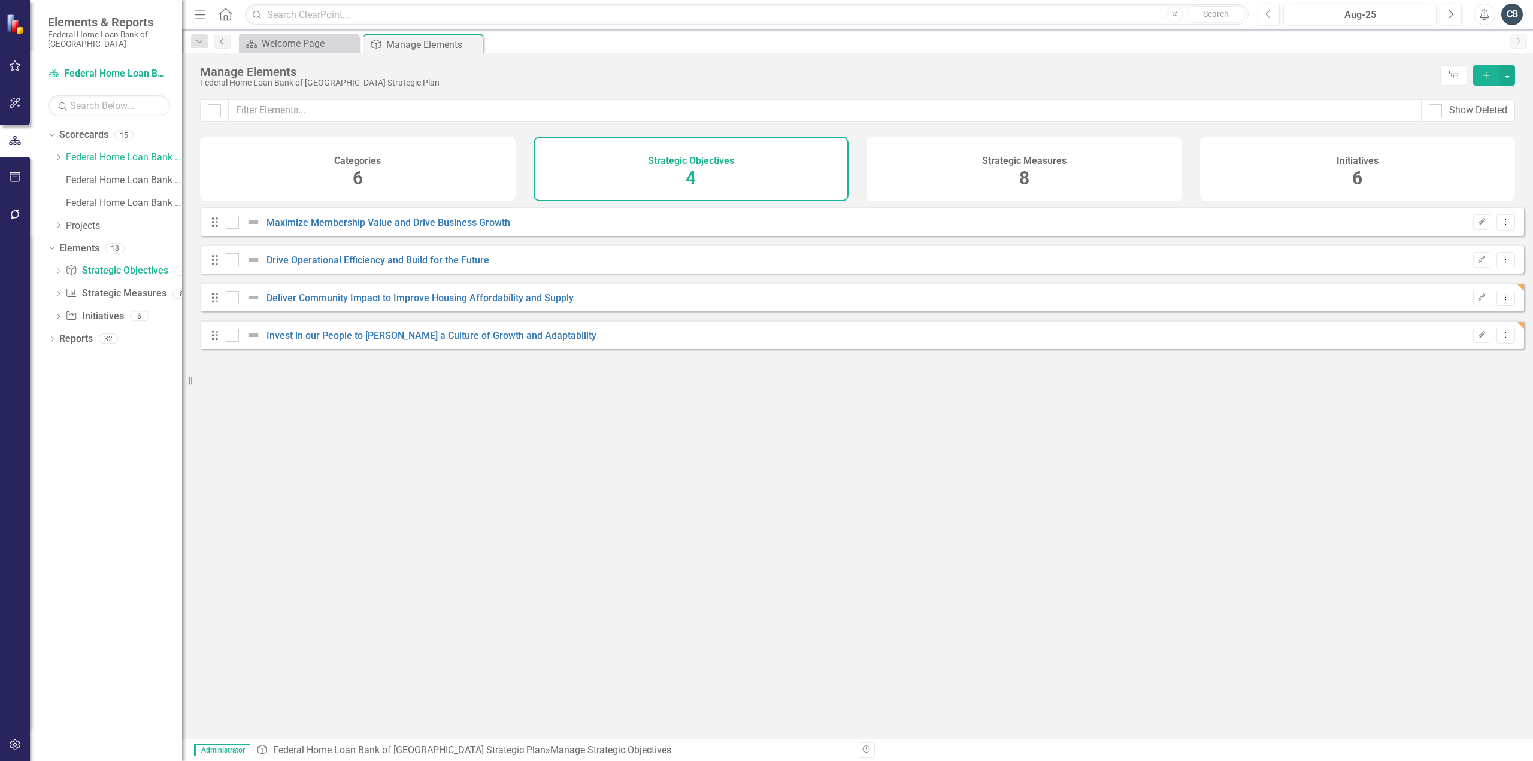
checkbox input "false"
click at [383, 304] on link "Deliver Community Impact to Improve Housing Affordability and Supply" at bounding box center [420, 297] width 307 height 11
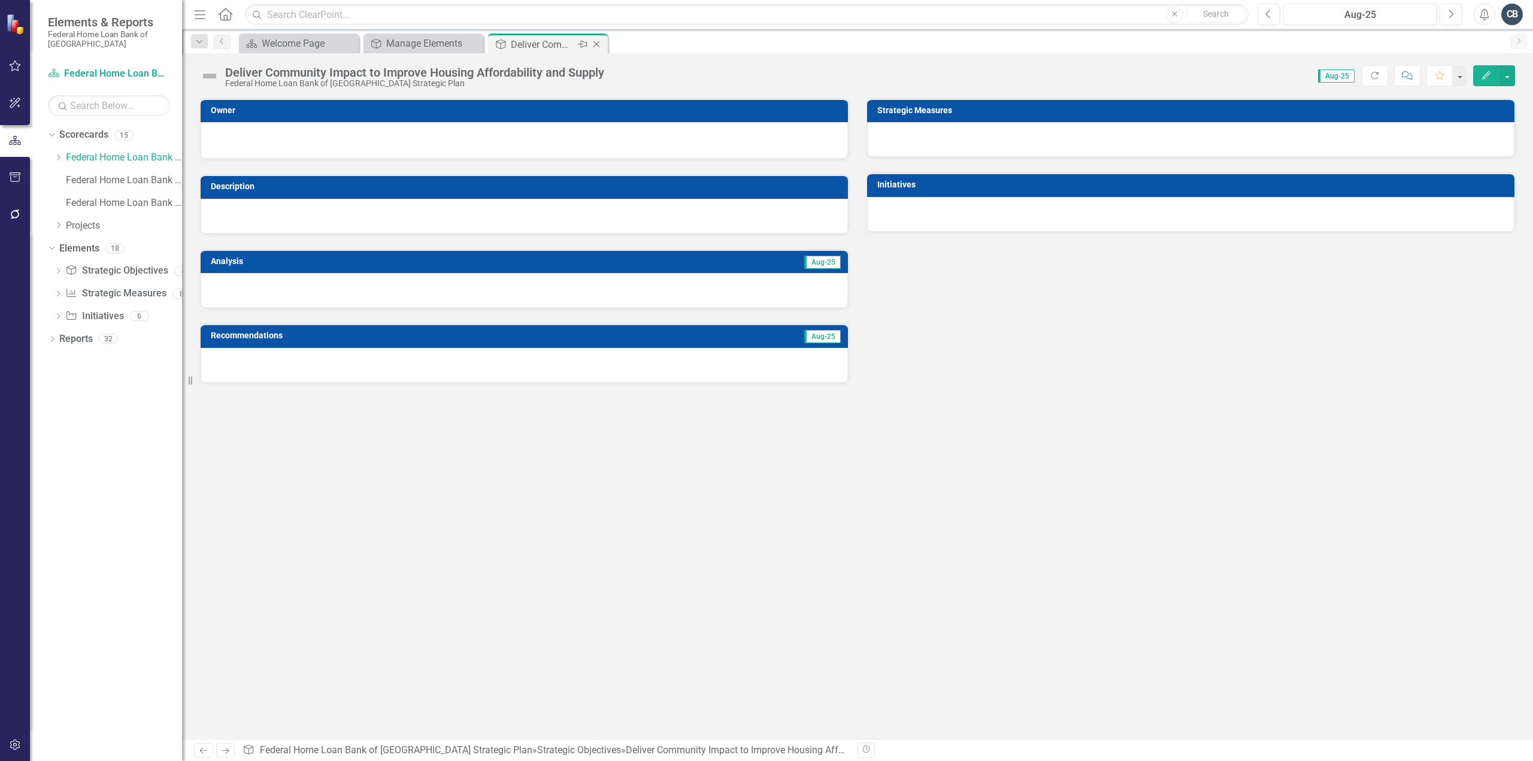
click at [598, 44] on icon "Close" at bounding box center [597, 45] width 12 height 10
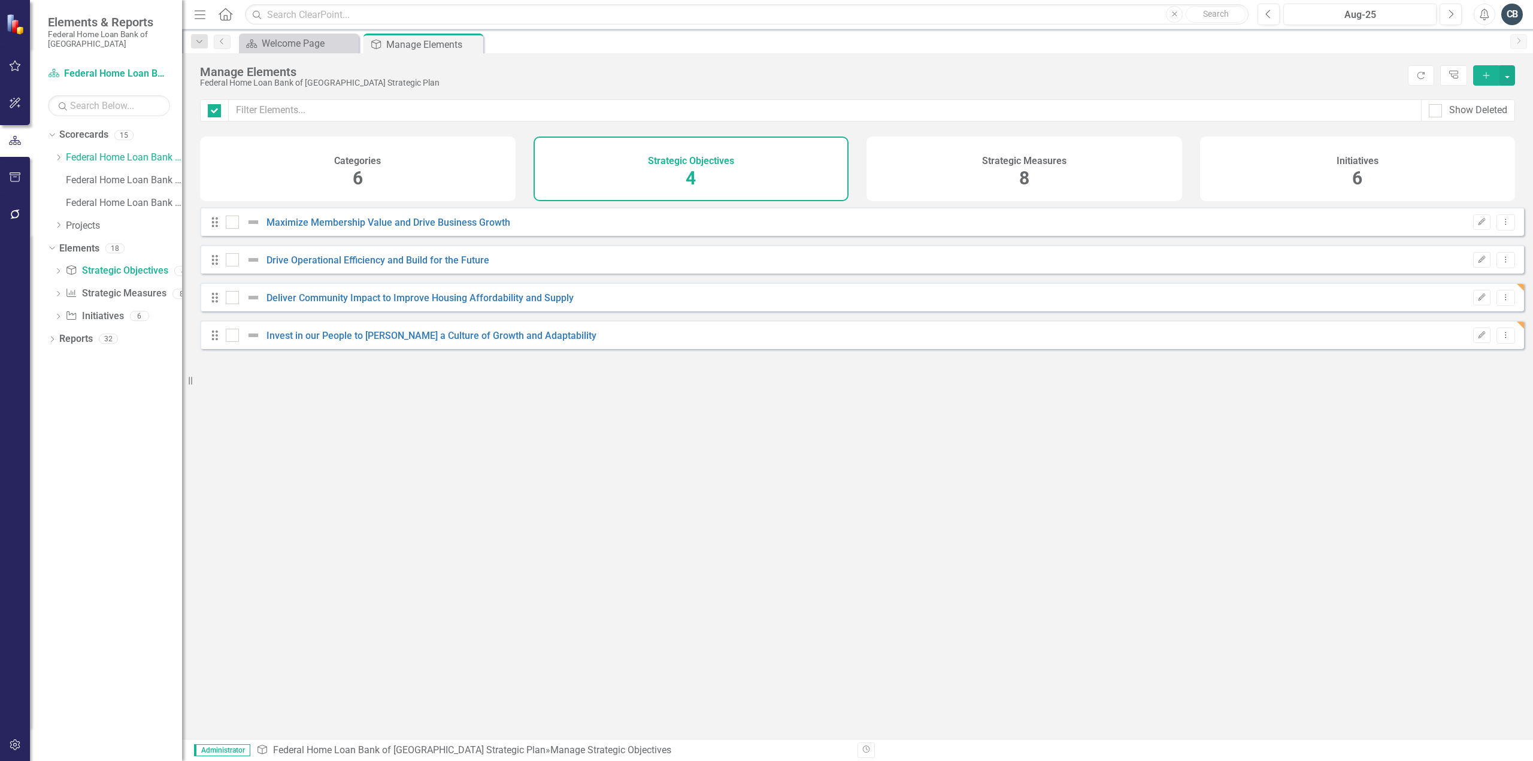
checkbox input "false"
click at [407, 341] on link "Invest in our People to [PERSON_NAME] a Culture of Growth and Adaptability" at bounding box center [432, 335] width 330 height 11
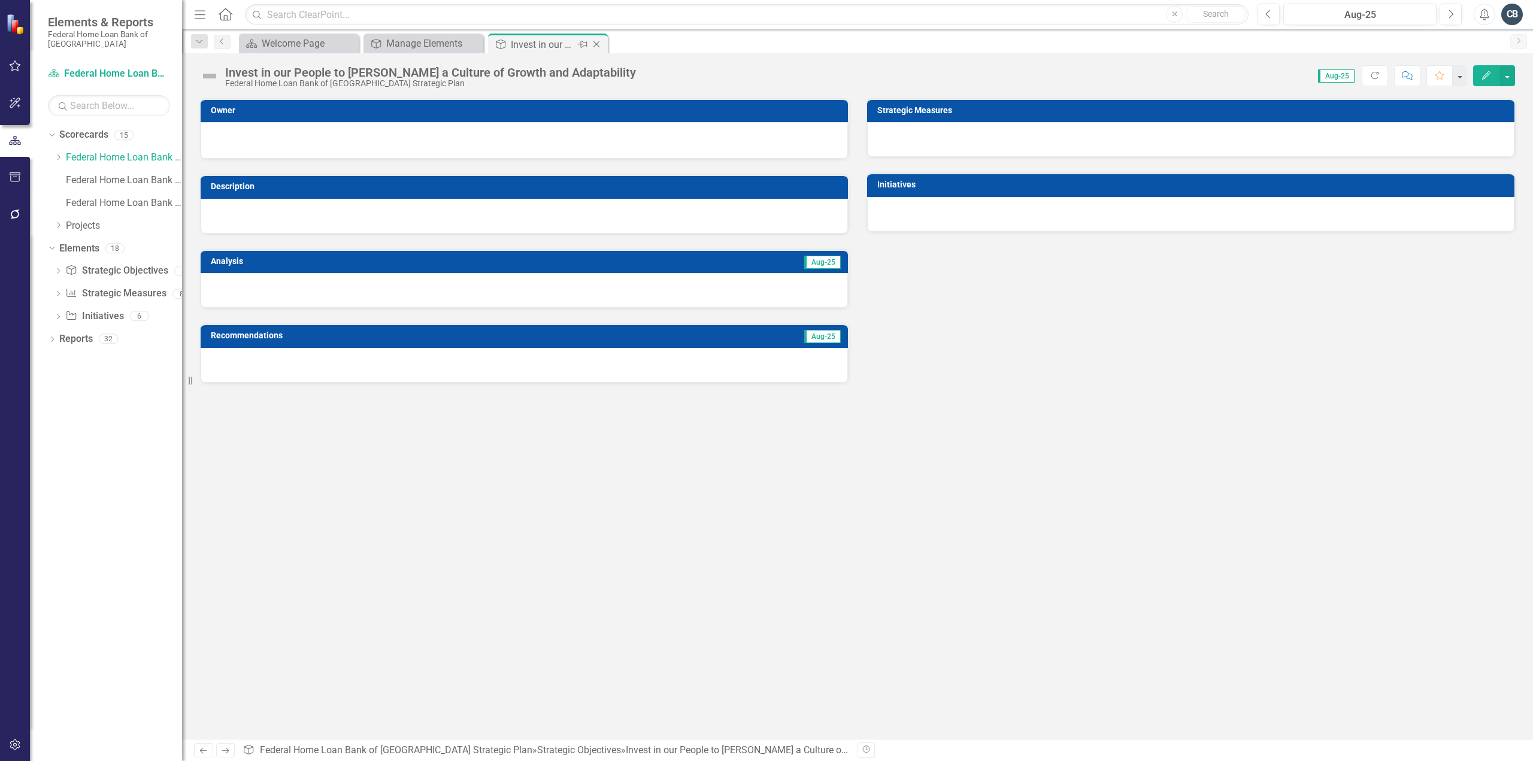
click at [598, 45] on icon "Close" at bounding box center [597, 45] width 12 height 10
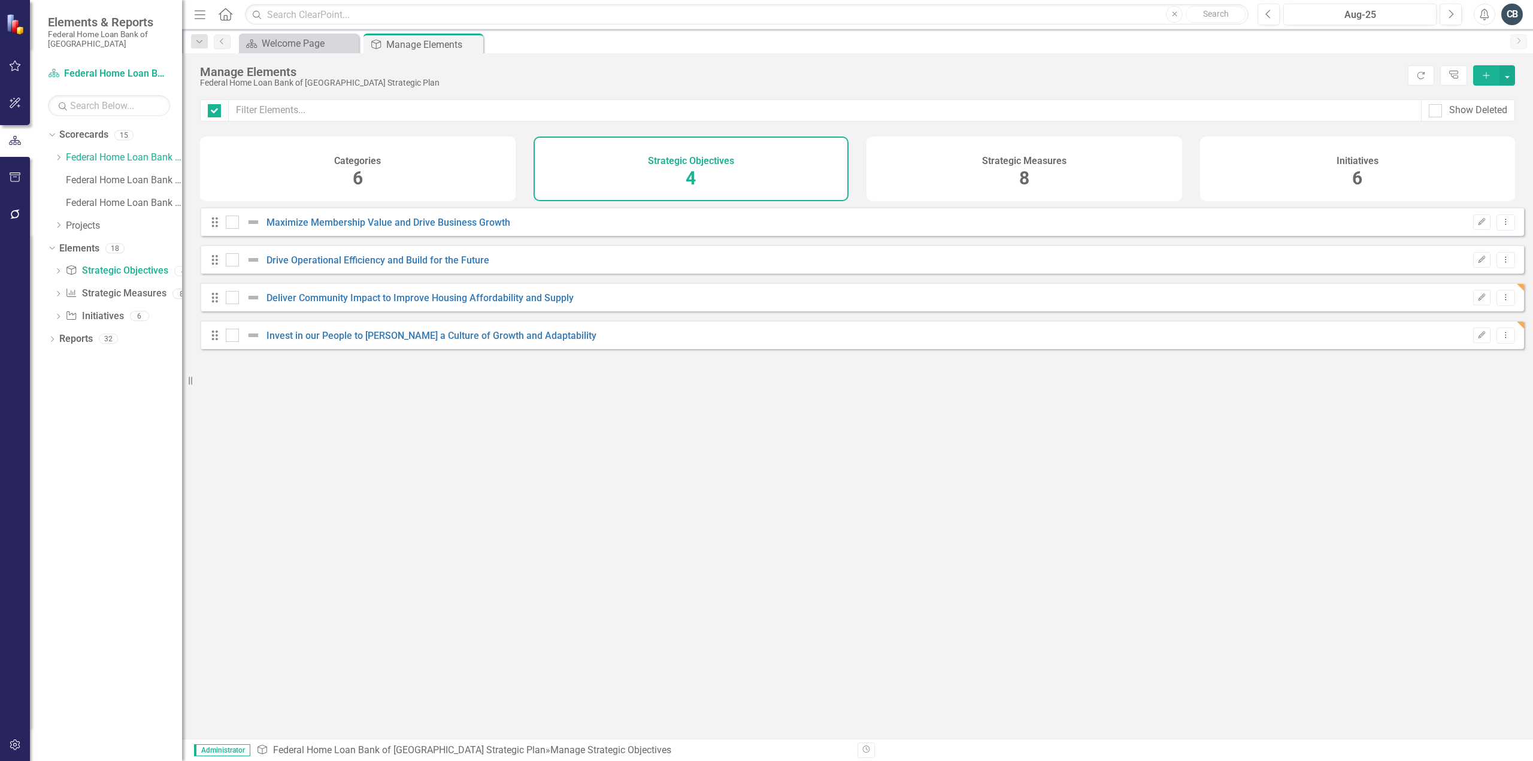
checkbox input "false"
click at [388, 228] on link "Maximize Membership Value and Drive Business Growth" at bounding box center [389, 222] width 244 height 11
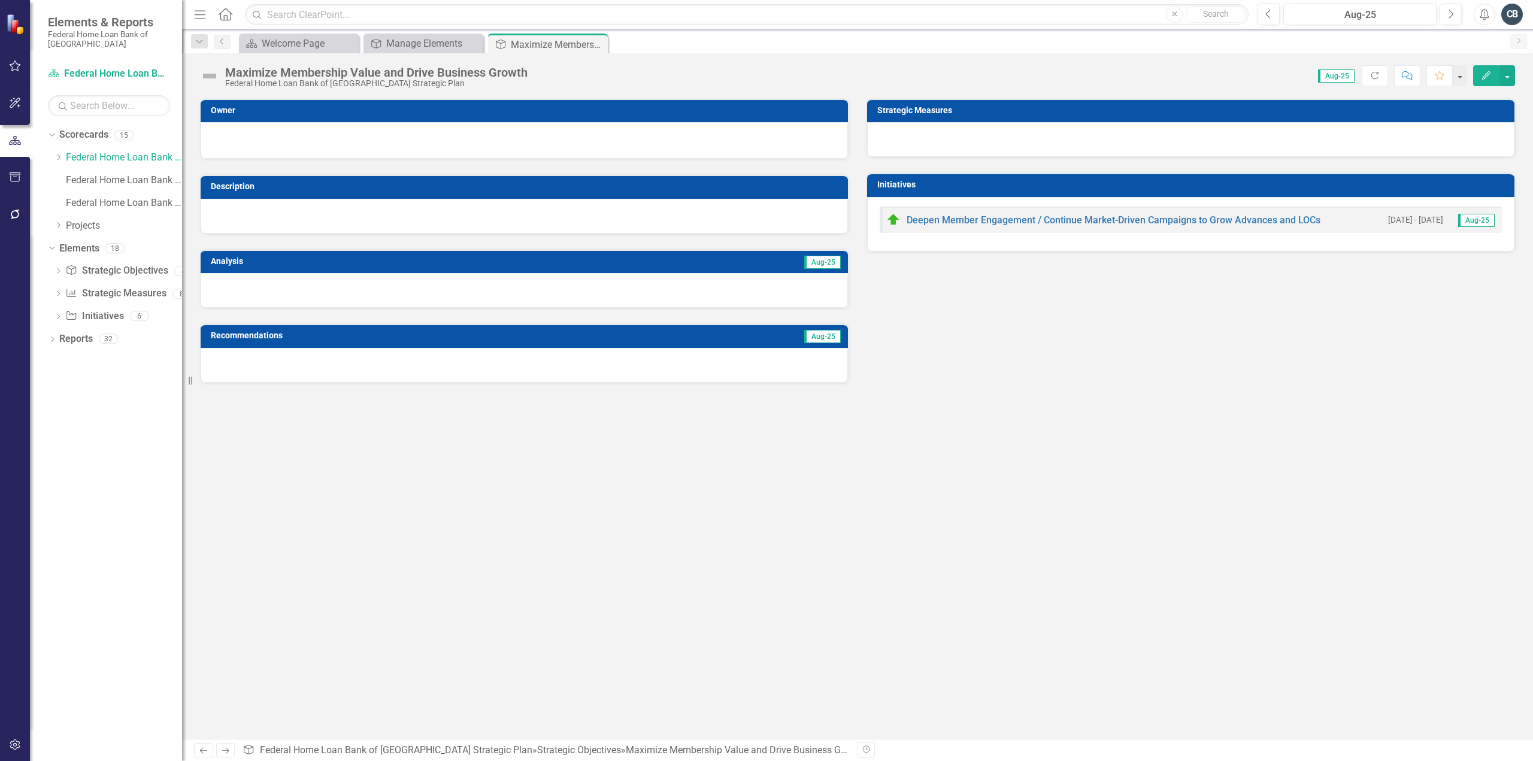
click at [1483, 75] on icon "Edit" at bounding box center [1486, 75] width 11 height 8
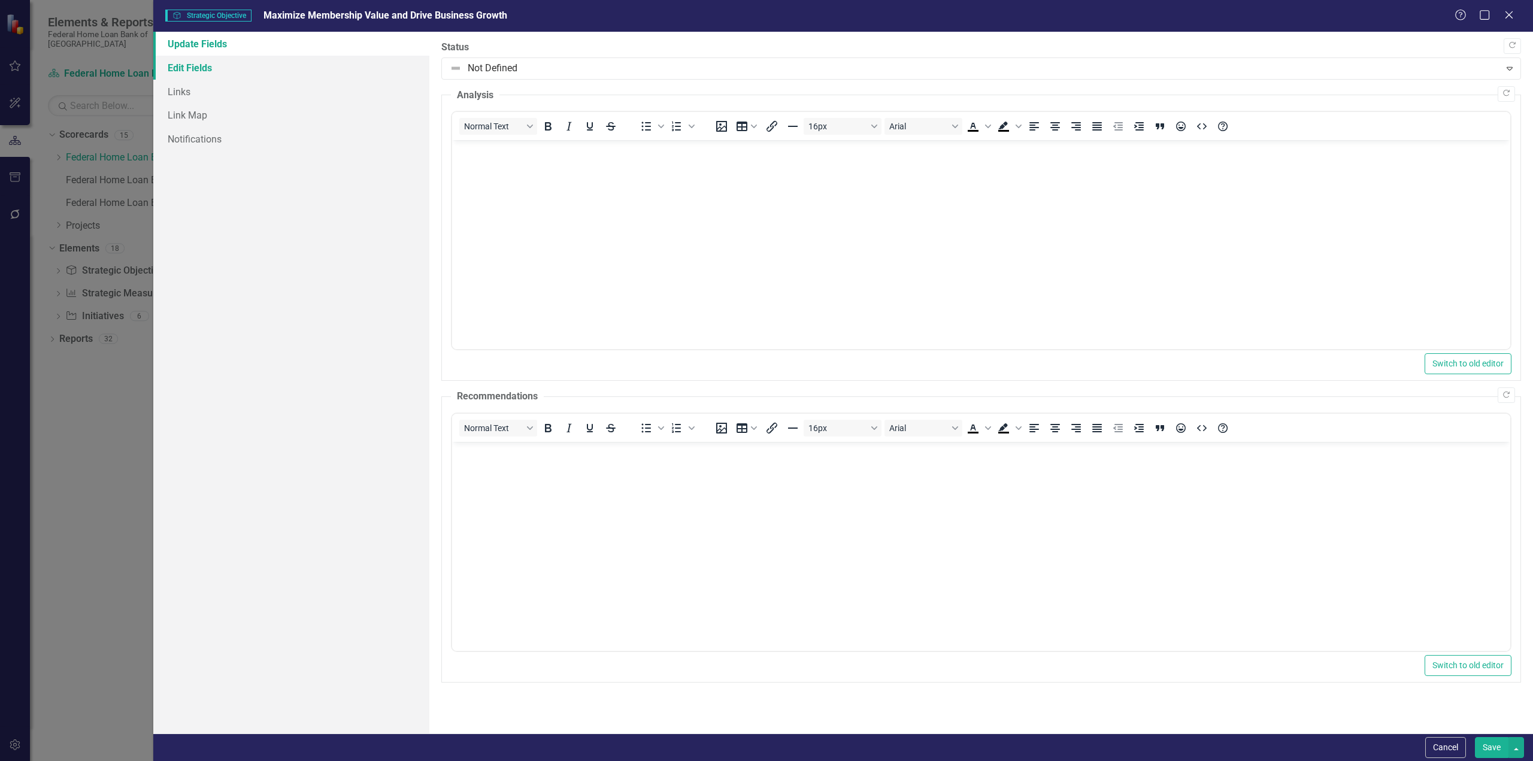
click at [198, 62] on link "Edit Fields" at bounding box center [291, 68] width 276 height 24
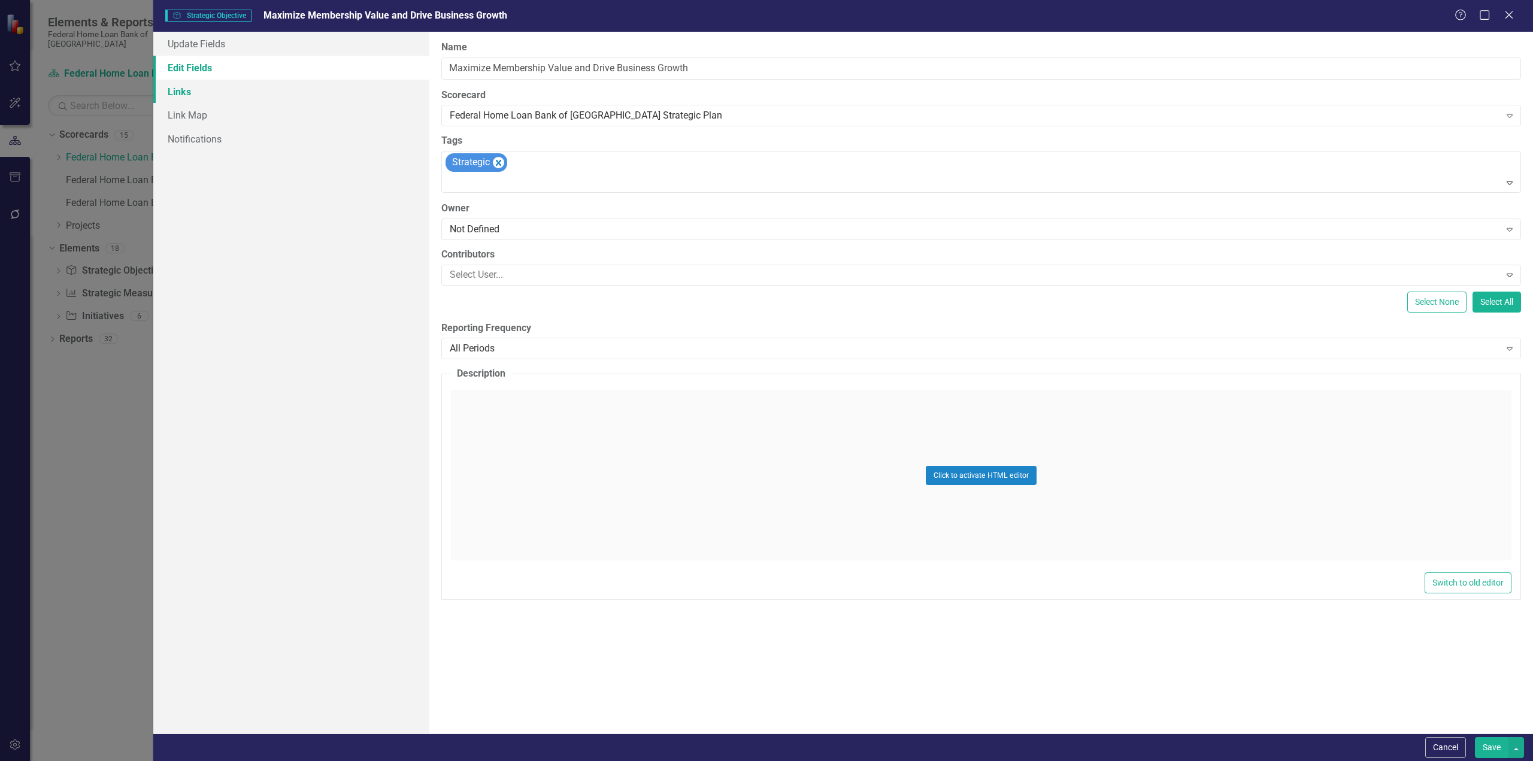
click at [176, 93] on link "Links" at bounding box center [291, 92] width 276 height 24
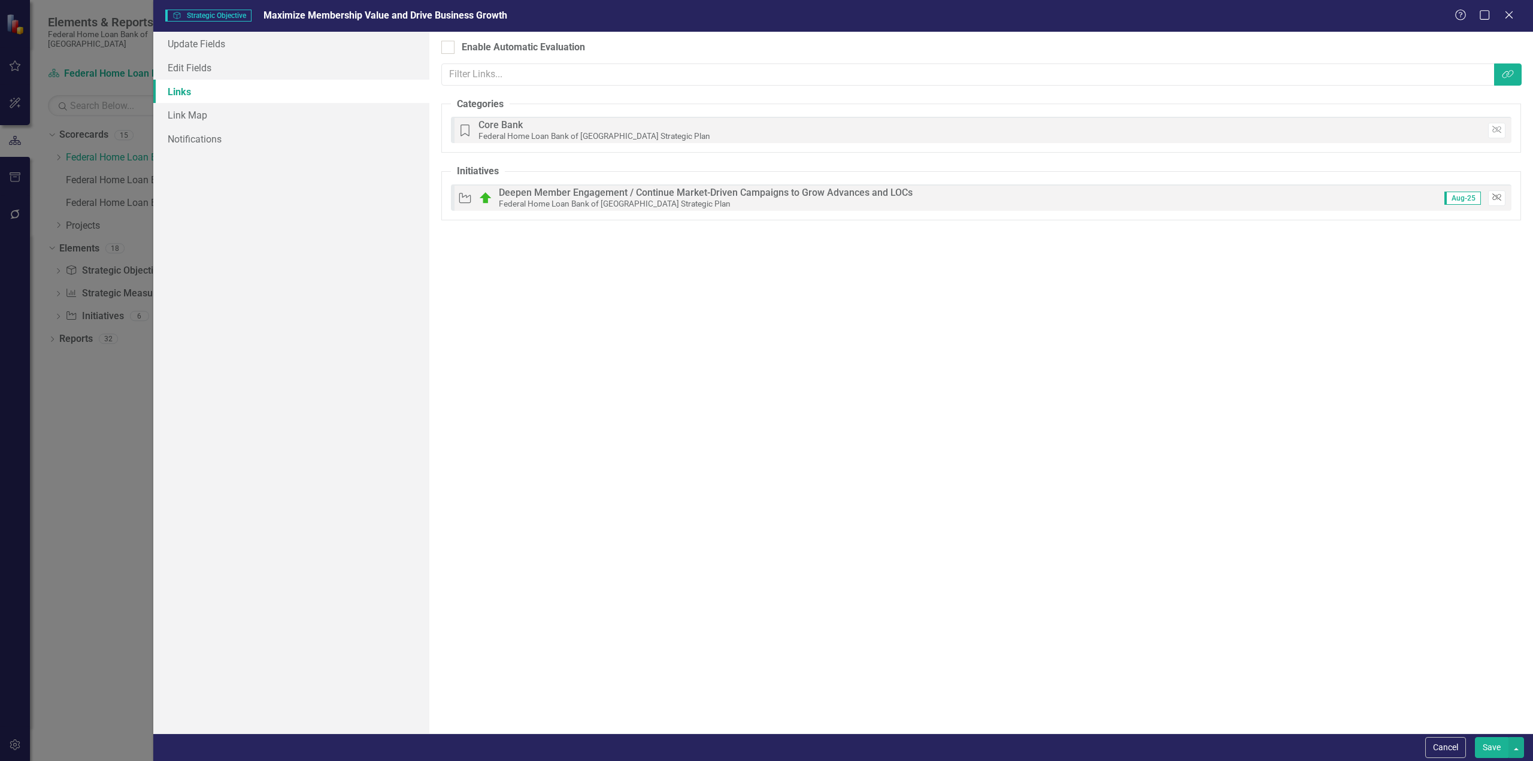
click at [1497, 198] on icon "Unlink" at bounding box center [1497, 197] width 9 height 7
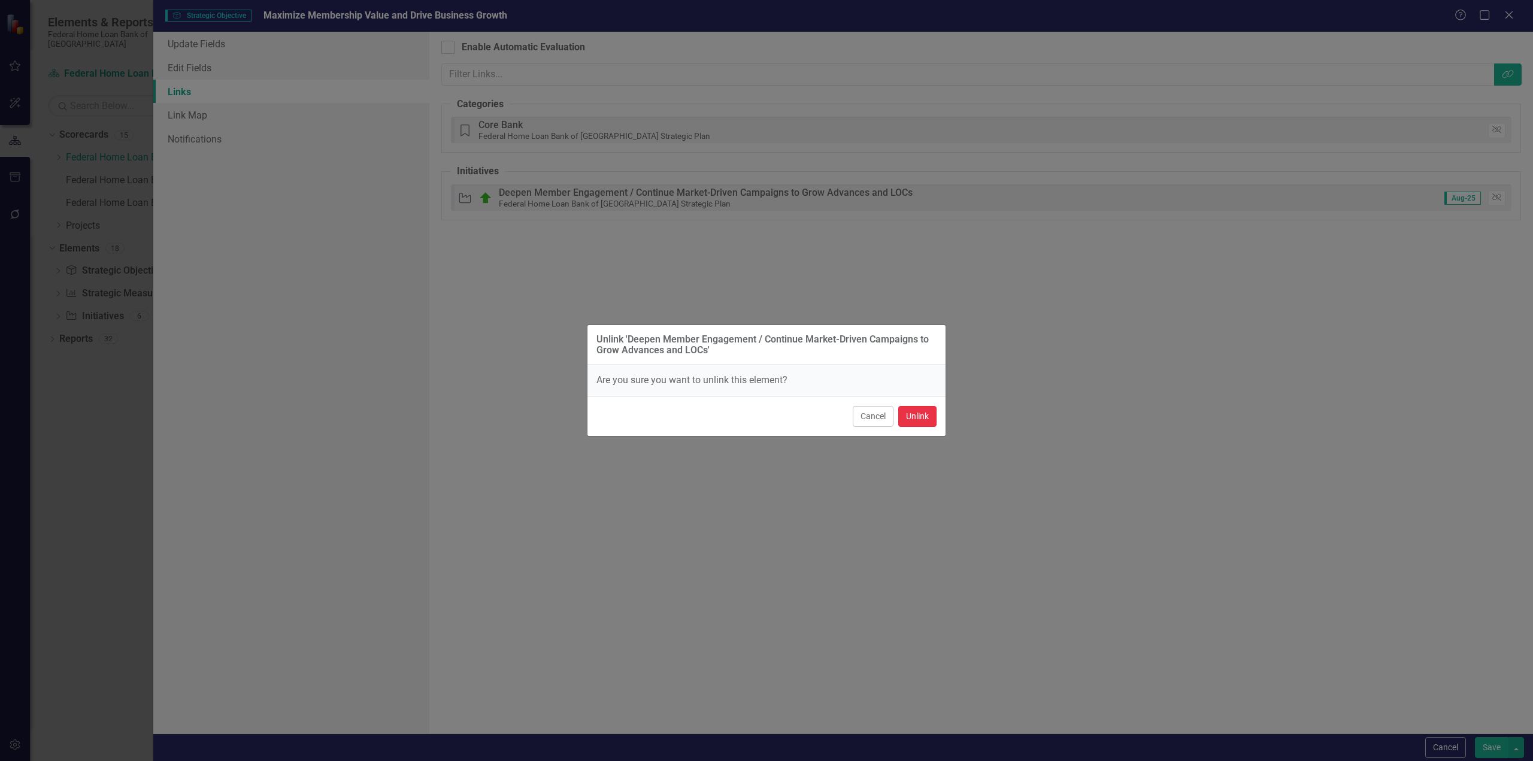
click at [910, 421] on button "Unlink" at bounding box center [917, 416] width 38 height 21
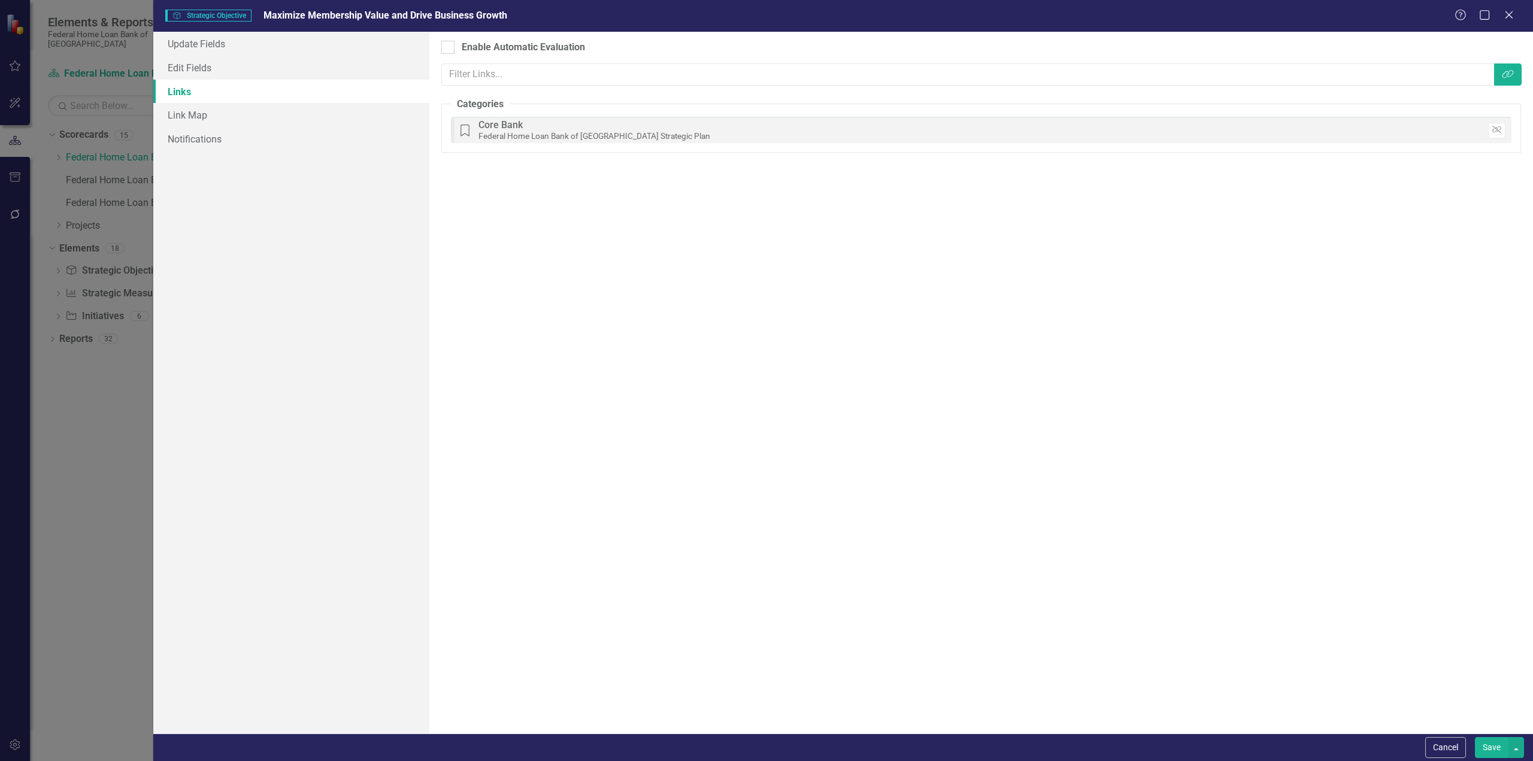
click at [1489, 749] on button "Save" at bounding box center [1492, 747] width 34 height 21
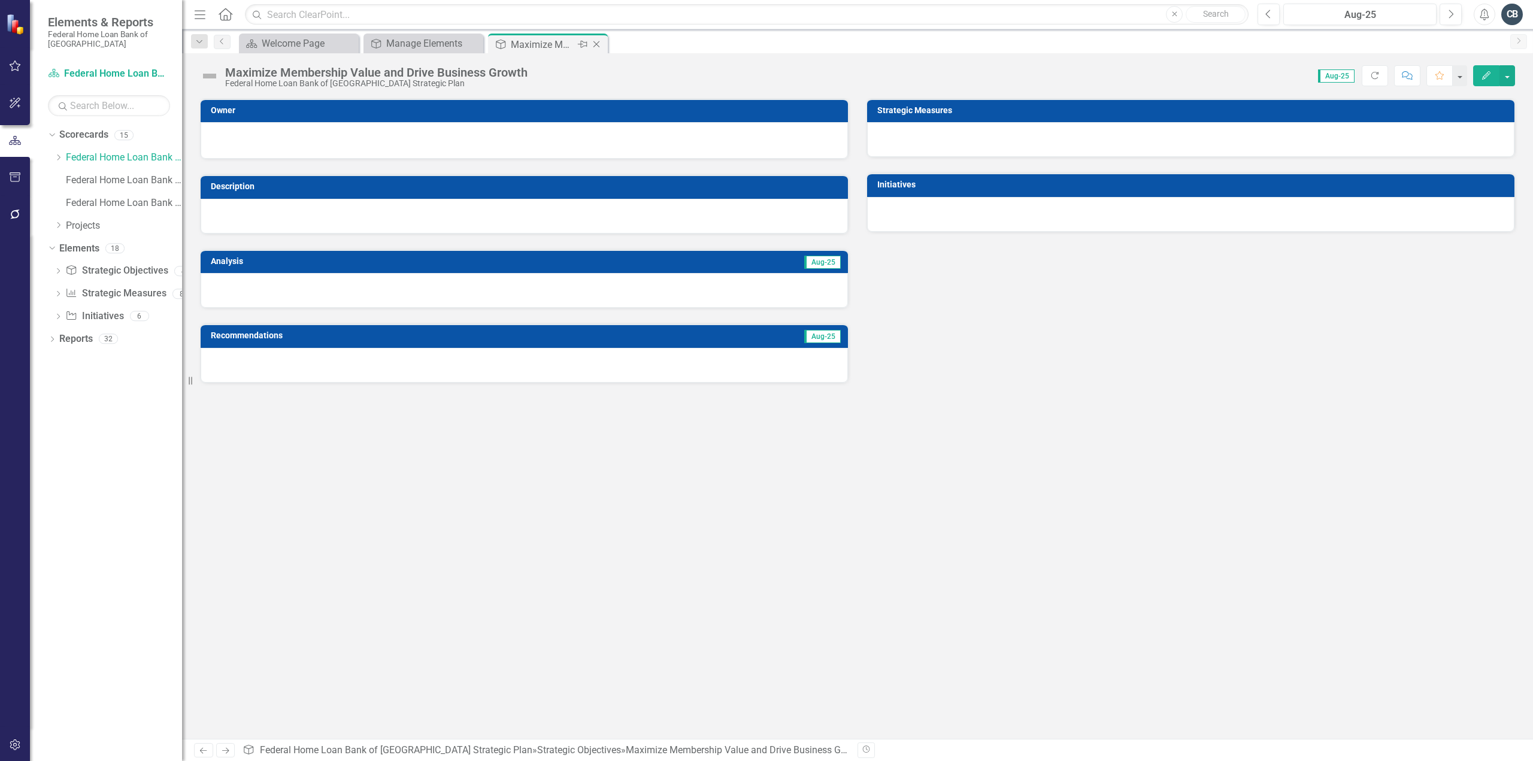
click at [597, 44] on icon at bounding box center [597, 44] width 7 height 7
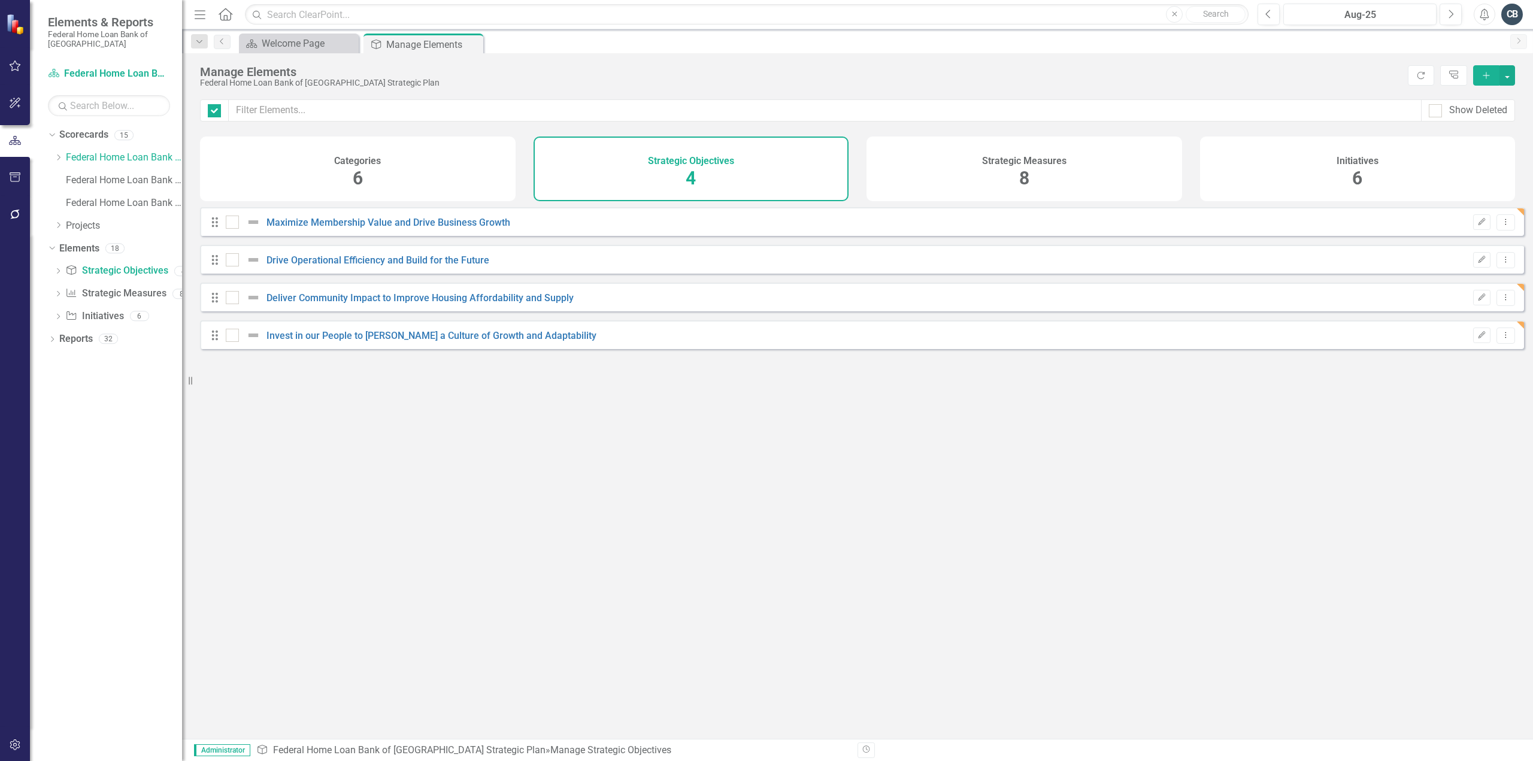
checkbox input "false"
click at [983, 165] on h4 "Strategic Measures" at bounding box center [1024, 161] width 84 height 11
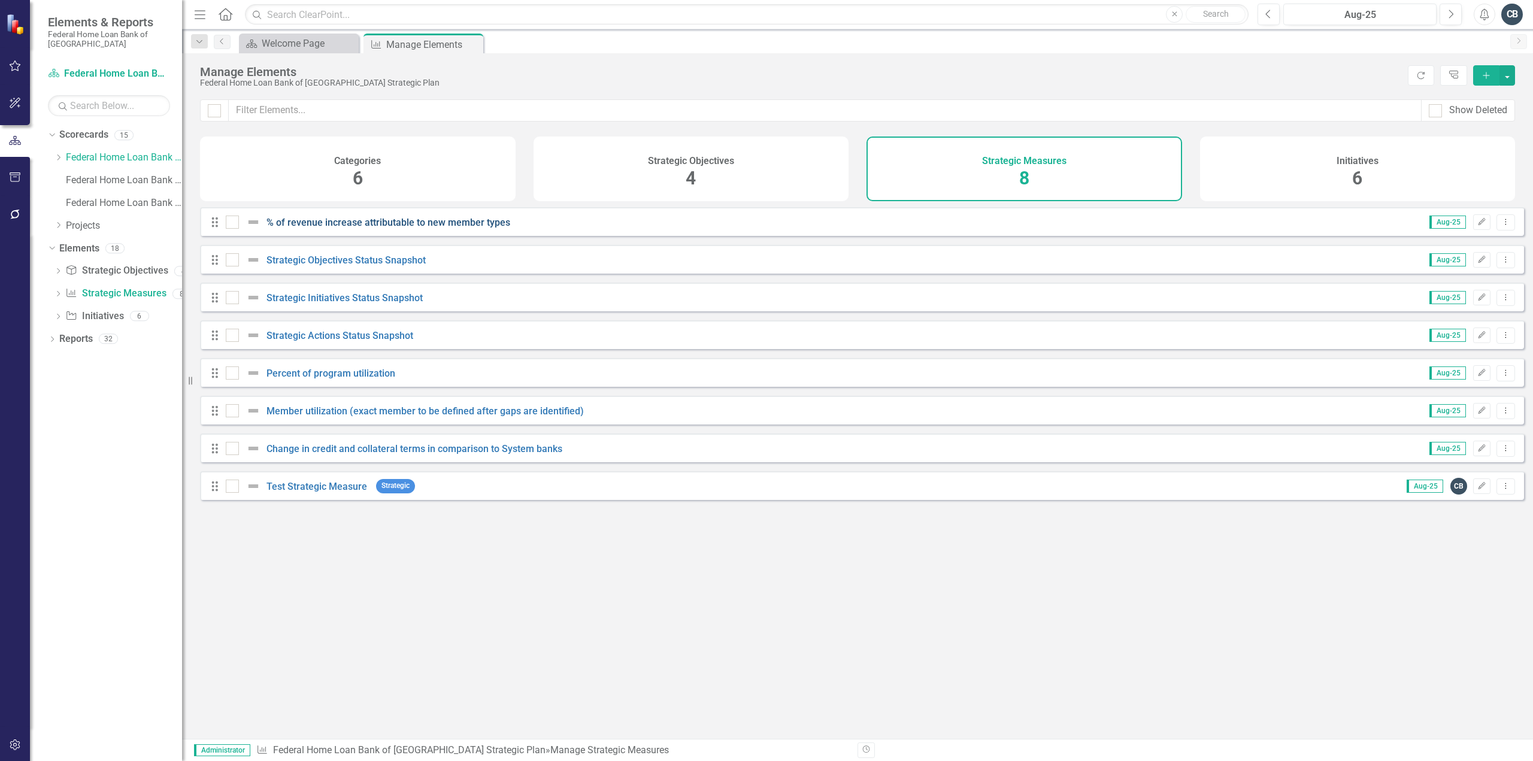
click at [384, 228] on link "% of revenue increase attributable to new member types" at bounding box center [389, 222] width 244 height 11
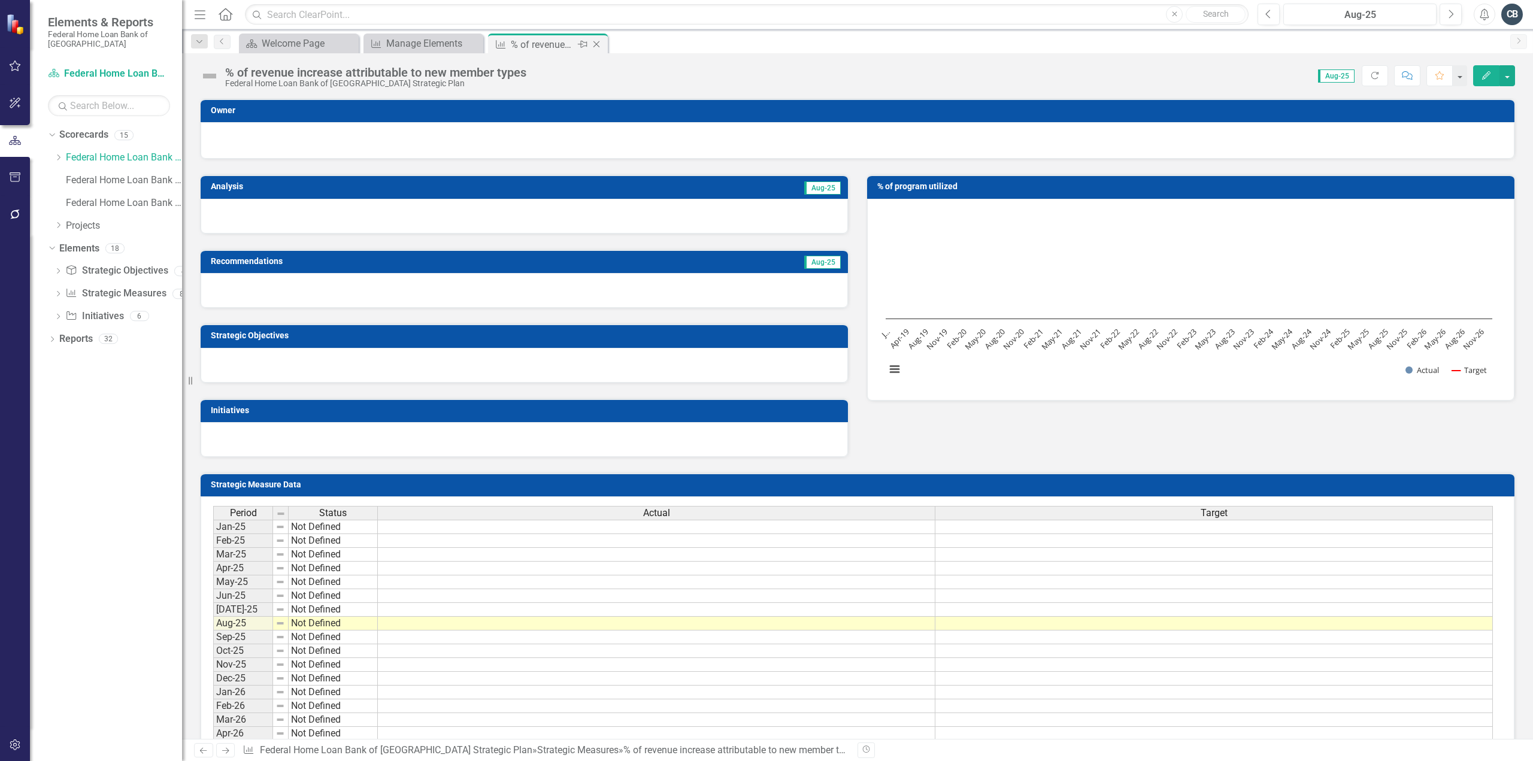
click at [598, 47] on icon "Close" at bounding box center [597, 45] width 12 height 10
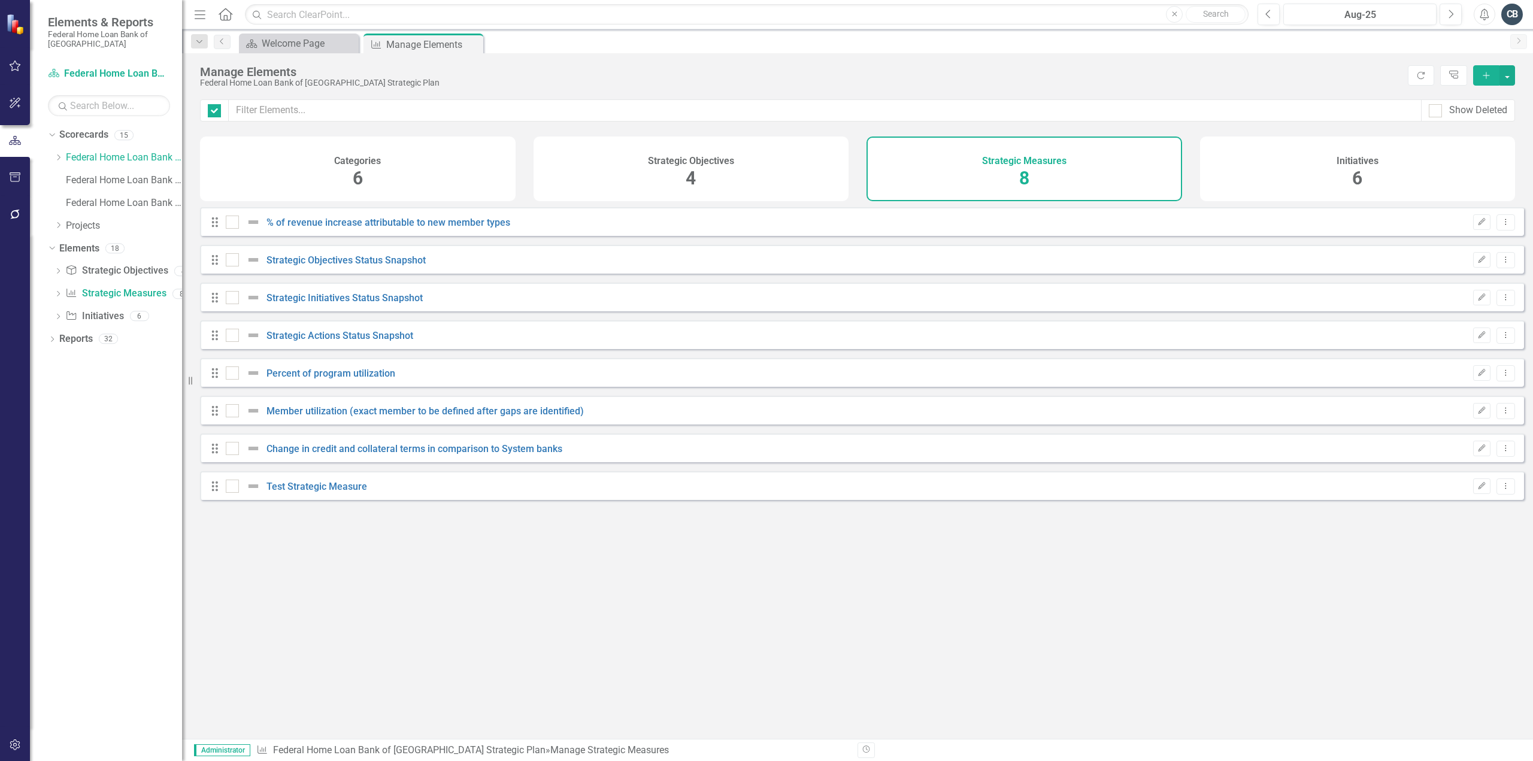
checkbox input "false"
click at [537, 570] on div "Looks like you don't have any Strategic Measures set up yet. Why don't you add …" at bounding box center [862, 458] width 1324 height 502
click at [109, 270] on link "Strategic Objective Strategic Objectives" at bounding box center [116, 271] width 102 height 14
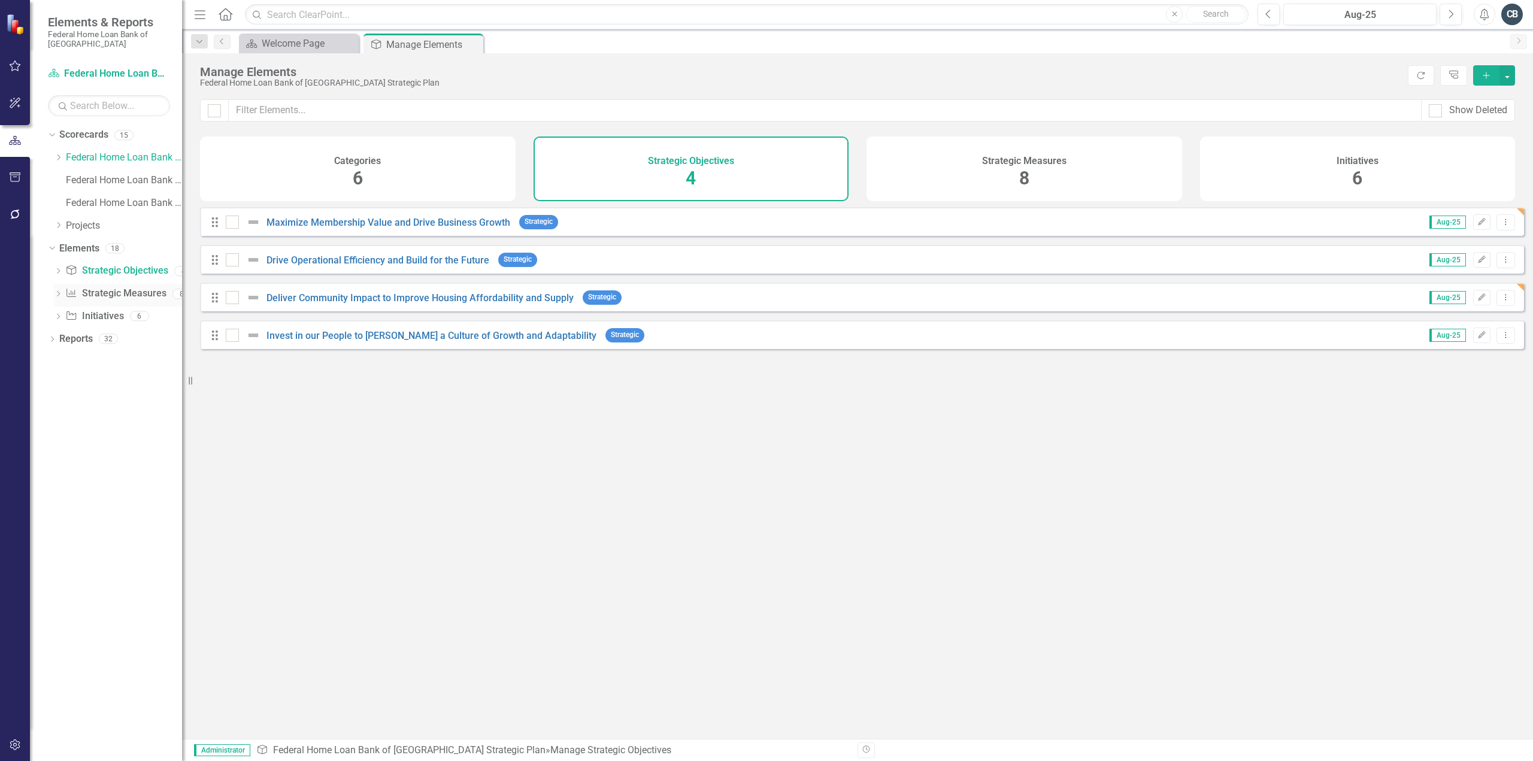
click at [131, 298] on link "Strategic Measure Strategic Measures" at bounding box center [115, 294] width 101 height 14
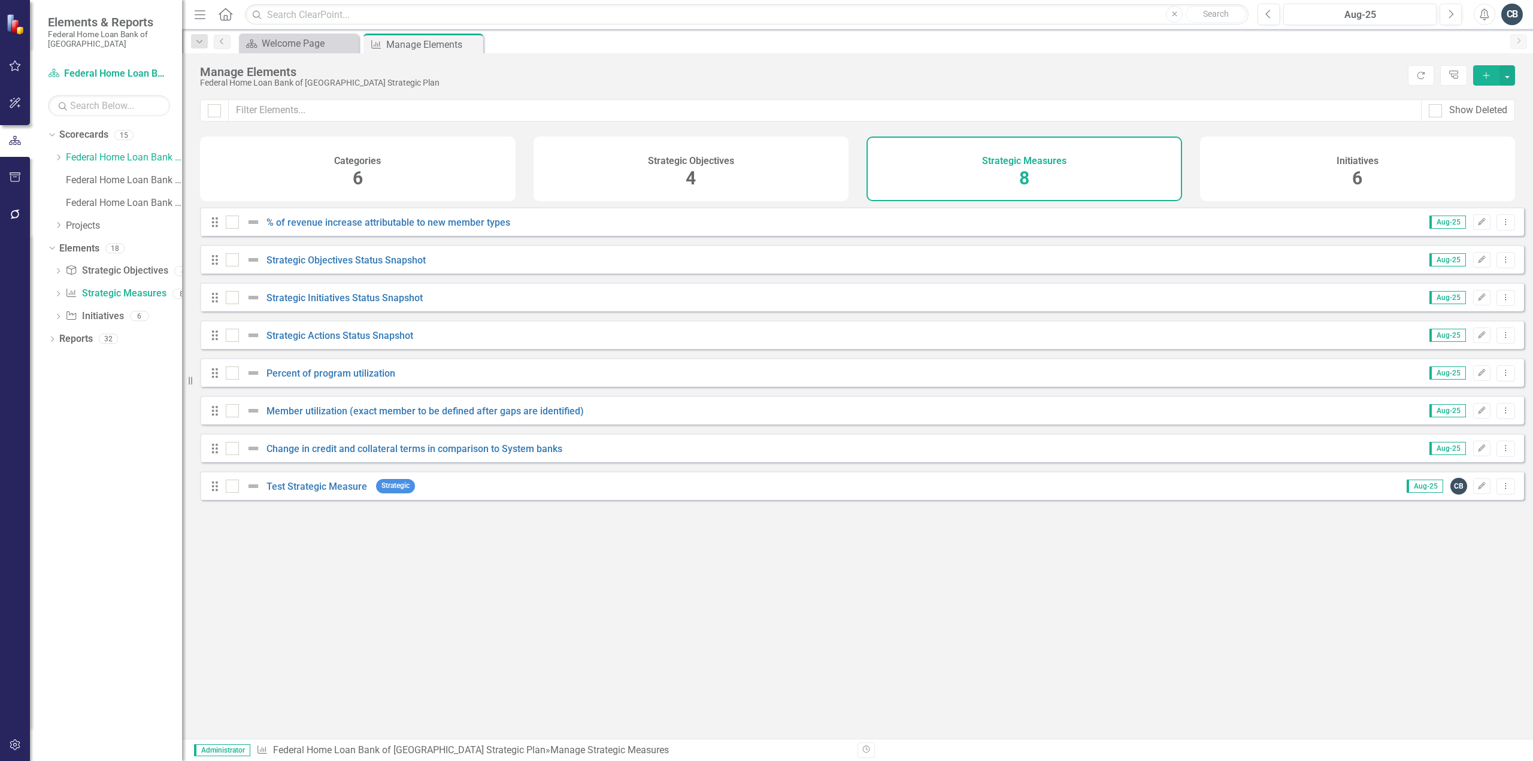
click at [410, 595] on div "Looks like you don't have any Strategic Measures set up yet. Why don't you add …" at bounding box center [862, 458] width 1324 height 502
click at [424, 153] on div "Categories 6" at bounding box center [358, 169] width 316 height 65
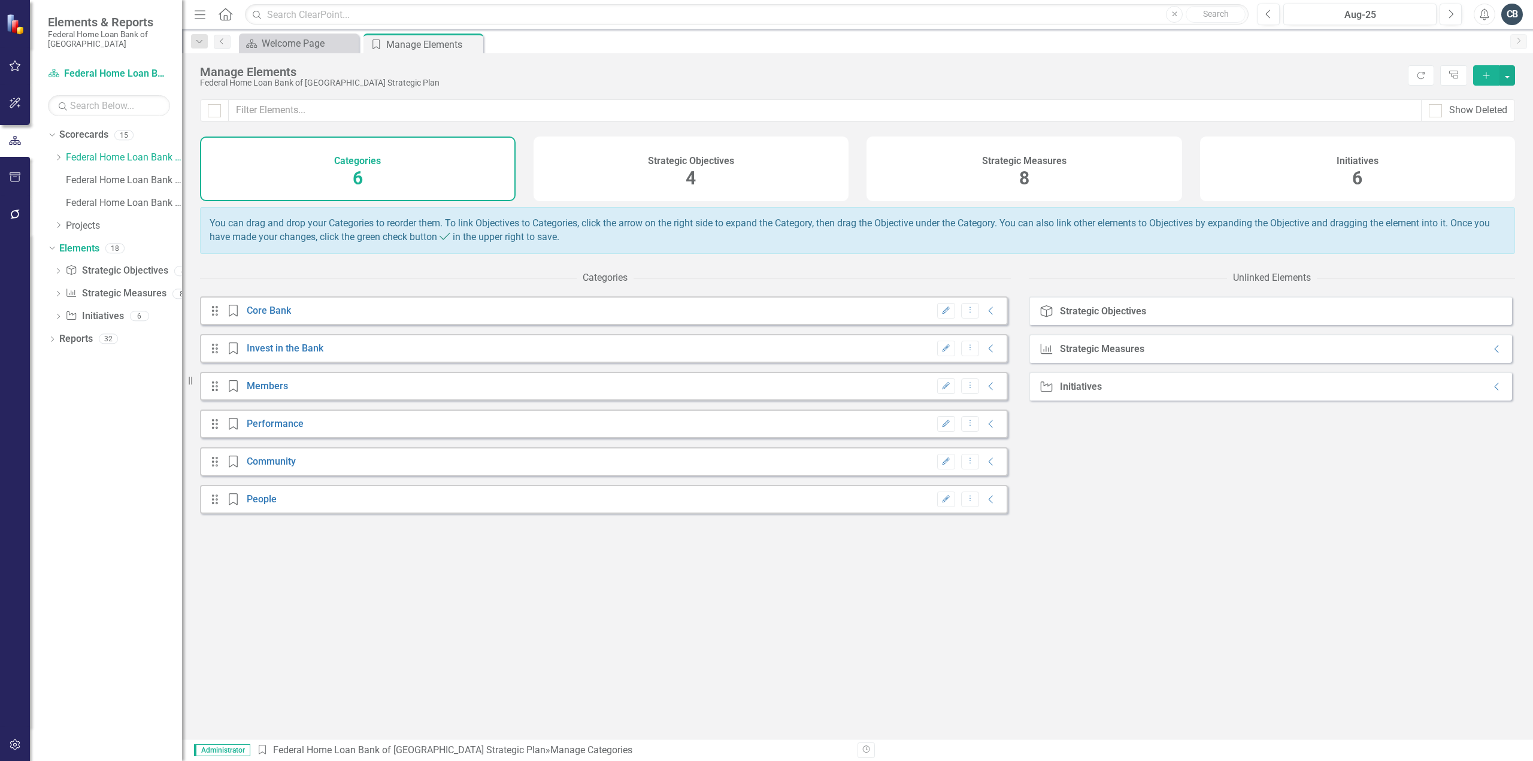
click at [938, 158] on div "Strategic Measures 8" at bounding box center [1025, 169] width 316 height 65
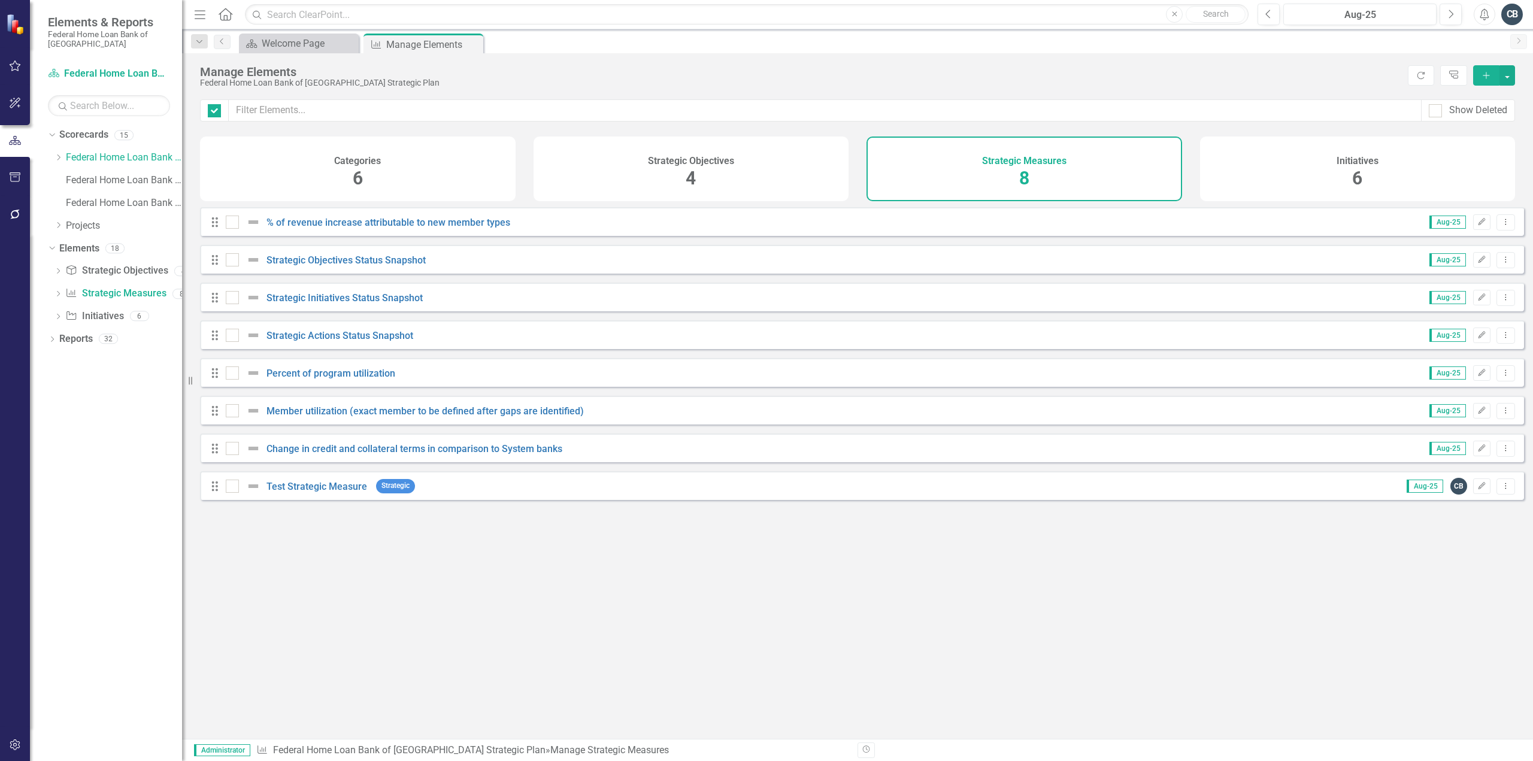
checkbox input "false"
click at [389, 266] on link "Strategic Objectives Status Snapshot" at bounding box center [346, 260] width 159 height 11
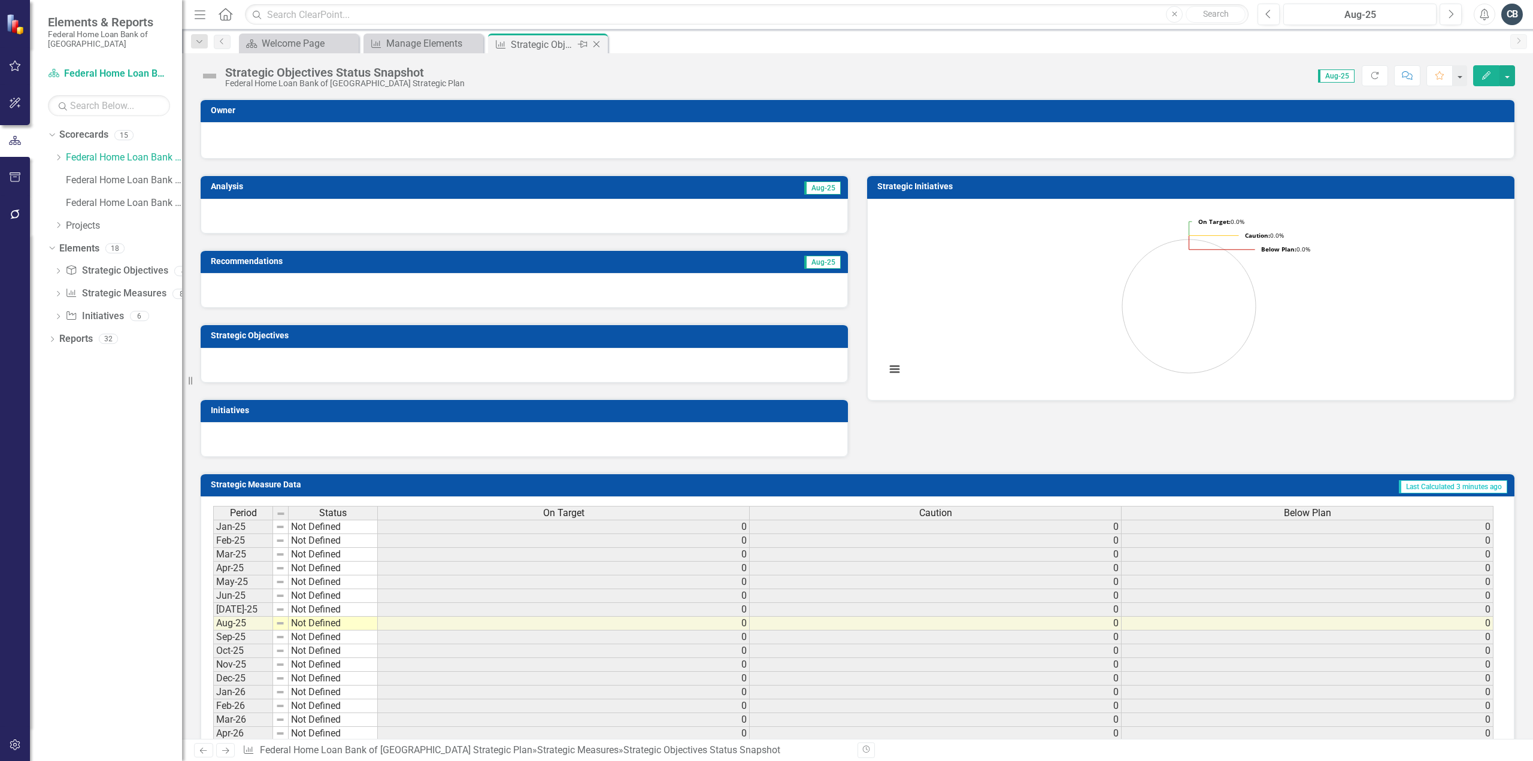
click at [599, 43] on icon "Close" at bounding box center [597, 45] width 12 height 10
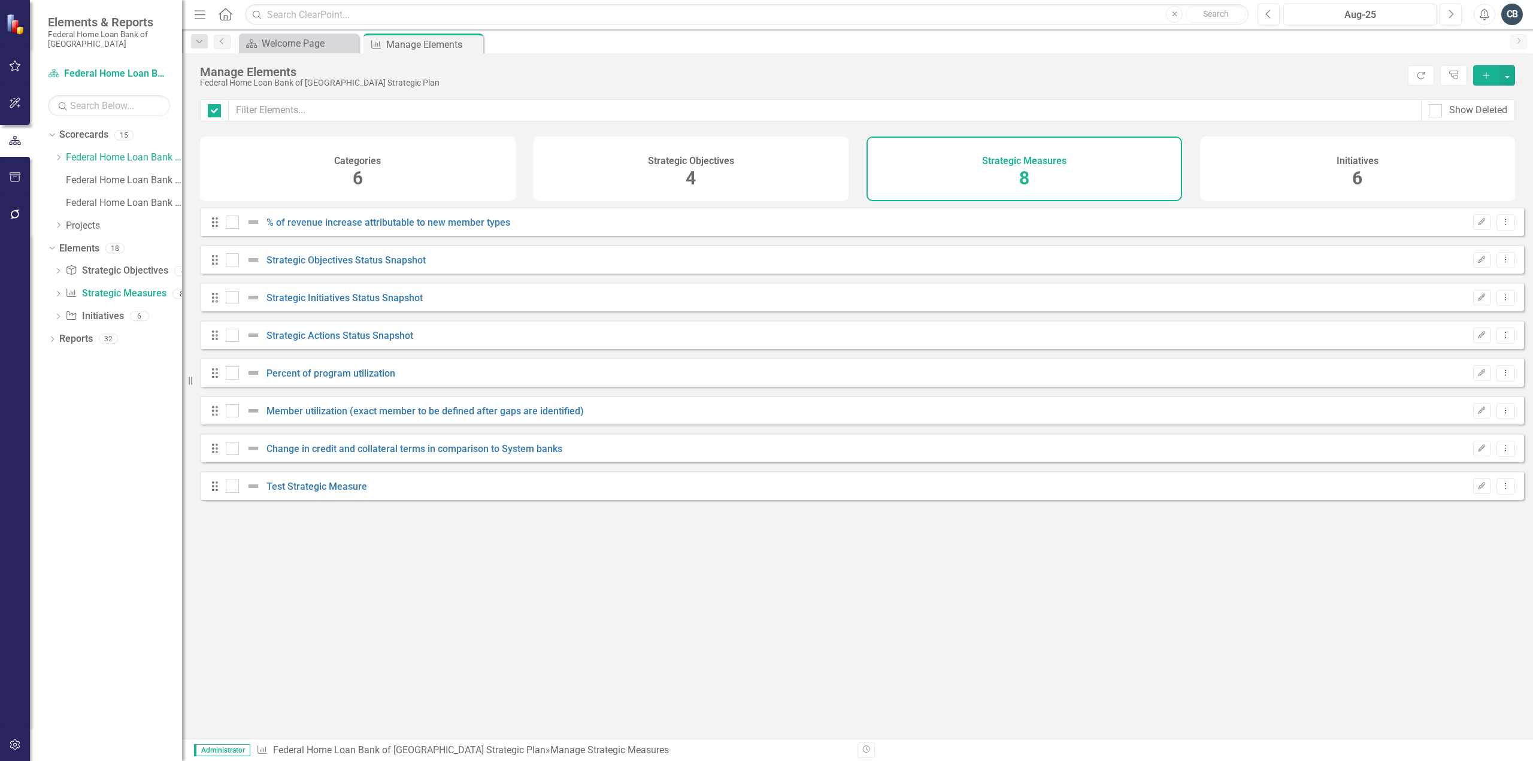
checkbox input "false"
click at [365, 379] on link "Percent of program utilization" at bounding box center [331, 373] width 129 height 11
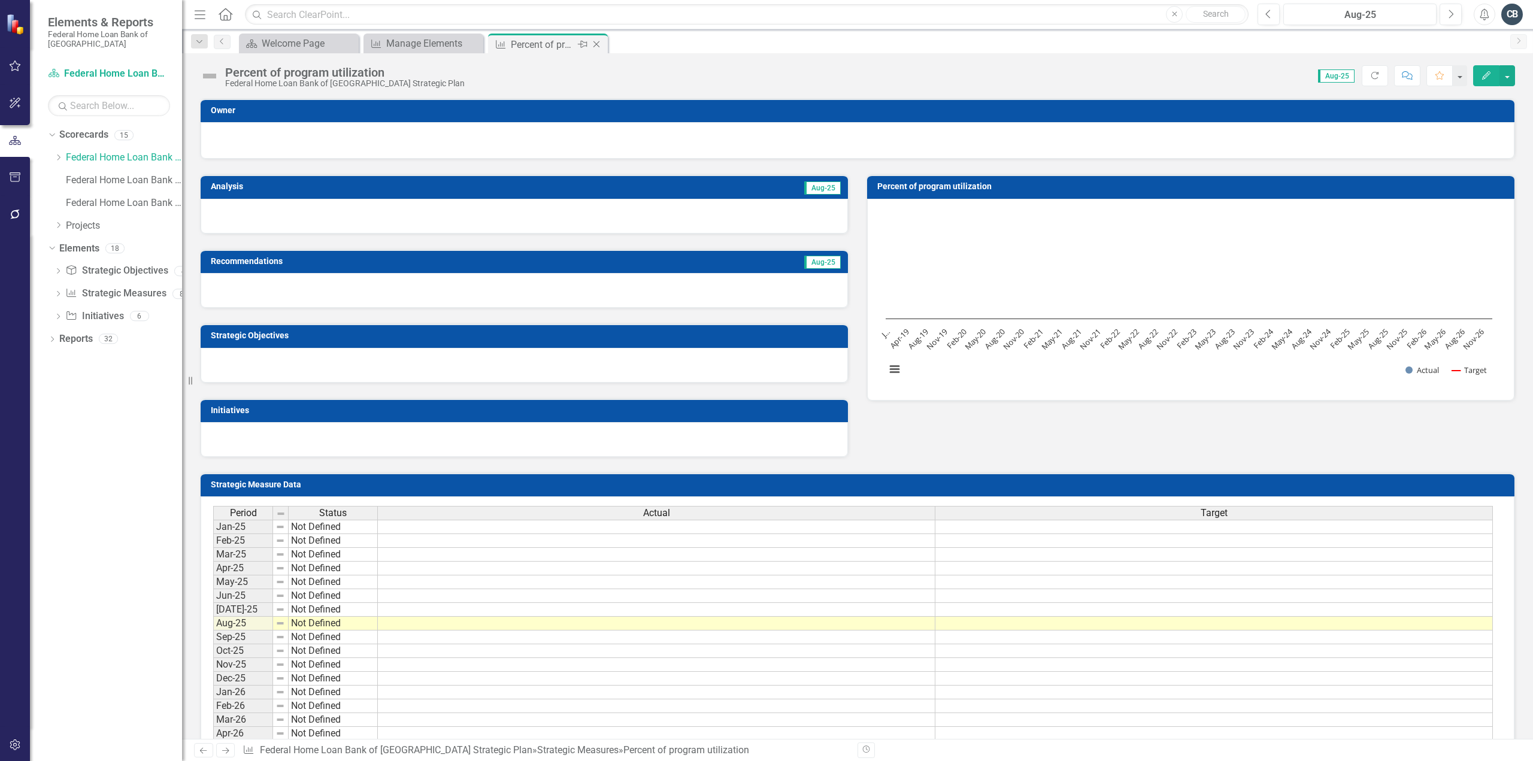
click at [598, 44] on icon "Close" at bounding box center [597, 45] width 12 height 10
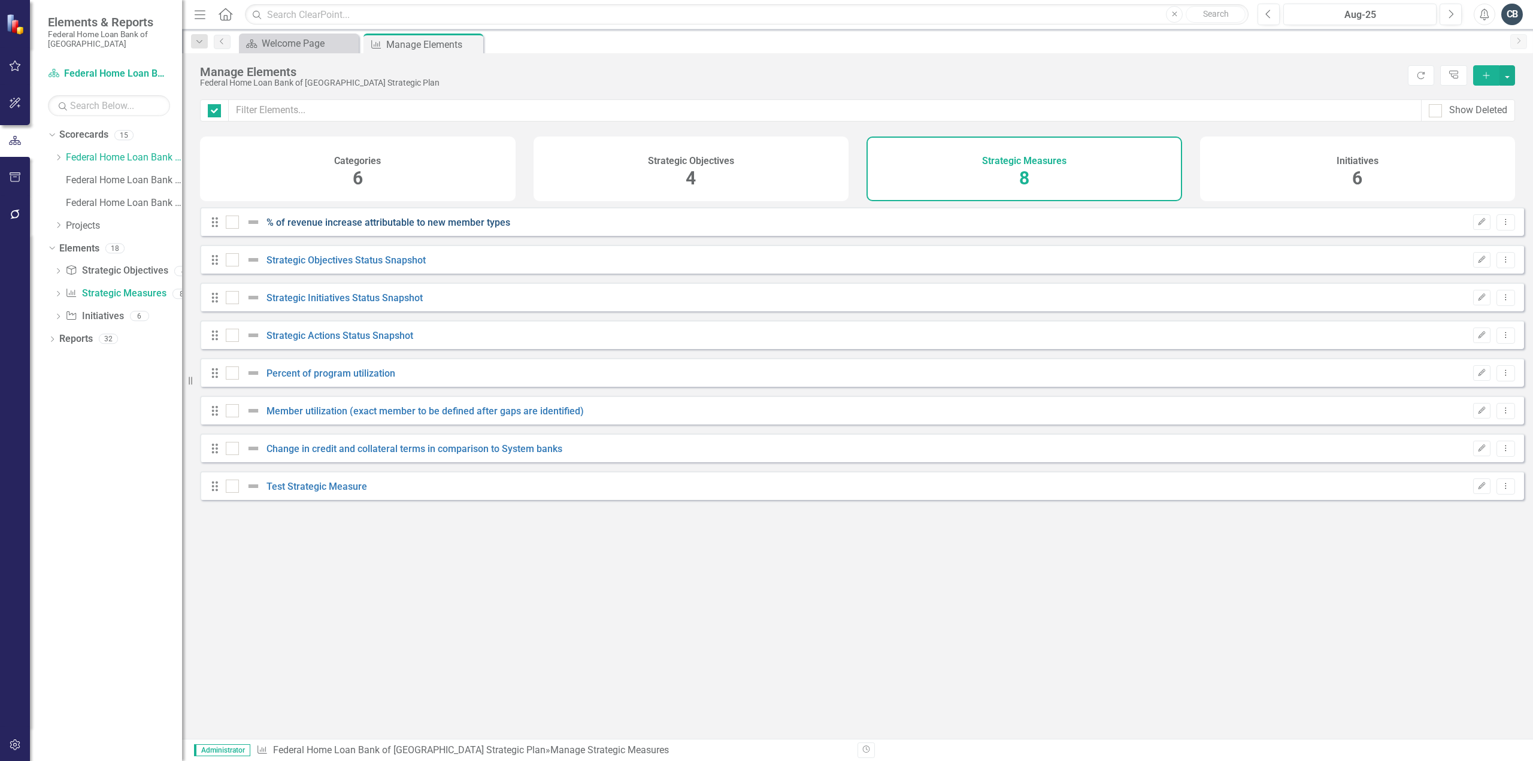
checkbox input "false"
click at [232, 229] on div at bounding box center [232, 222] width 13 height 13
click at [232, 223] on input "checkbox" at bounding box center [230, 220] width 8 height 8
checkbox input "true"
click at [234, 387] on div "Drag Percent of program utilization Aug-25 Edit Dropdown Menu" at bounding box center [862, 372] width 1324 height 29
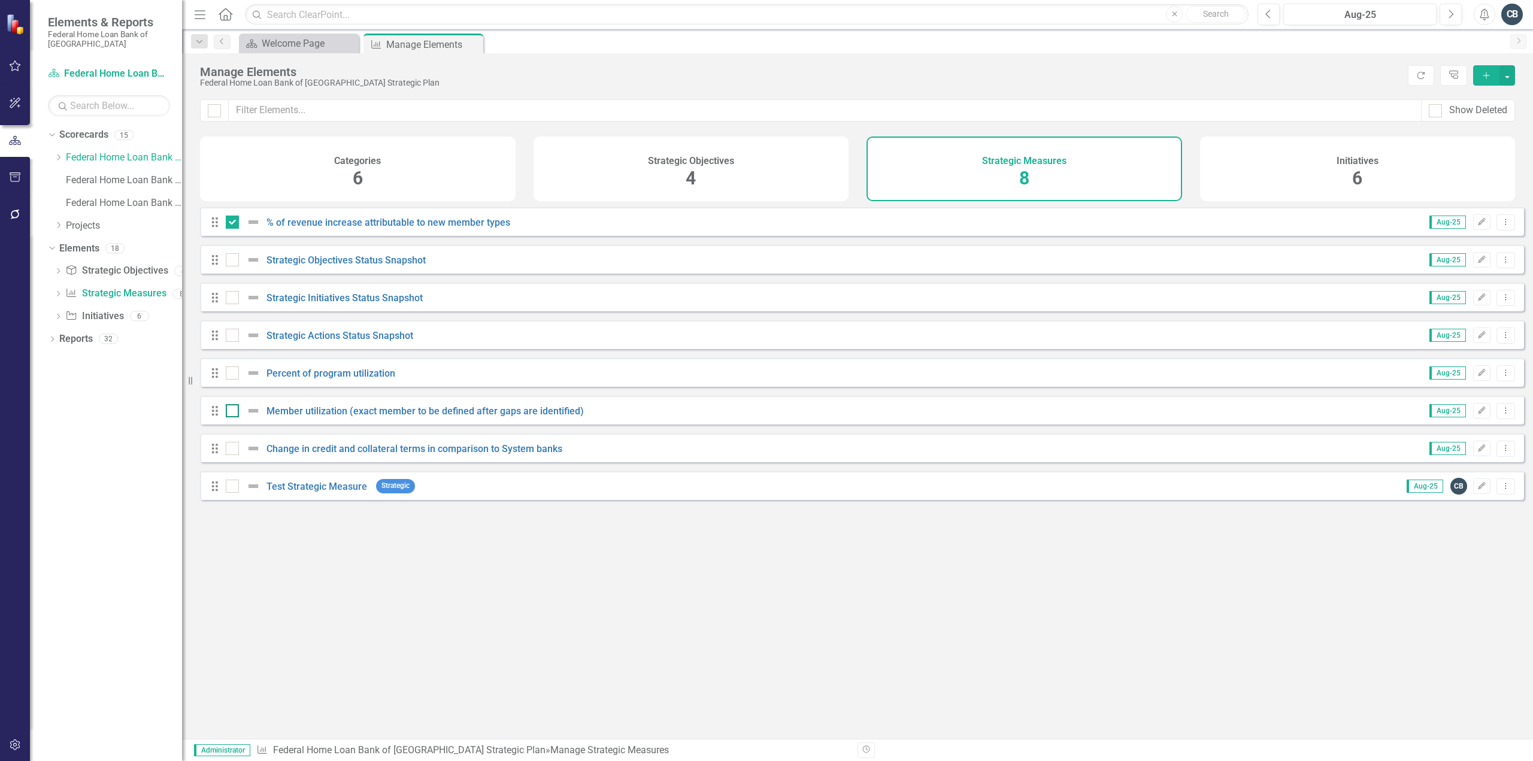
click at [232, 418] on div at bounding box center [232, 410] width 13 height 13
click at [232, 412] on input "checkbox" at bounding box center [230, 408] width 8 height 8
checkbox input "true"
click at [231, 455] on div at bounding box center [232, 448] width 13 height 13
click at [231, 450] on input "checkbox" at bounding box center [230, 446] width 8 height 8
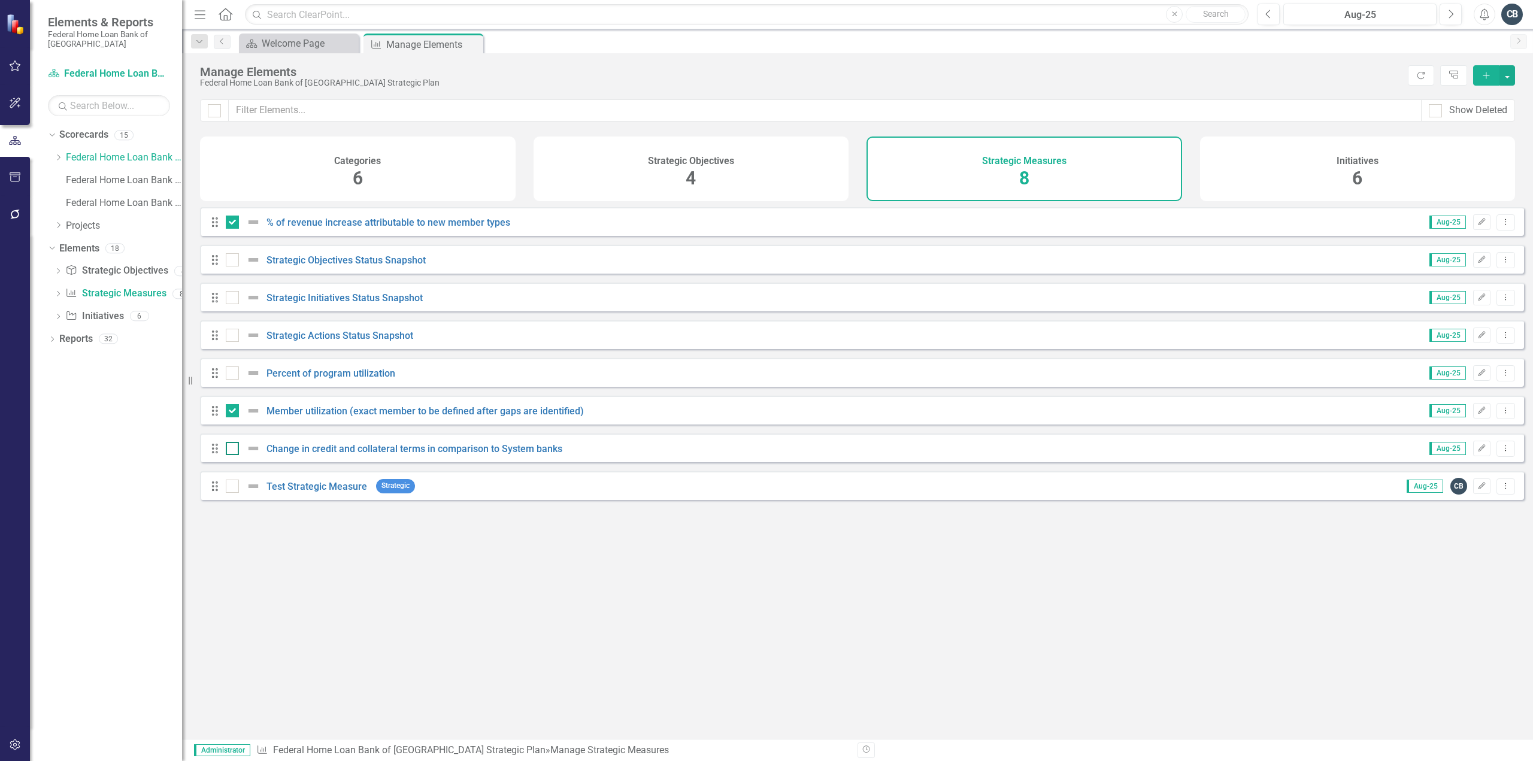
checkbox input "true"
click at [1510, 76] on button "button" at bounding box center [1508, 75] width 16 height 20
click at [1438, 164] on link "Trash Delete Multiple" at bounding box center [1452, 164] width 125 height 22
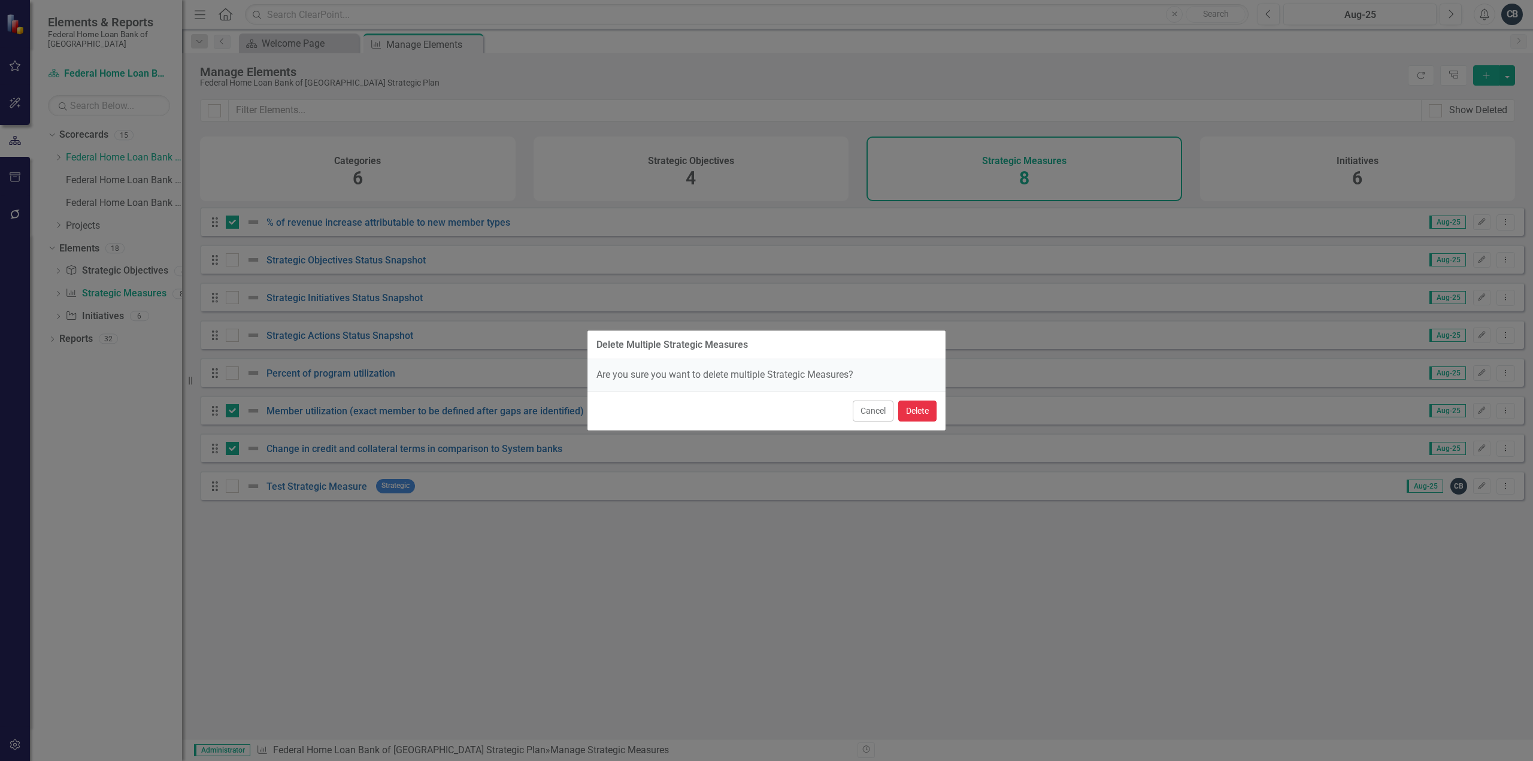
click at [928, 415] on button "Delete" at bounding box center [917, 411] width 38 height 21
checkbox input "false"
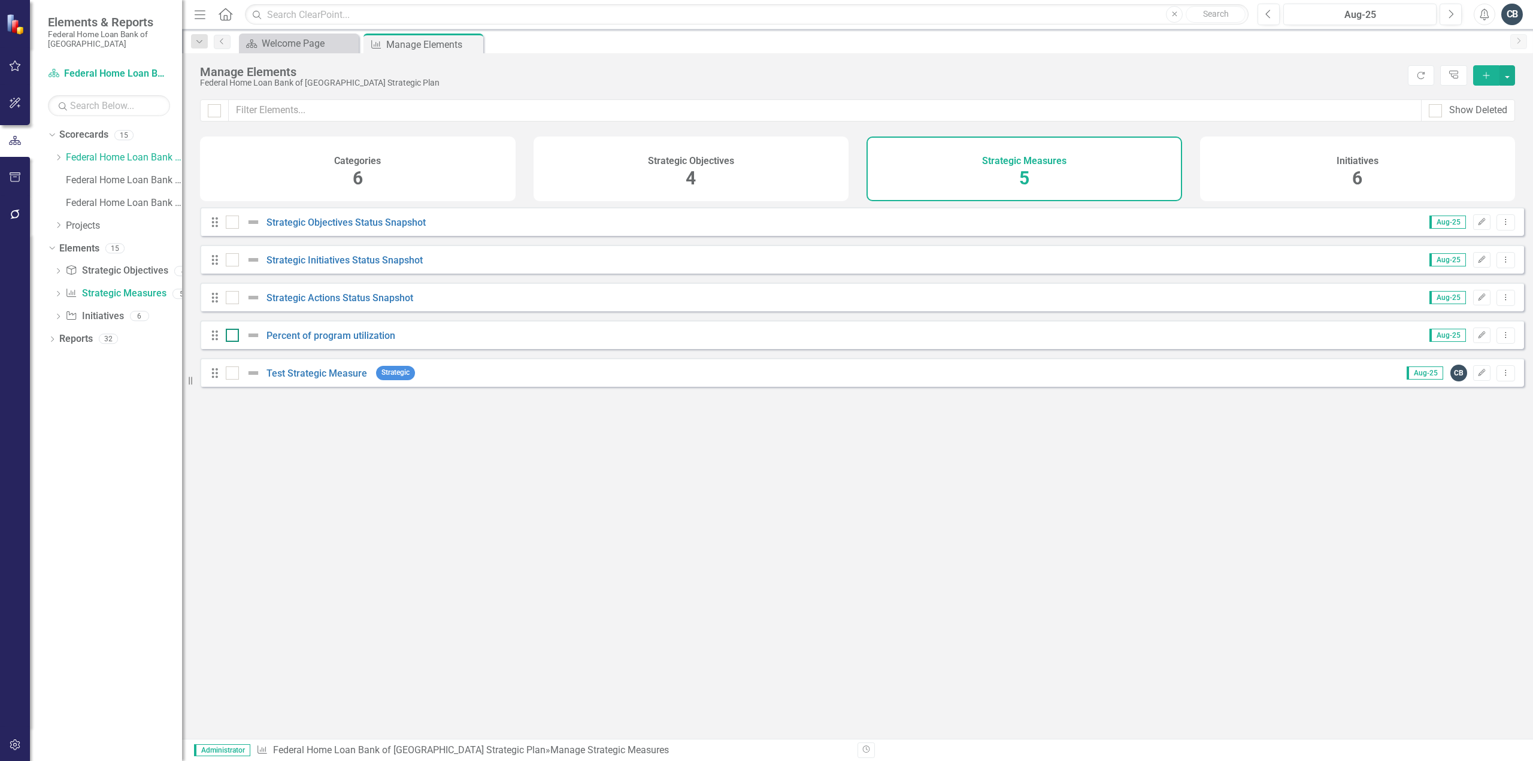
click at [229, 337] on input "checkbox" at bounding box center [230, 333] width 8 height 8
click at [1509, 76] on button "button" at bounding box center [1508, 75] width 16 height 20
click at [1438, 161] on link "Trash Delete Multiple" at bounding box center [1452, 164] width 125 height 22
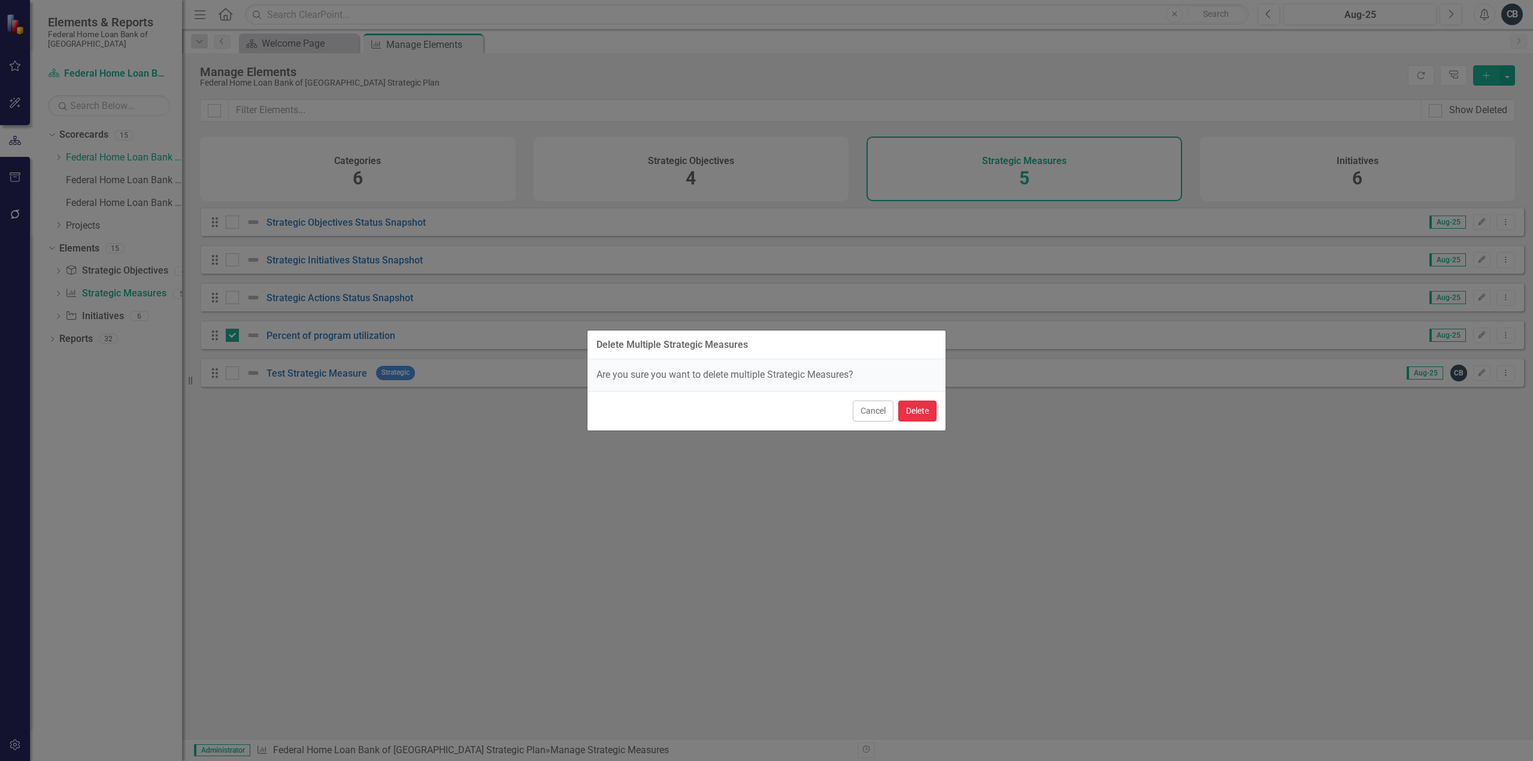
click at [912, 412] on button "Delete" at bounding box center [917, 411] width 38 height 21
checkbox input "false"
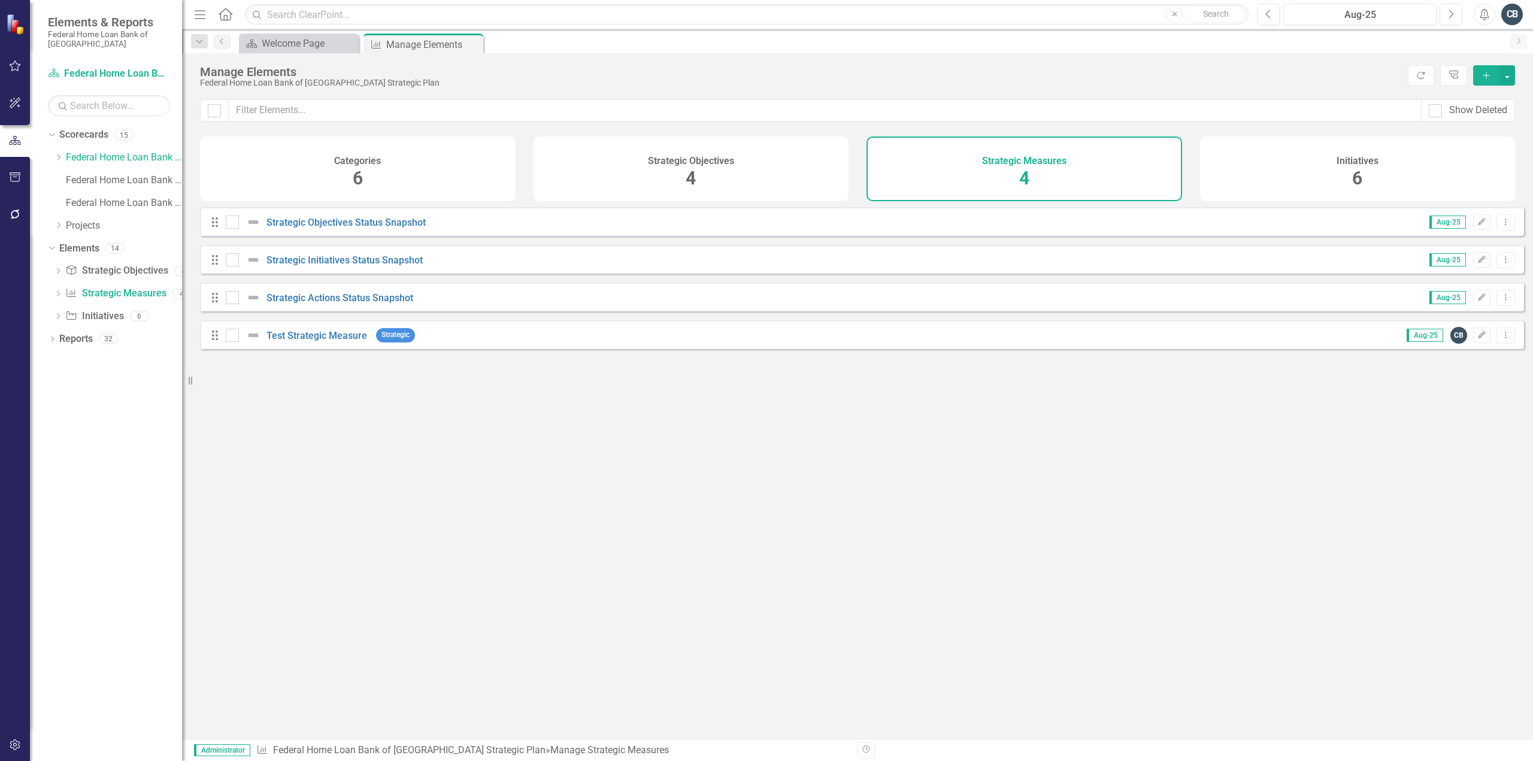
click at [407, 162] on div "Categories 6" at bounding box center [358, 169] width 316 height 65
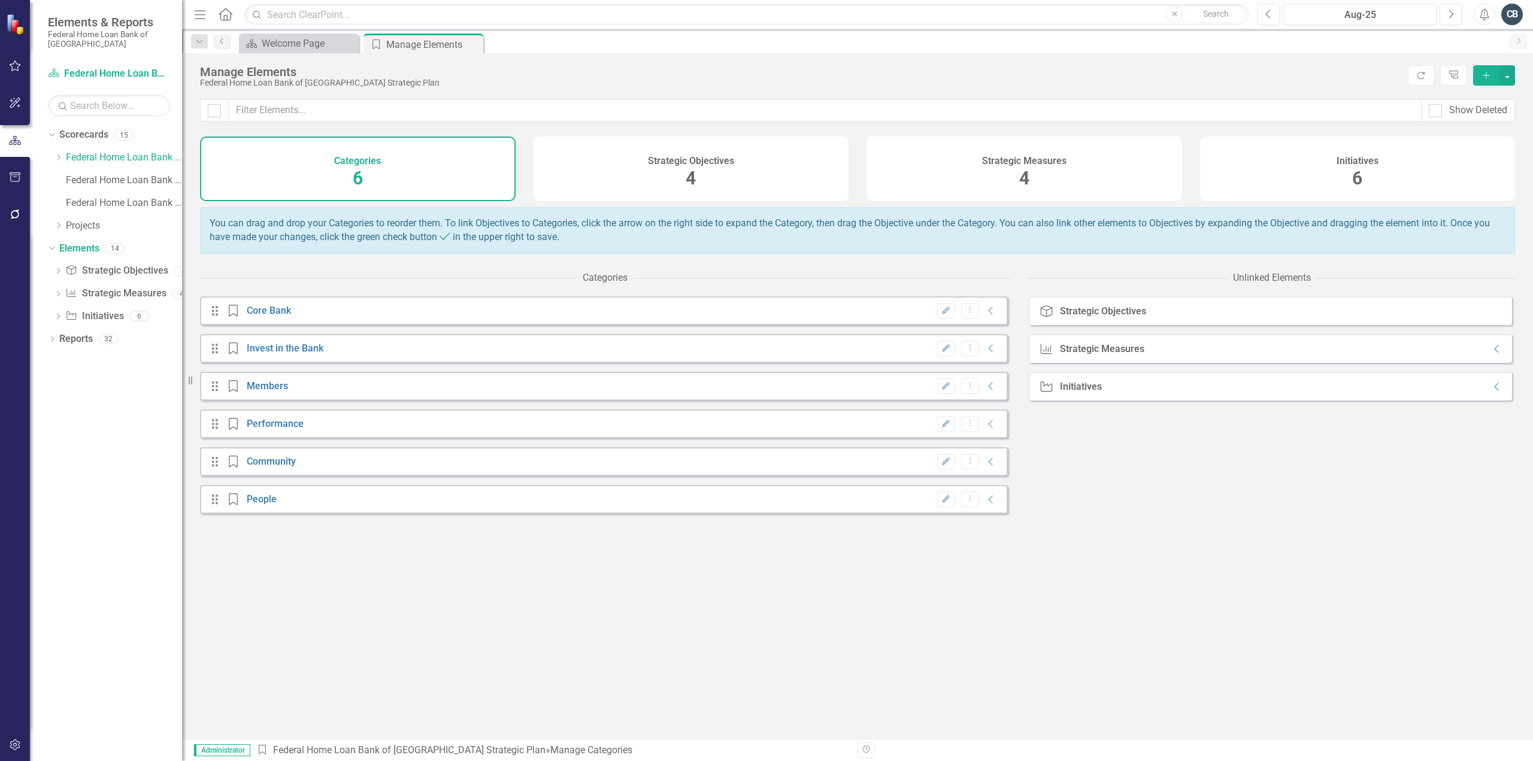
click at [586, 170] on div "Strategic Objectives 4" at bounding box center [692, 169] width 316 height 65
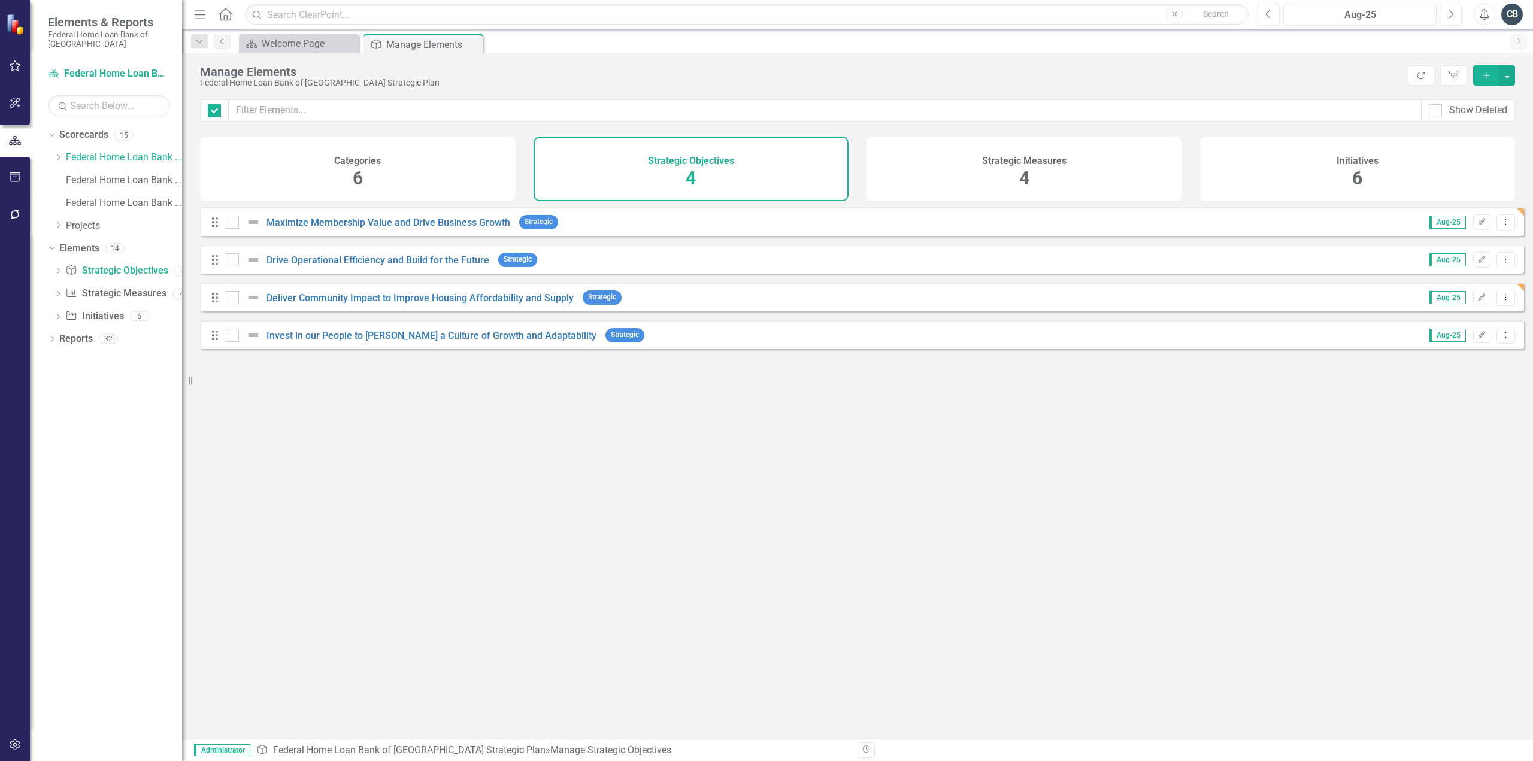
checkbox input "false"
